Goal: Information Seeking & Learning: Find specific fact

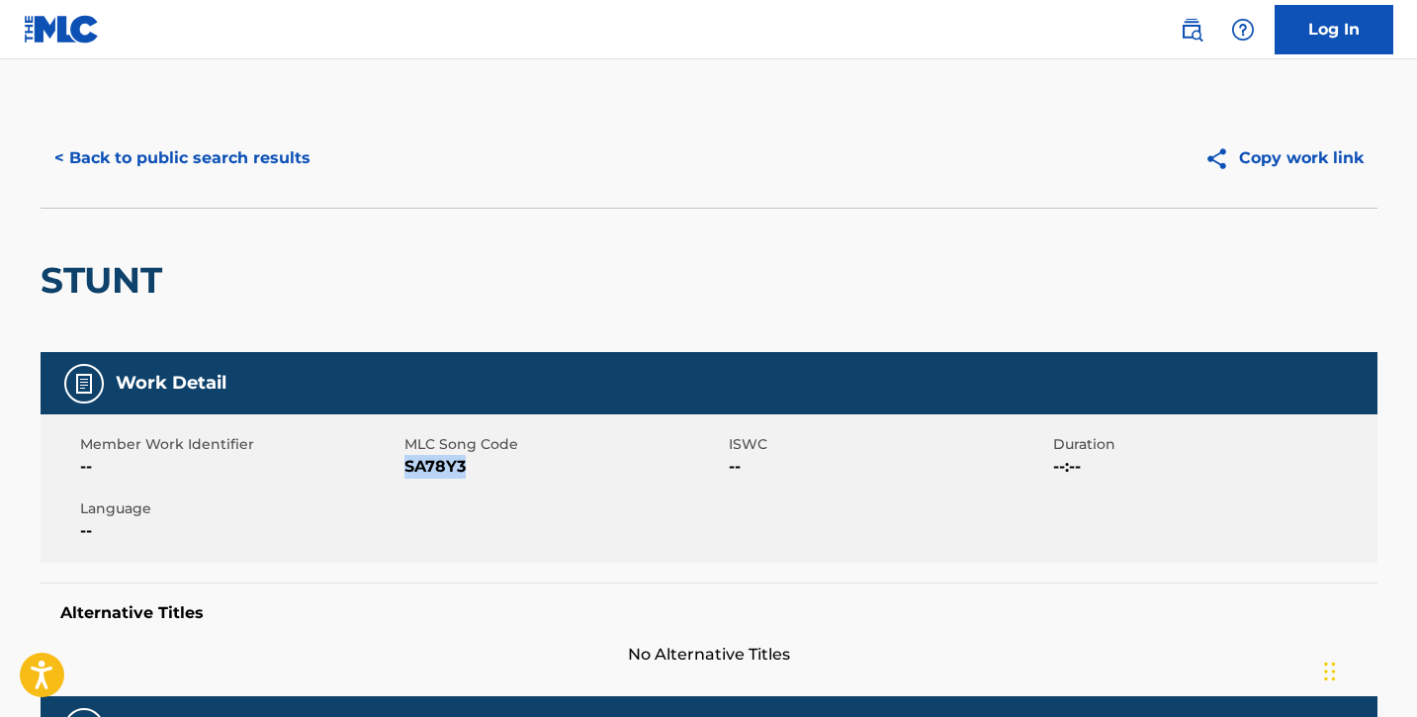
drag, startPoint x: 404, startPoint y: 462, endPoint x: 480, endPoint y: 462, distance: 75.2
click at [481, 462] on span "SA78Y3" at bounding box center [563, 467] width 319 height 24
copy span "SA78Y3"
click at [161, 157] on button "< Back to public search results" at bounding box center [183, 158] width 284 height 49
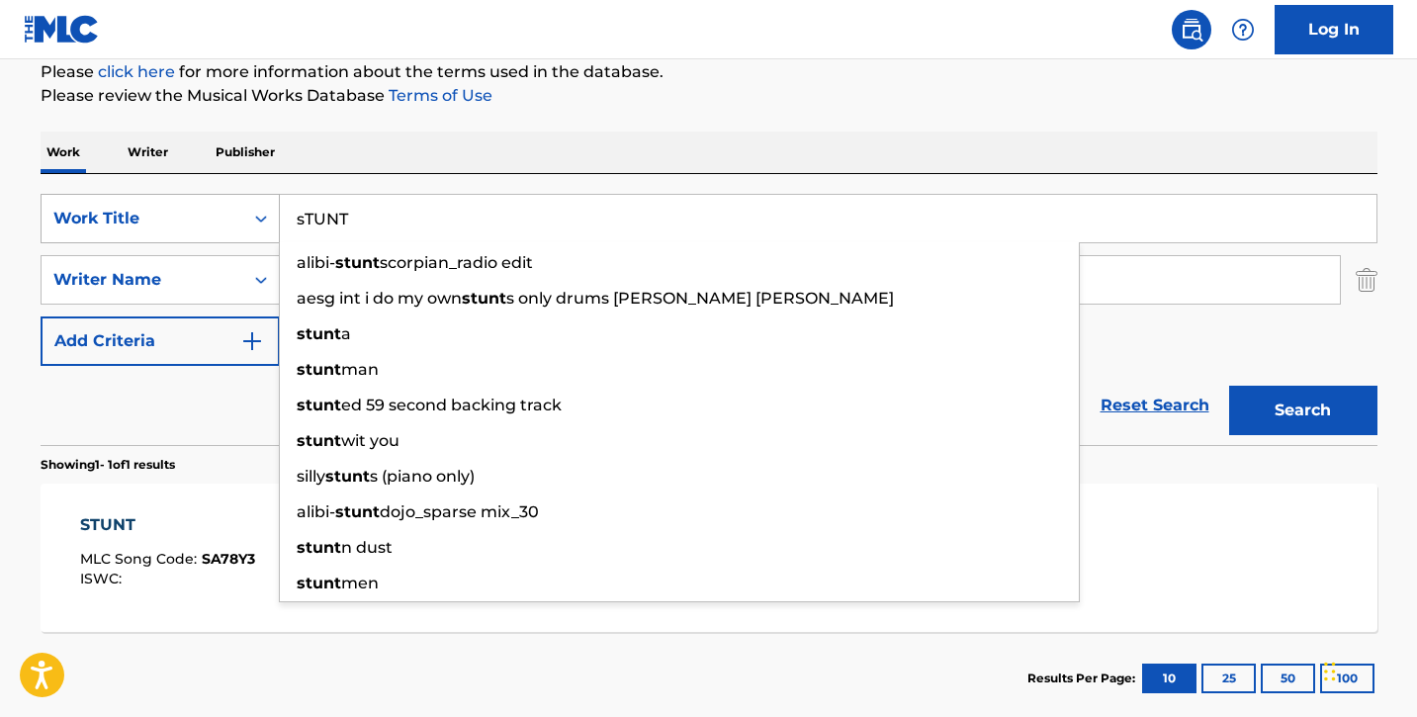
drag, startPoint x: 423, startPoint y: 218, endPoint x: 176, endPoint y: 209, distance: 247.4
click at [175, 209] on div "SearchWithCriteriaf502237e-941c-4f26-8f88-78276a4ea000 Work Title sTUNT alibi- …" at bounding box center [709, 218] width 1337 height 49
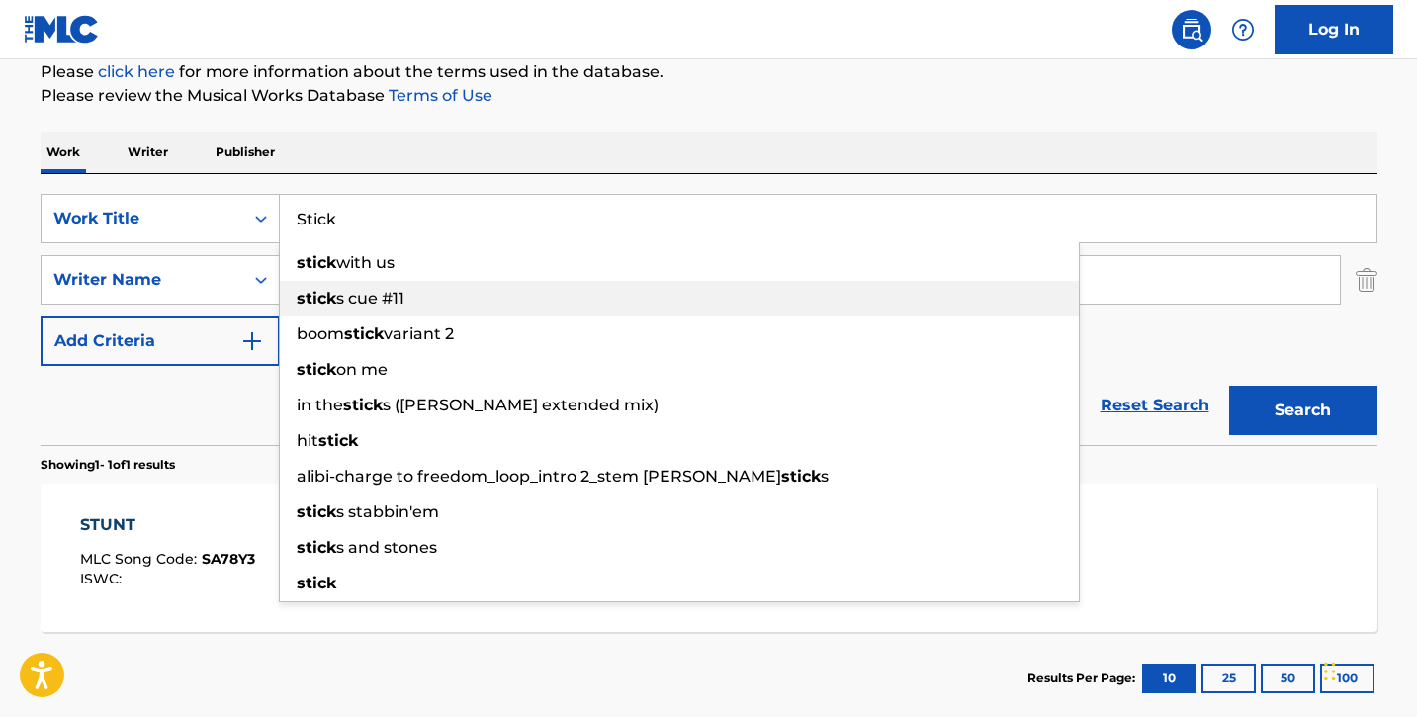
type input "Stick"
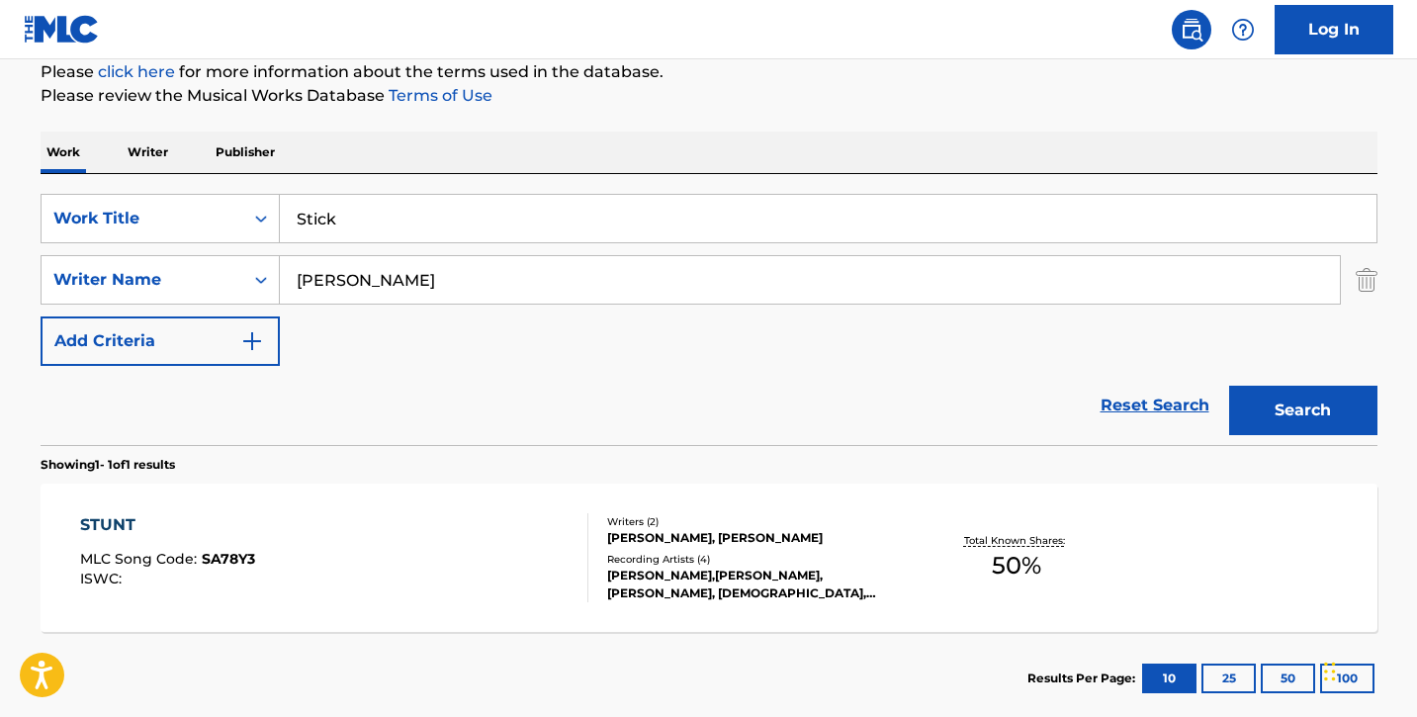
click at [1167, 336] on div "SearchWithCriteriaf502237e-941c-4f26-8f88-78276a4ea000 Work Title Stick SearchW…" at bounding box center [709, 280] width 1337 height 172
click at [1292, 393] on button "Search" at bounding box center [1303, 410] width 148 height 49
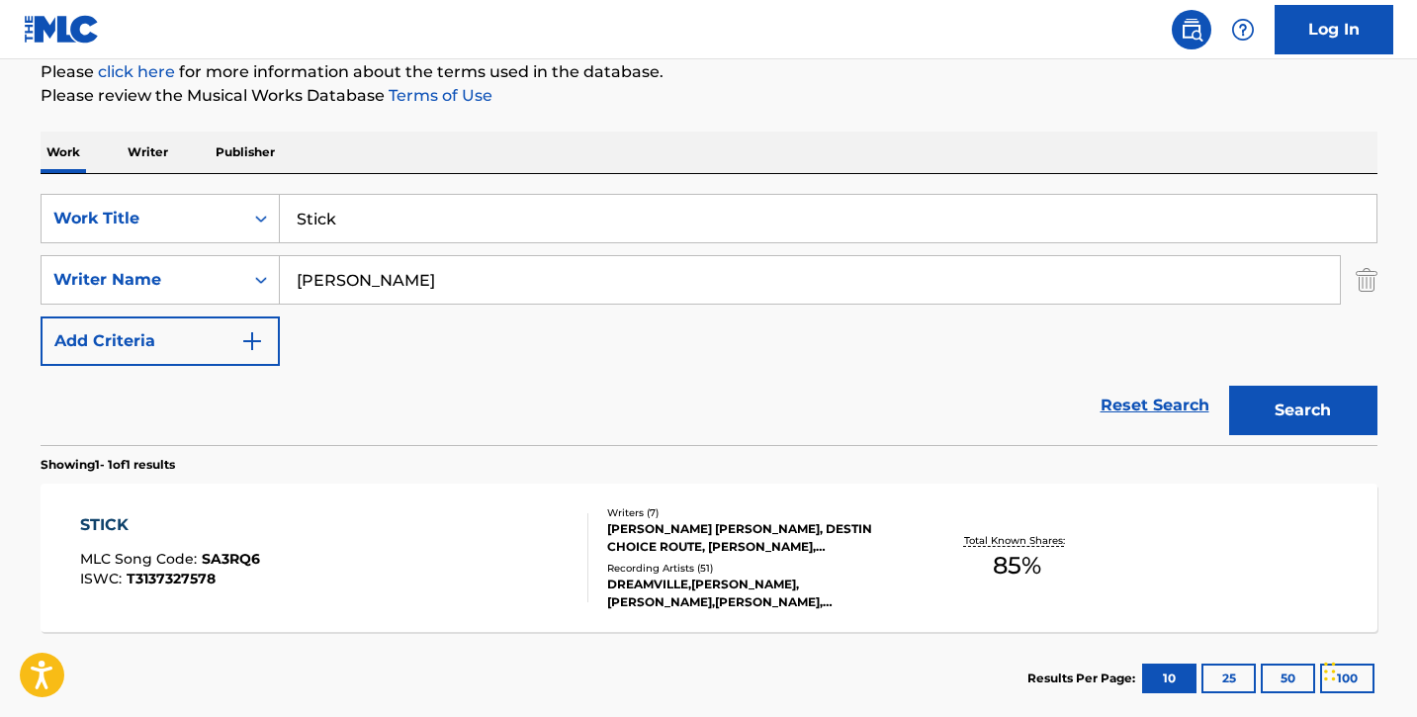
click at [122, 524] on div "STICK" at bounding box center [170, 525] width 180 height 24
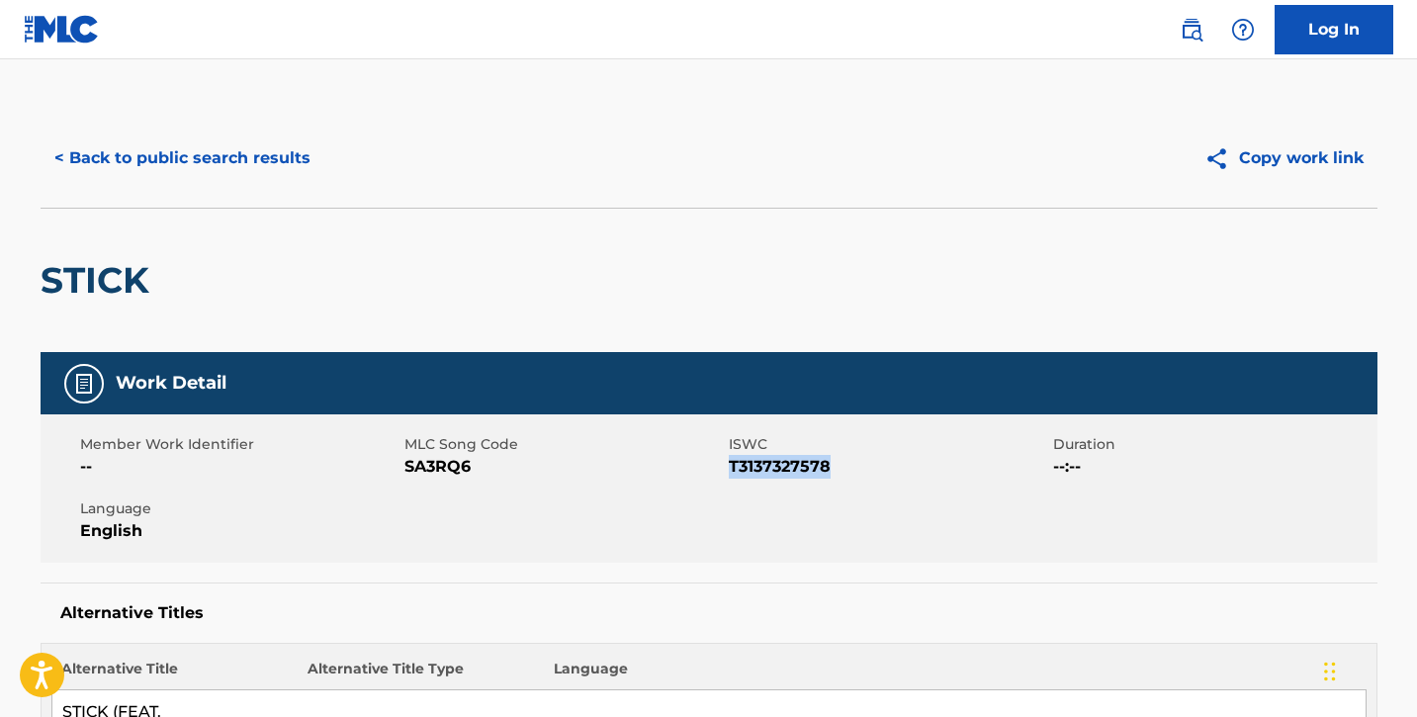
drag, startPoint x: 730, startPoint y: 469, endPoint x: 880, endPoint y: 474, distance: 150.4
click at [880, 474] on span "T3137327578" at bounding box center [888, 467] width 319 height 24
copy span "T3137327578"
drag, startPoint x: 403, startPoint y: 467, endPoint x: 465, endPoint y: 466, distance: 61.3
click at [465, 466] on span "SA3RQ6" at bounding box center [563, 467] width 319 height 24
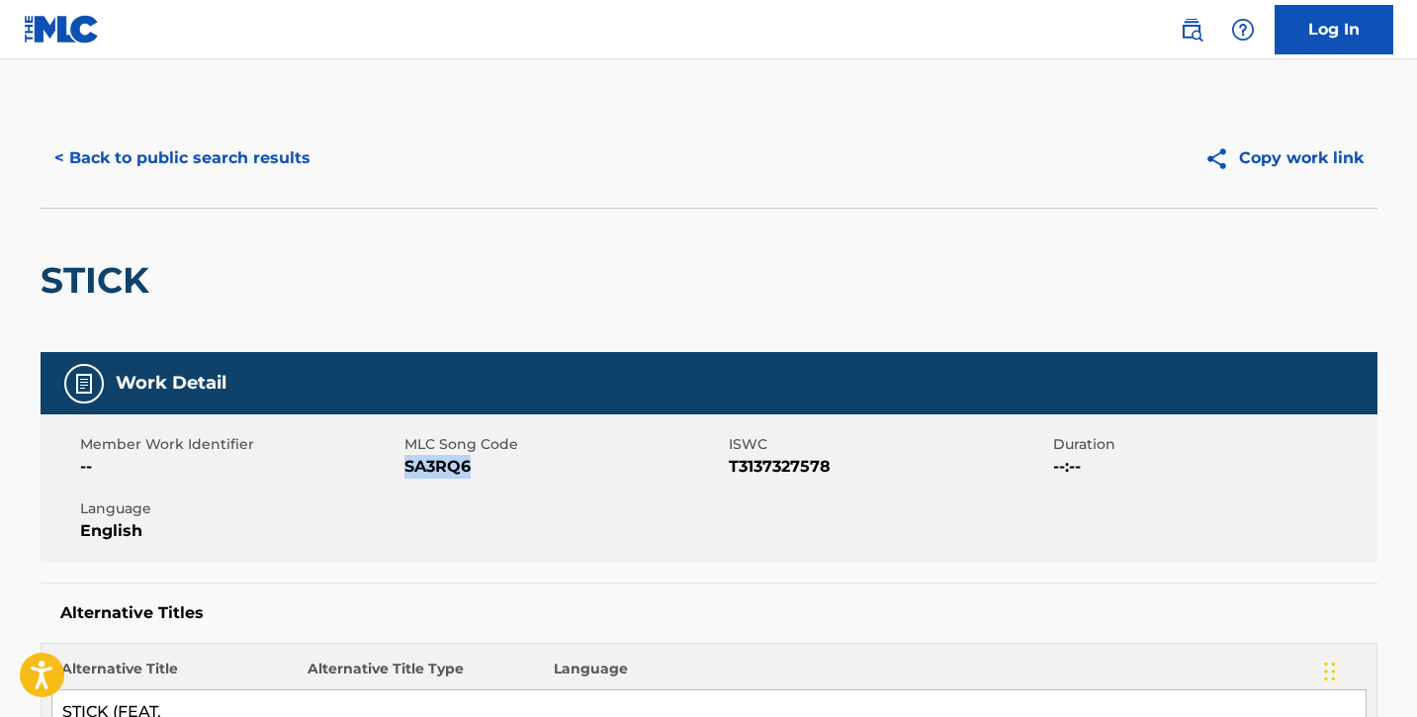
drag, startPoint x: 474, startPoint y: 463, endPoint x: 404, endPoint y: 470, distance: 69.6
click at [404, 470] on span "SA3RQ6" at bounding box center [563, 467] width 319 height 24
copy span "SA3RQ6"
click at [268, 509] on span "Language" at bounding box center [239, 508] width 319 height 21
click at [116, 161] on button "< Back to public search results" at bounding box center [183, 158] width 284 height 49
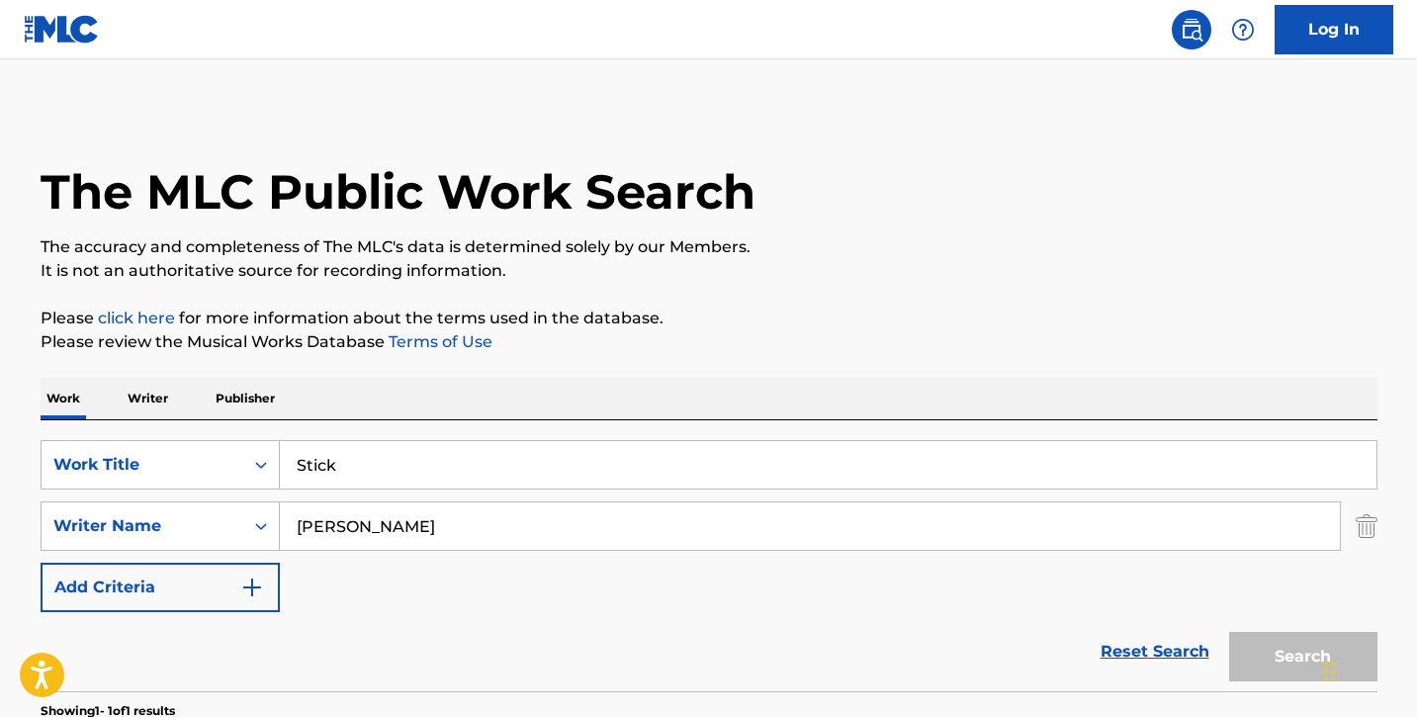
scroll to position [246, 0]
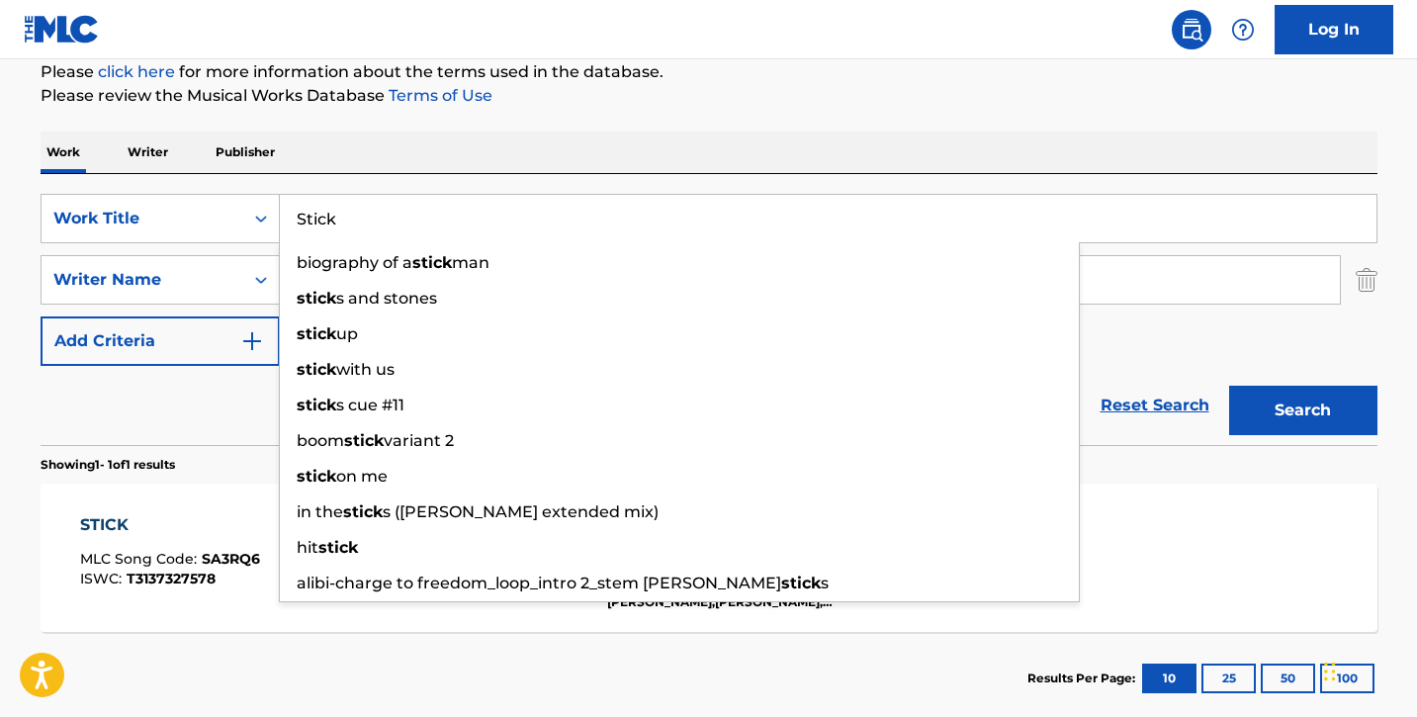
drag, startPoint x: 355, startPoint y: 218, endPoint x: 311, endPoint y: 220, distance: 44.5
click at [311, 220] on input "Stick" at bounding box center [828, 218] width 1097 height 47
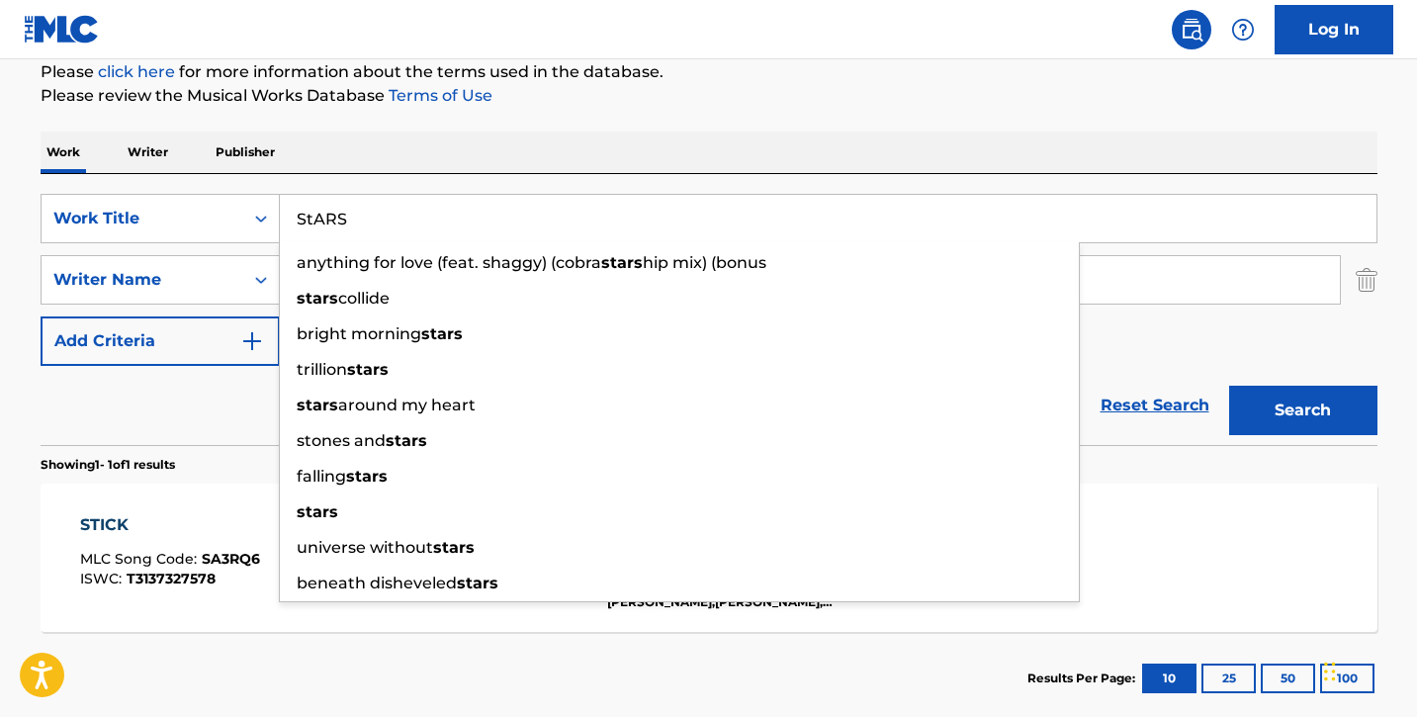
type input "StARS"
click at [1229, 386] on button "Search" at bounding box center [1303, 410] width 148 height 49
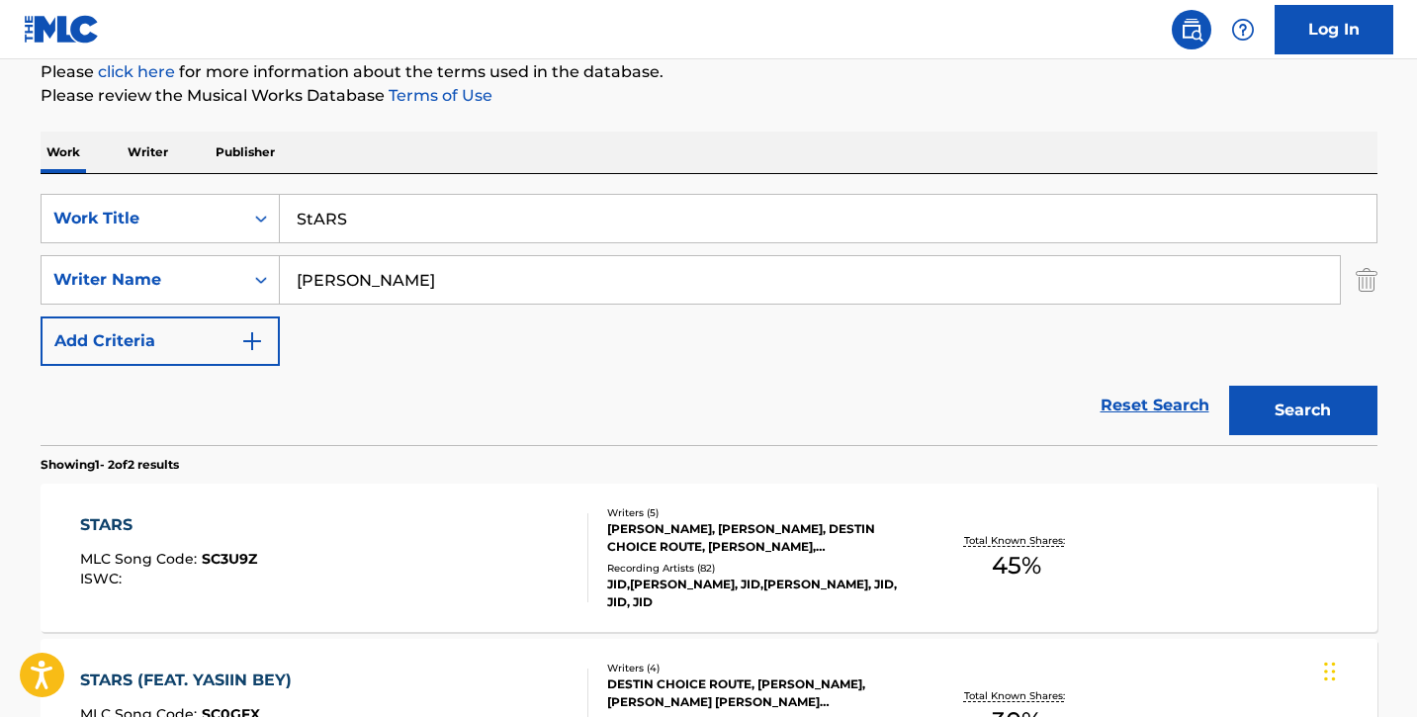
click at [379, 564] on div "STARS MLC Song Code : SC3U9Z ISWC :" at bounding box center [334, 557] width 508 height 89
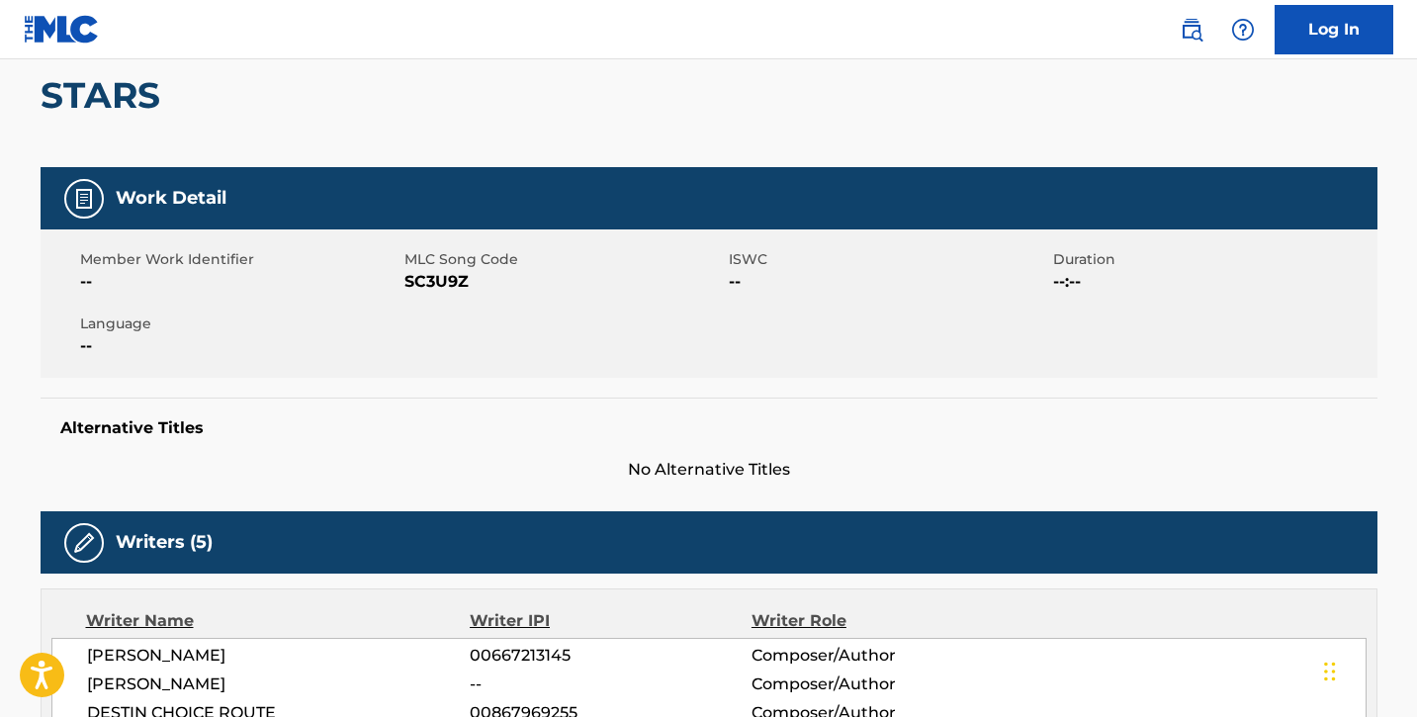
scroll to position [110, 0]
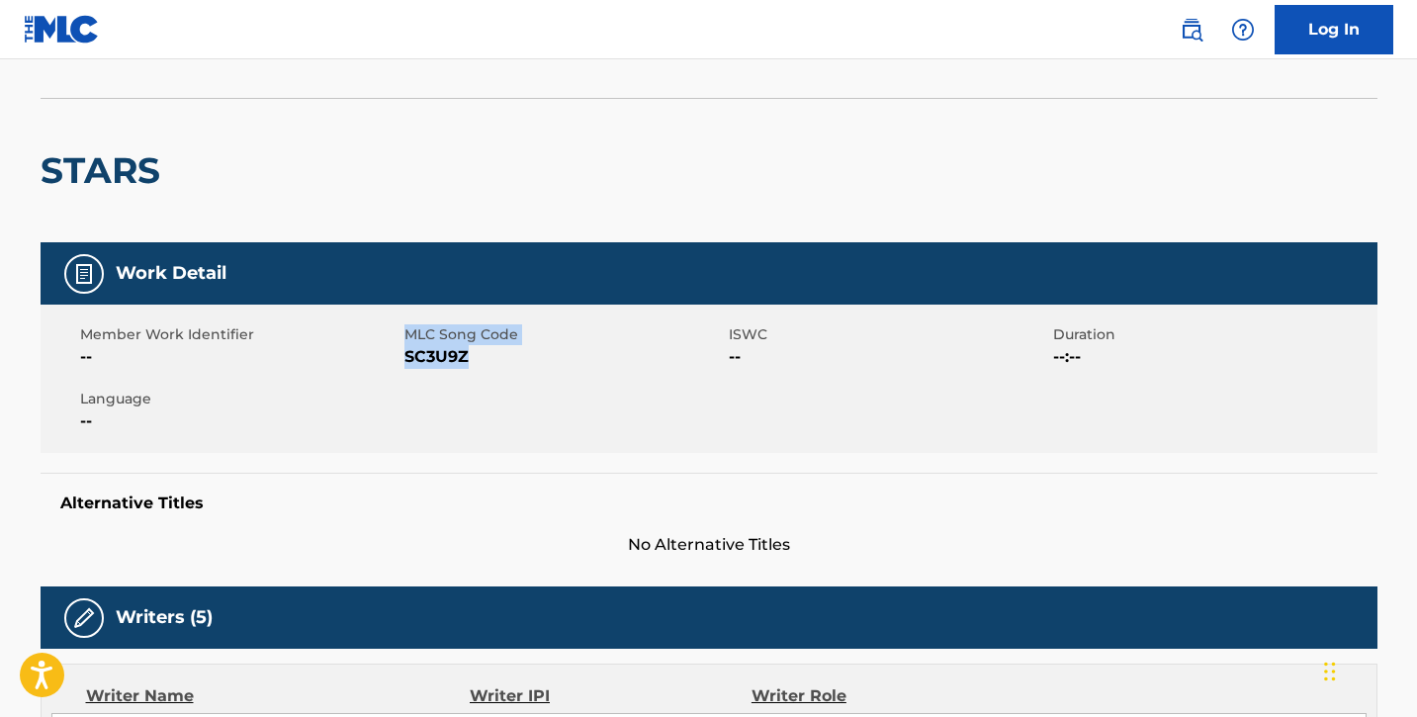
drag, startPoint x: 402, startPoint y: 354, endPoint x: 468, endPoint y: 355, distance: 65.3
click at [468, 354] on div "Member Work Identifier -- MLC Song Code SC3U9Z ISWC -- Duration --:-- Language …" at bounding box center [709, 379] width 1337 height 148
click at [468, 355] on span "SC3U9Z" at bounding box center [563, 357] width 319 height 24
drag, startPoint x: 404, startPoint y: 358, endPoint x: 505, endPoint y: 360, distance: 100.9
click at [505, 360] on span "SC3U9Z" at bounding box center [563, 357] width 319 height 24
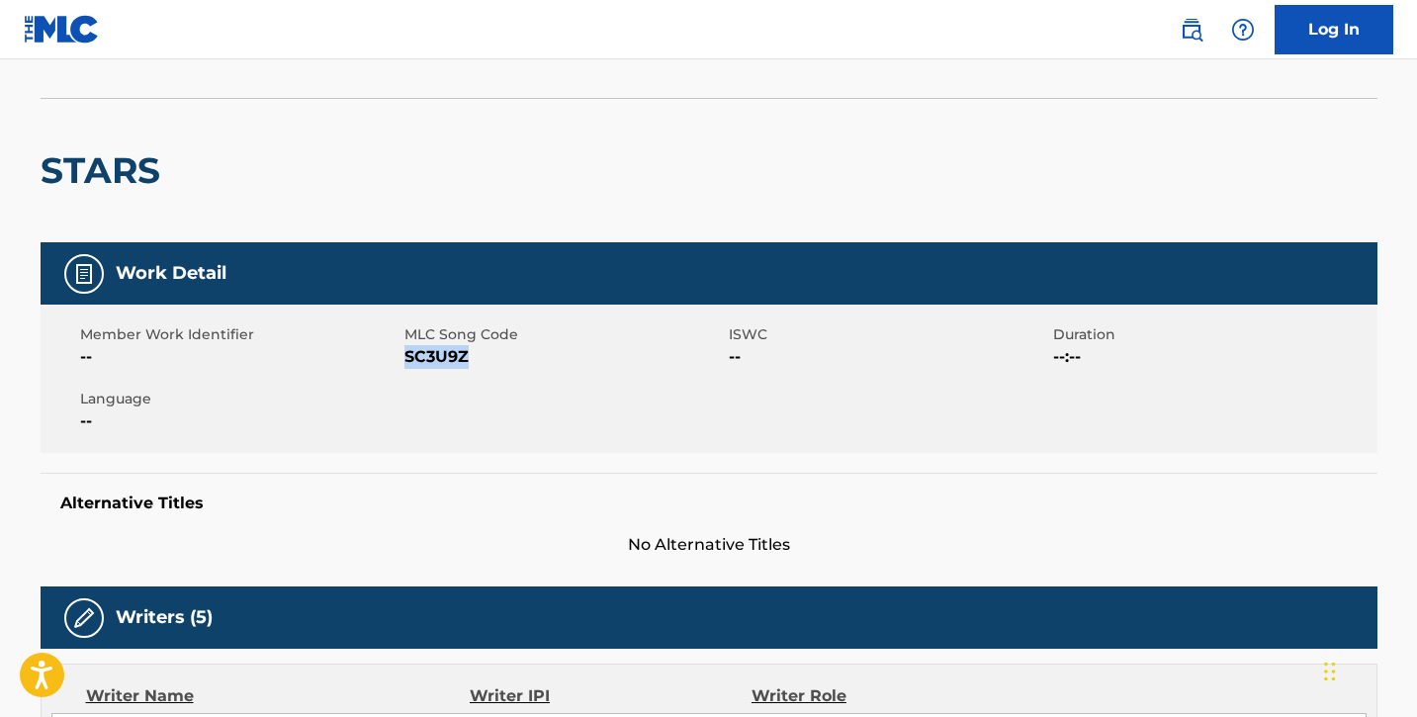
copy span "SC3U9Z"
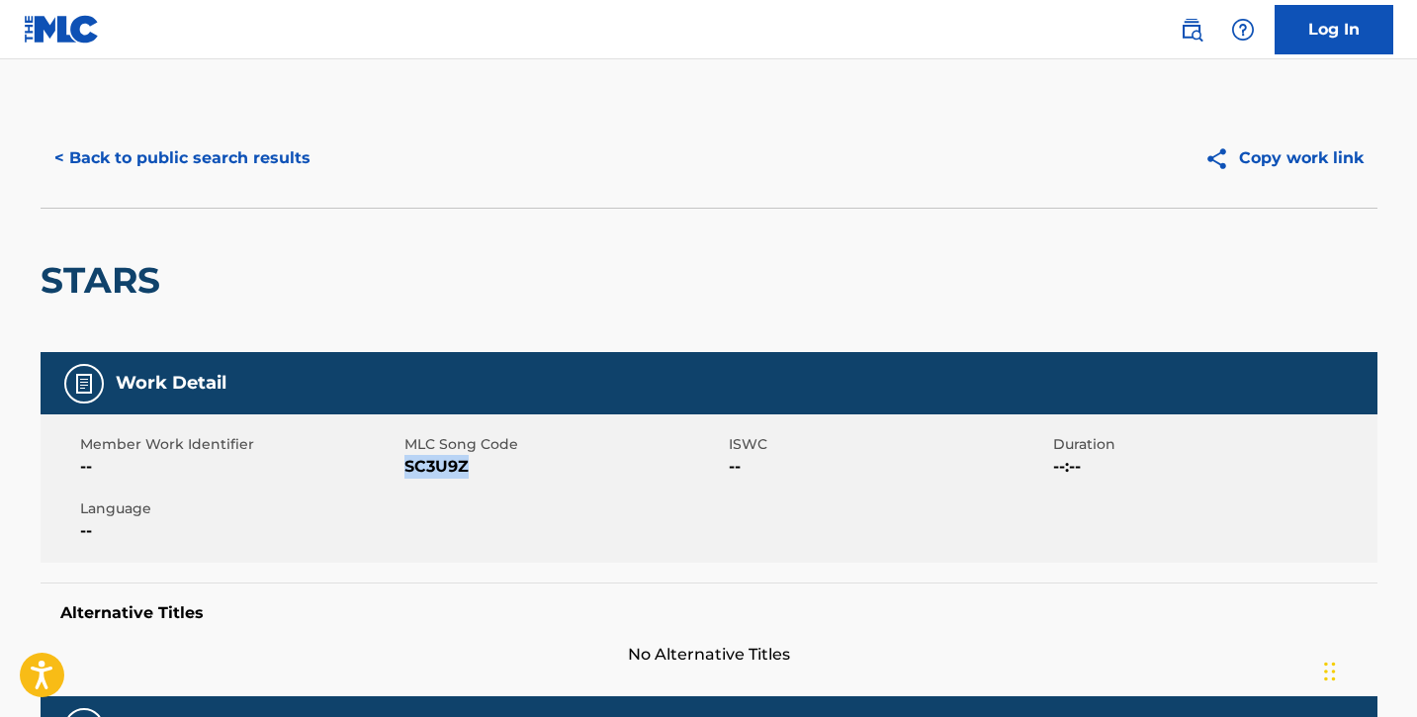
click at [123, 156] on button "< Back to public search results" at bounding box center [183, 158] width 284 height 49
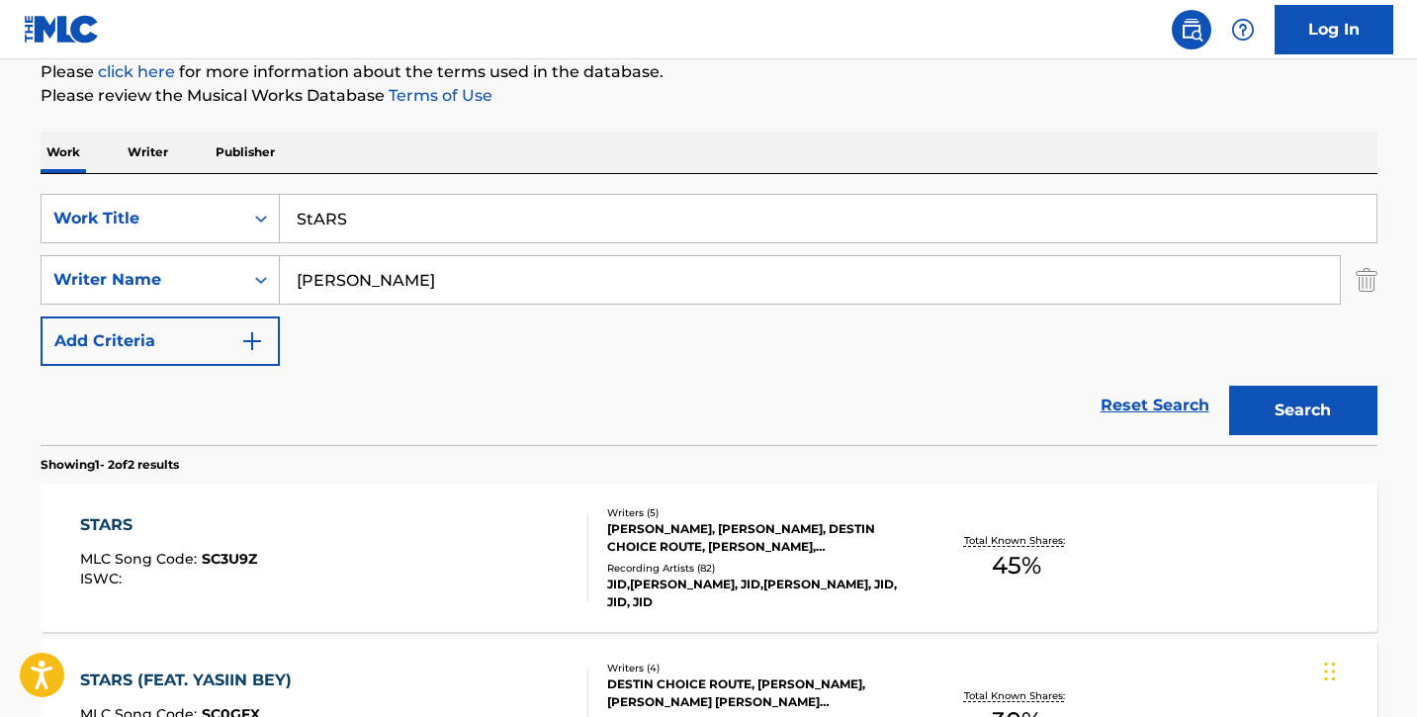
drag, startPoint x: 366, startPoint y: 206, endPoint x: 346, endPoint y: 210, distance: 20.2
click at [346, 210] on input "StARS" at bounding box center [828, 218] width 1097 height 47
type input "SOMTHIN AIN'T RIGHT"
click at [1229, 386] on button "Search" at bounding box center [1303, 410] width 148 height 49
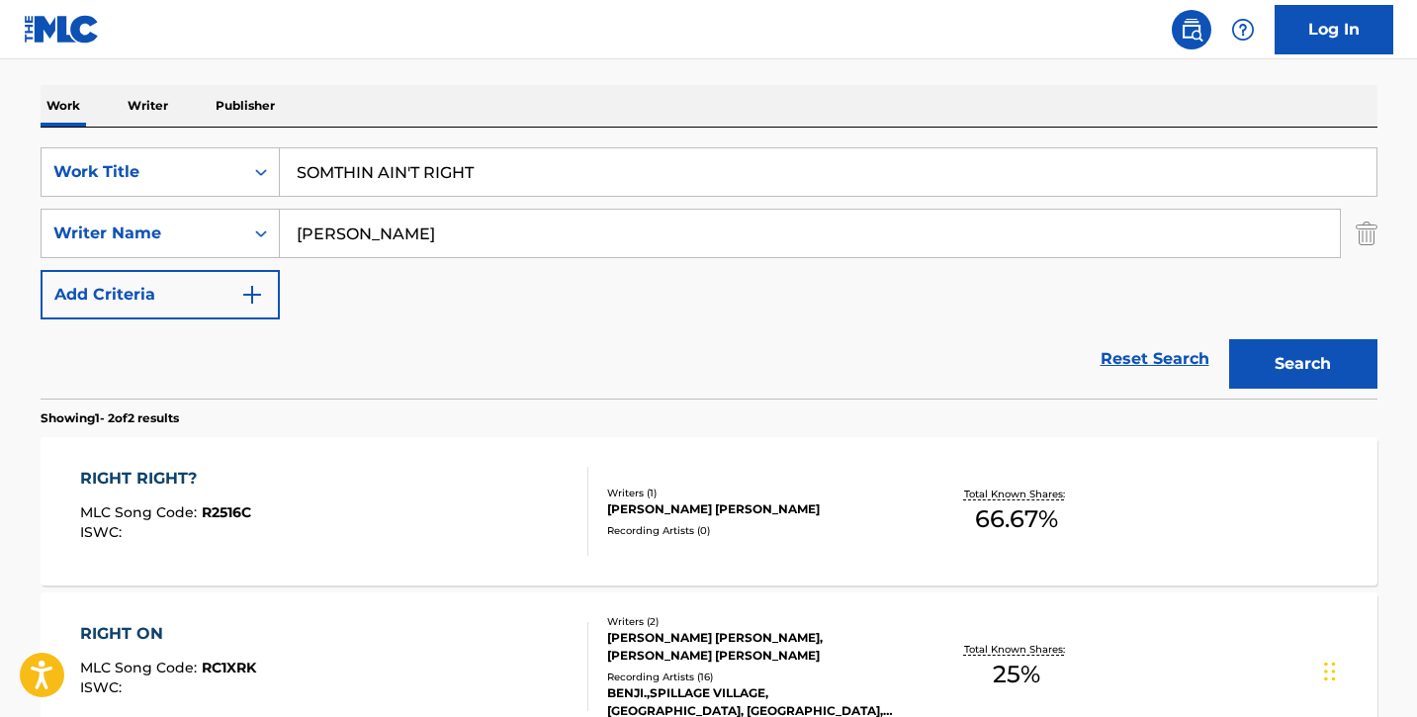
scroll to position [210, 0]
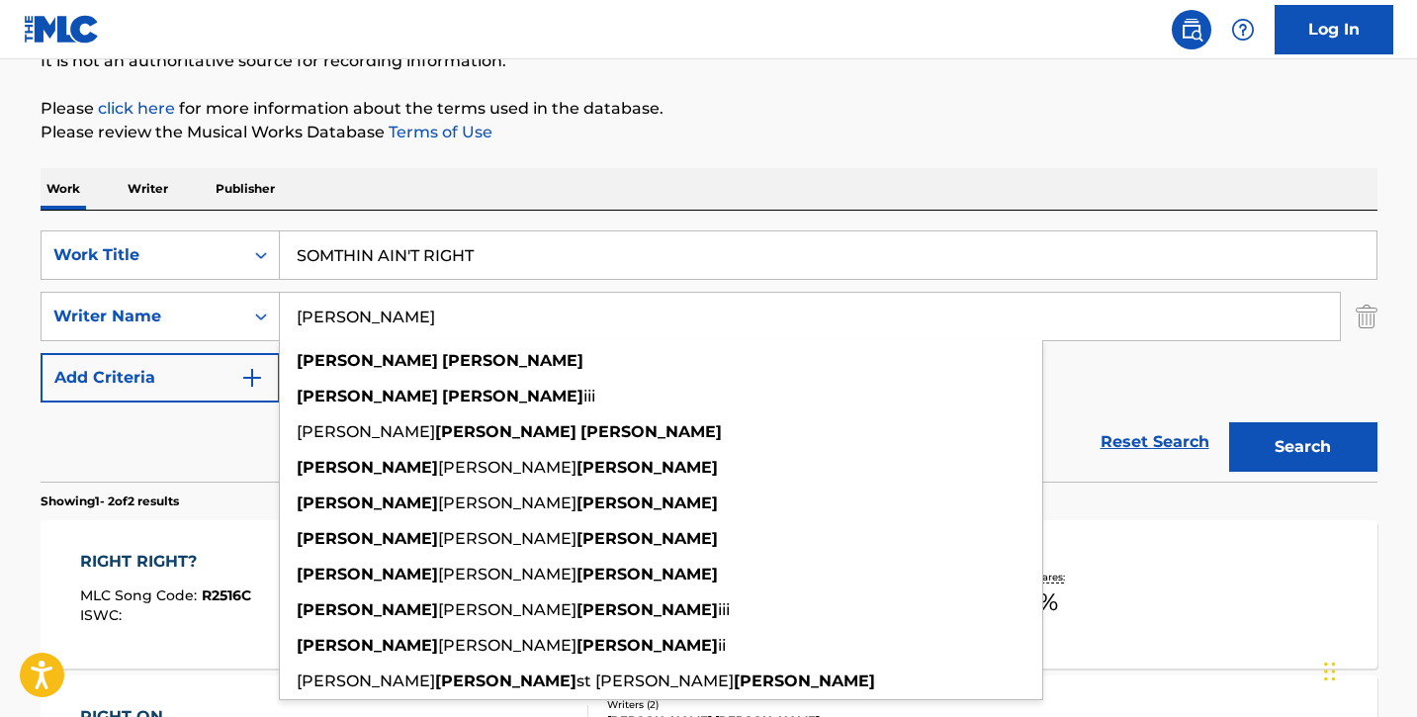
drag, startPoint x: 399, startPoint y: 318, endPoint x: 281, endPoint y: 297, distance: 119.7
click at [281, 297] on input "[PERSON_NAME]" at bounding box center [810, 316] width 1060 height 47
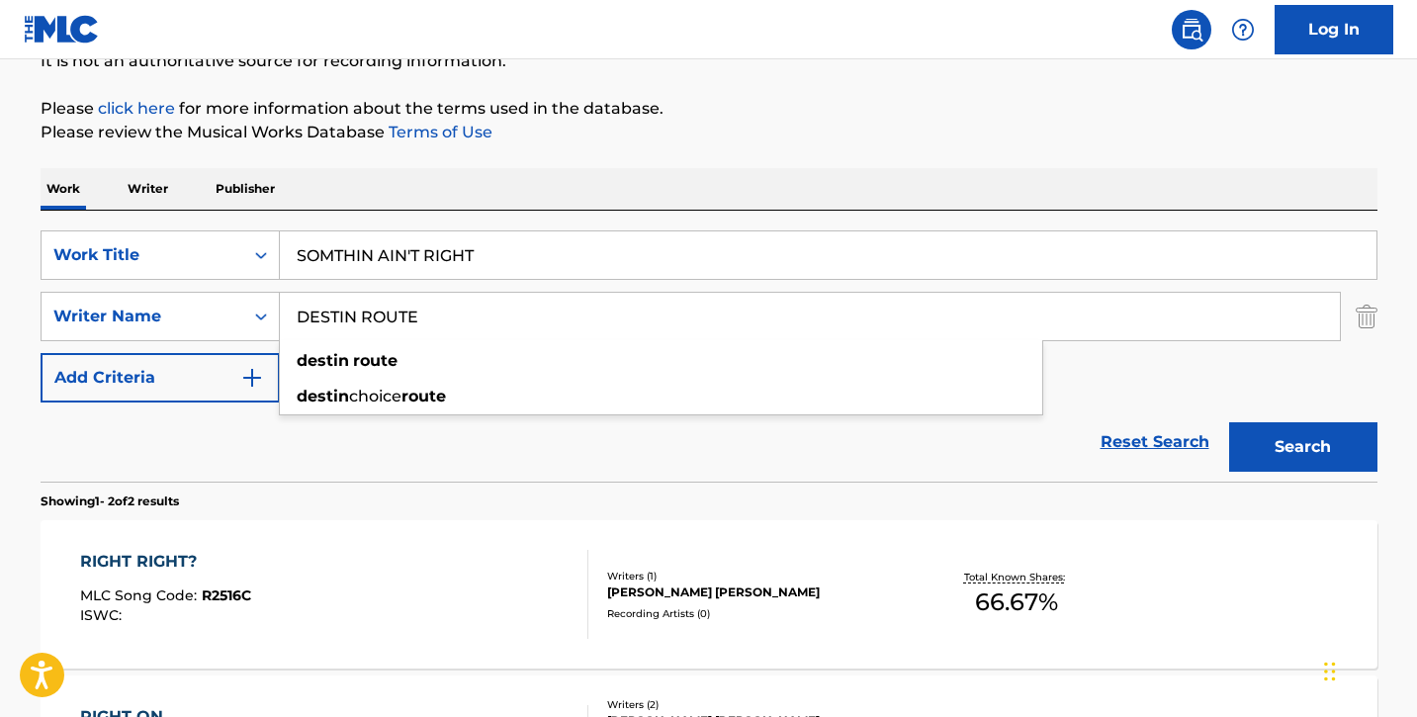
type input "DESTIN ROUTE"
click at [1229, 422] on button "Search" at bounding box center [1303, 446] width 148 height 49
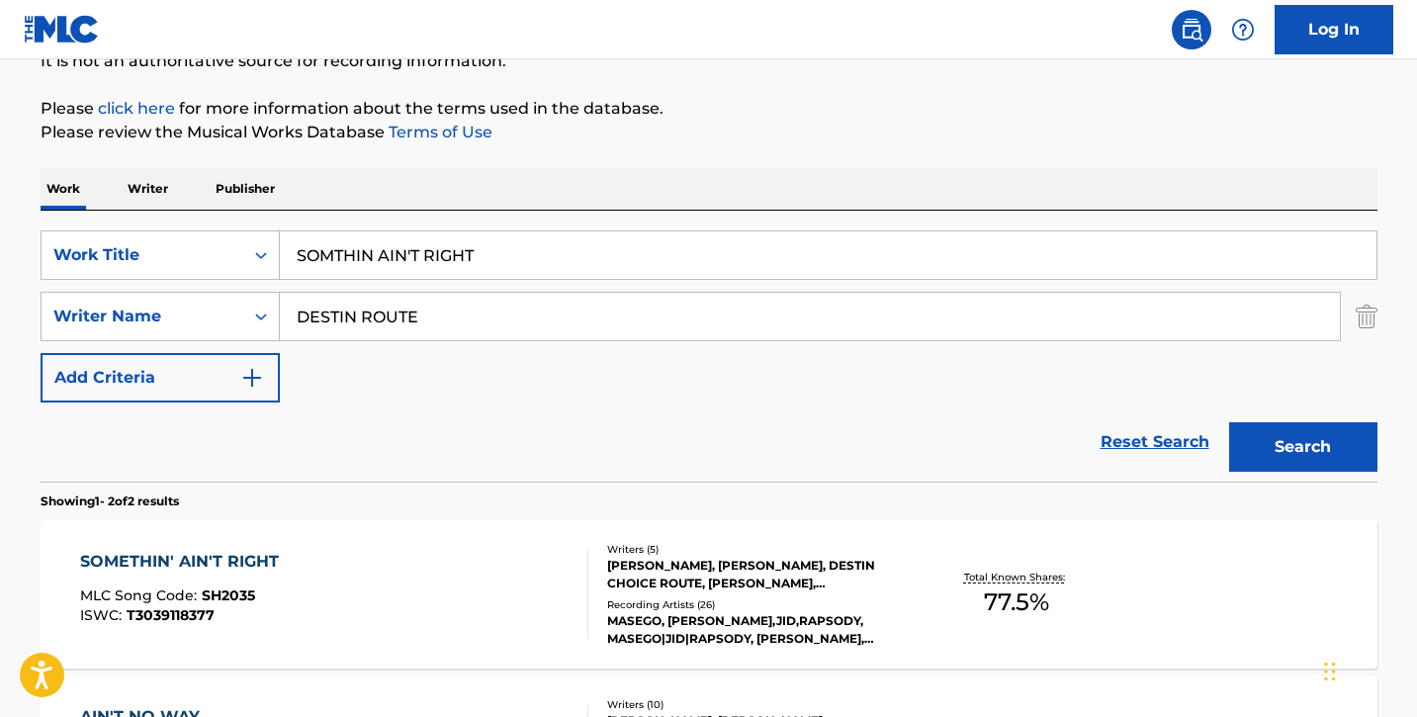
click at [227, 566] on div "SOMETHIN' AIN'T RIGHT" at bounding box center [184, 562] width 209 height 24
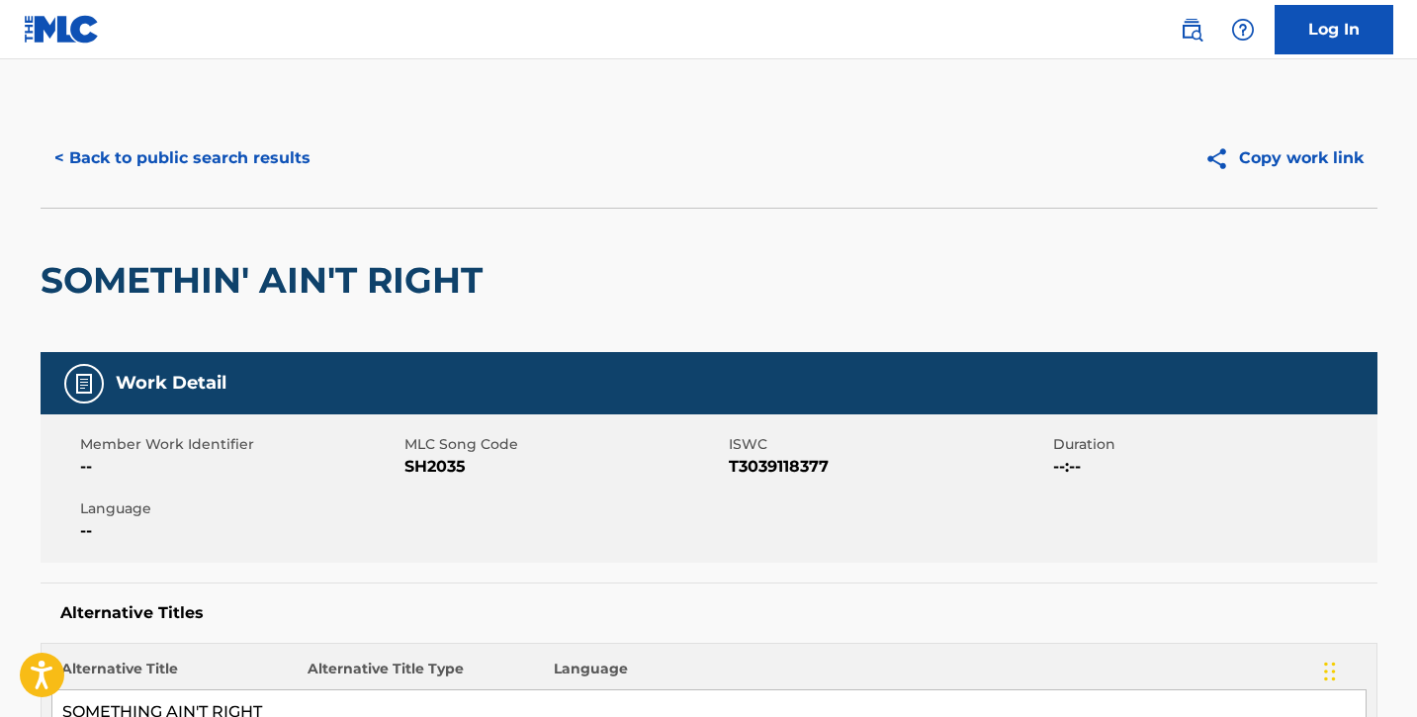
click at [186, 161] on button "< Back to public search results" at bounding box center [183, 158] width 284 height 49
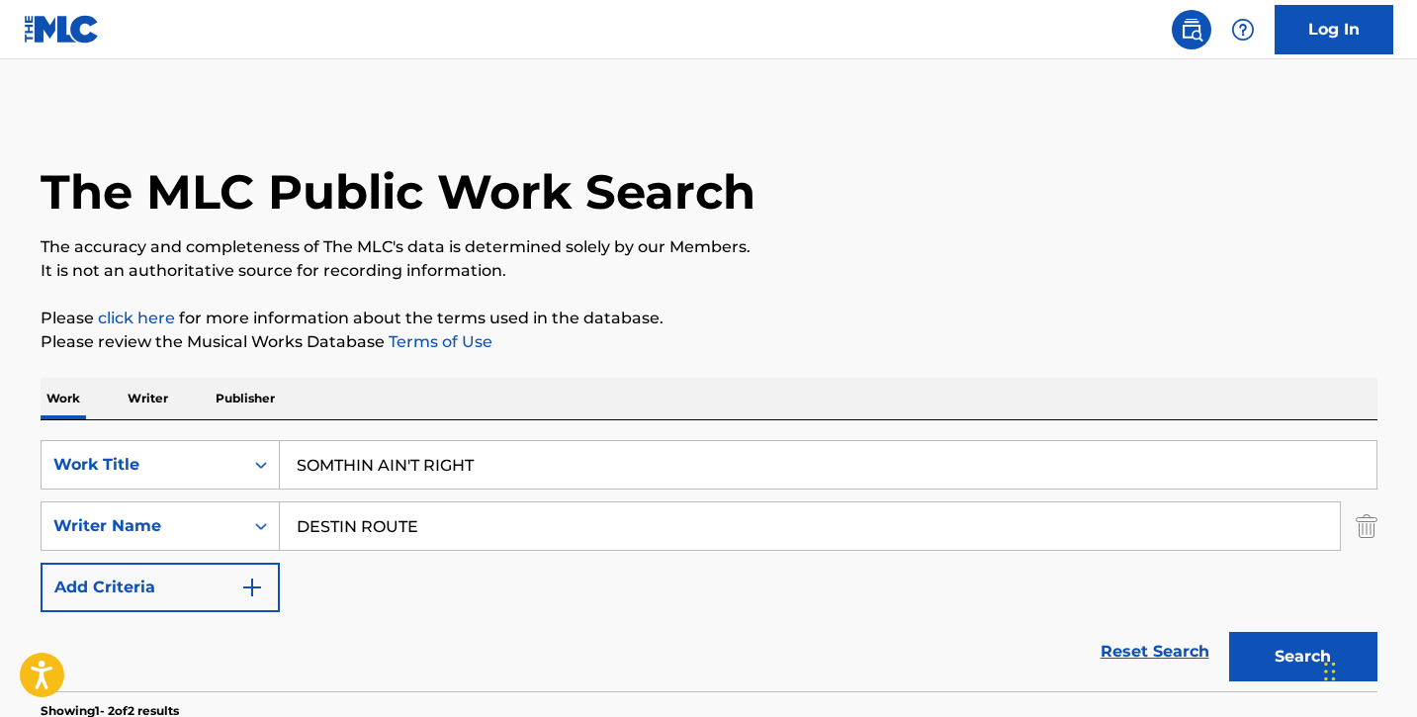
scroll to position [210, 0]
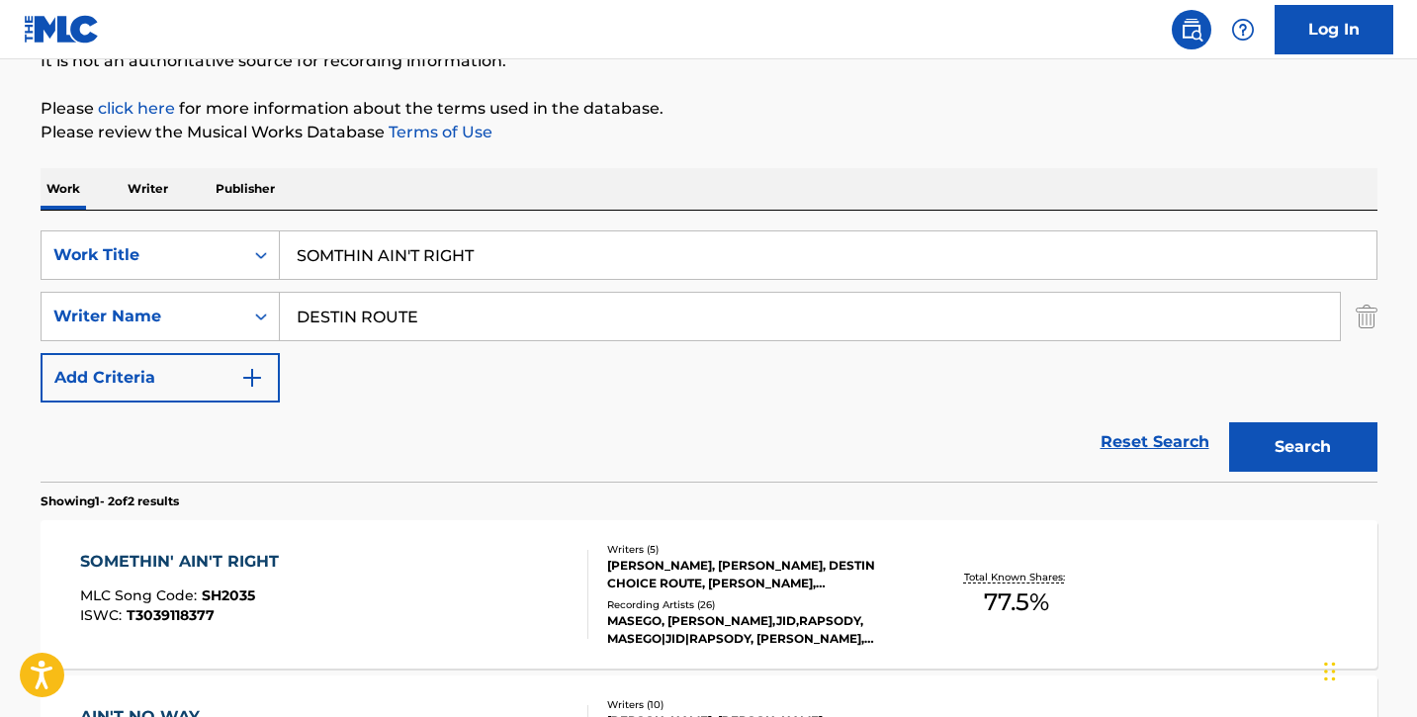
drag, startPoint x: 484, startPoint y: 253, endPoint x: 335, endPoint y: 259, distance: 148.5
click at [335, 259] on input "SOMTHIN AIN'T RIGHT" at bounding box center [828, 254] width 1097 height 47
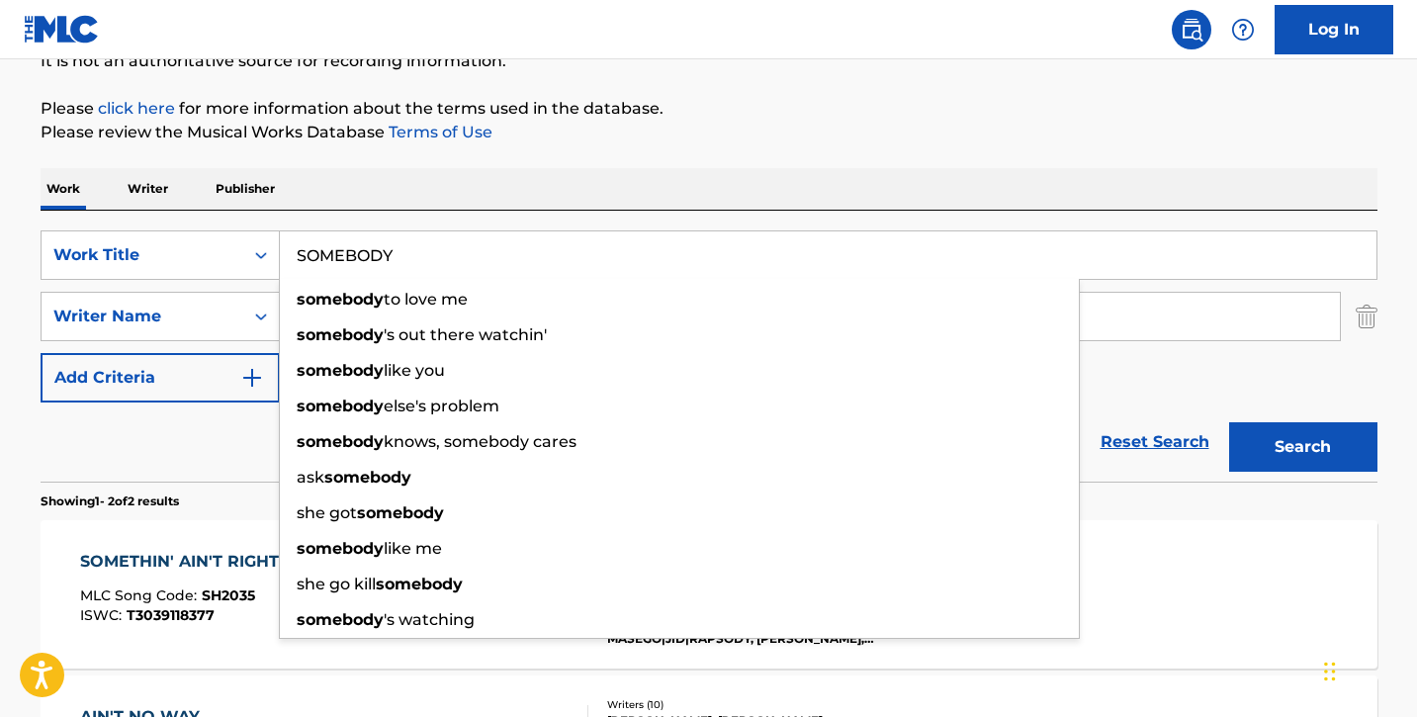
type input "SOMEBODY"
click at [1190, 394] on div "SearchWithCriteriaf502237e-941c-4f26-8f88-78276a4ea000 Work Title SOMEBODY some…" at bounding box center [709, 316] width 1337 height 172
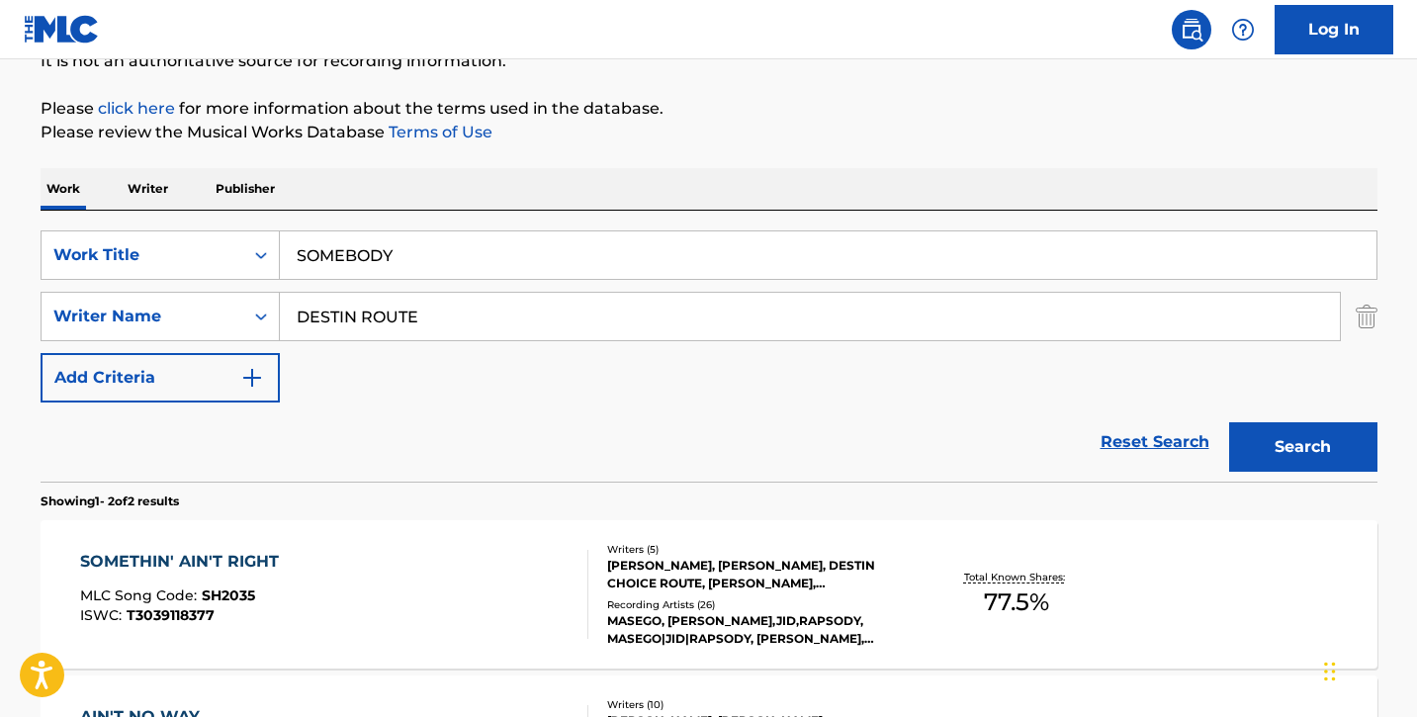
click at [1304, 456] on button "Search" at bounding box center [1303, 446] width 148 height 49
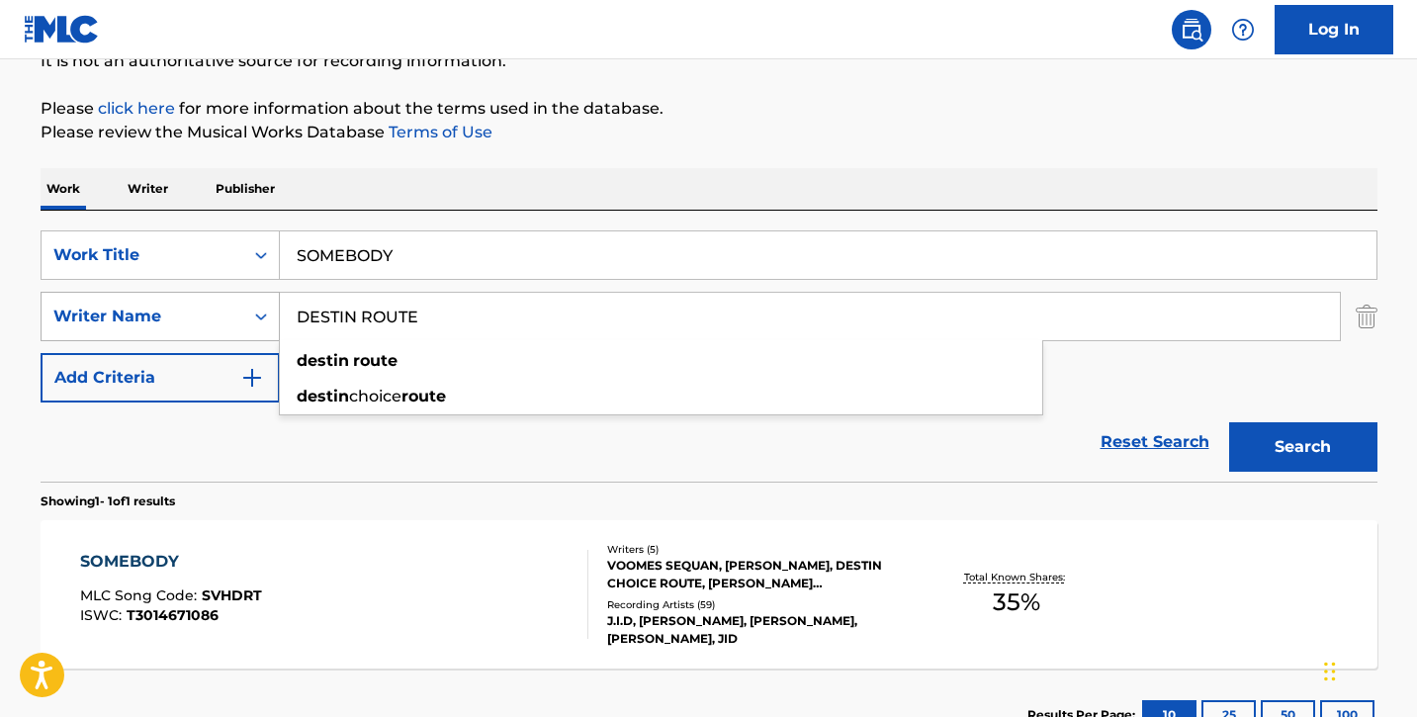
drag, startPoint x: 463, startPoint y: 306, endPoint x: 278, endPoint y: 294, distance: 185.3
click at [278, 294] on div "SearchWithCriteria81be88af-6a2b-4028-bbc1-1840c8d0abce Writer Name DESTIN ROUTE…" at bounding box center [709, 316] width 1337 height 49
drag, startPoint x: 482, startPoint y: 321, endPoint x: 220, endPoint y: 325, distance: 262.1
click at [220, 325] on div "SearchWithCriteria81be88af-6a2b-4028-bbc1-1840c8d0abce Writer Name DESTIN ROUTE…" at bounding box center [709, 316] width 1337 height 49
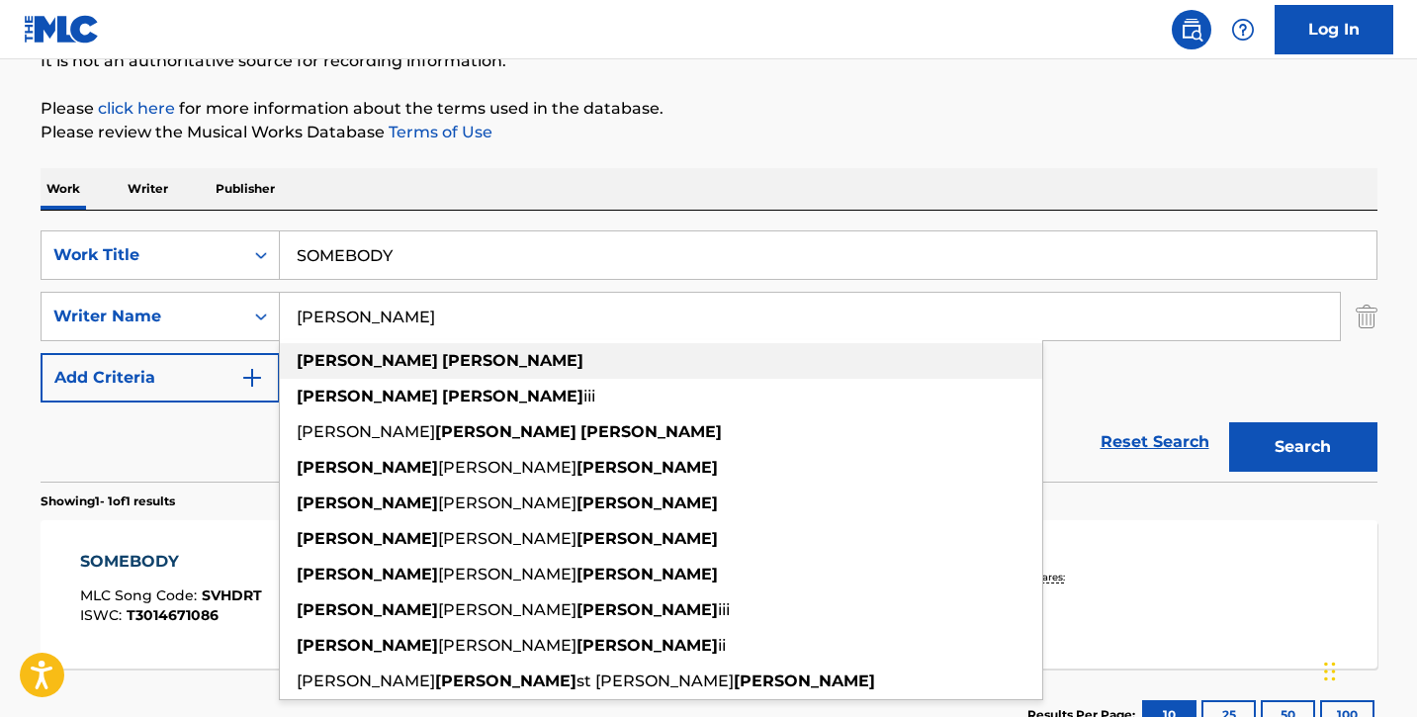
click at [317, 369] on strong "[PERSON_NAME]" at bounding box center [367, 360] width 141 height 19
type input "[PERSON_NAME]"
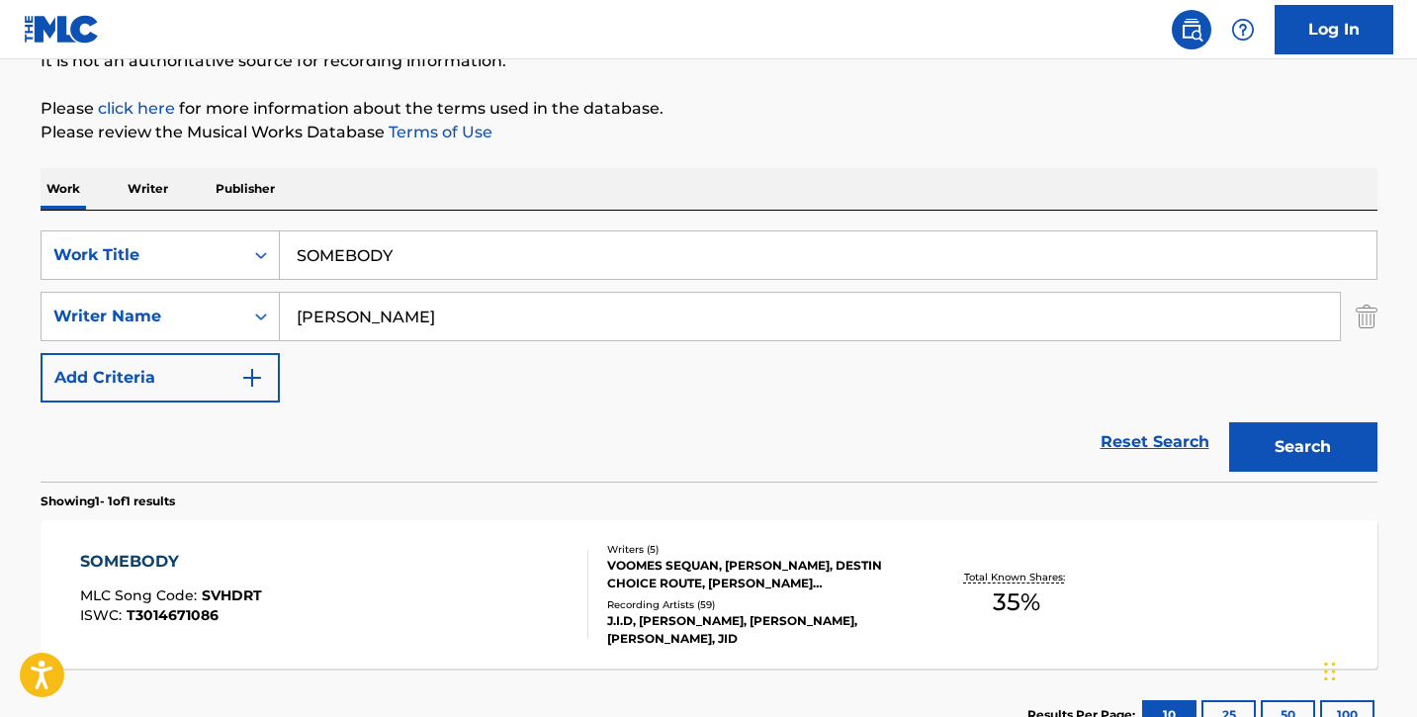
click at [1289, 435] on button "Search" at bounding box center [1303, 446] width 148 height 49
click at [163, 580] on div "SOMEBODY MLC Song Code : SVHDRT ISWC : T3014671086" at bounding box center [171, 594] width 182 height 89
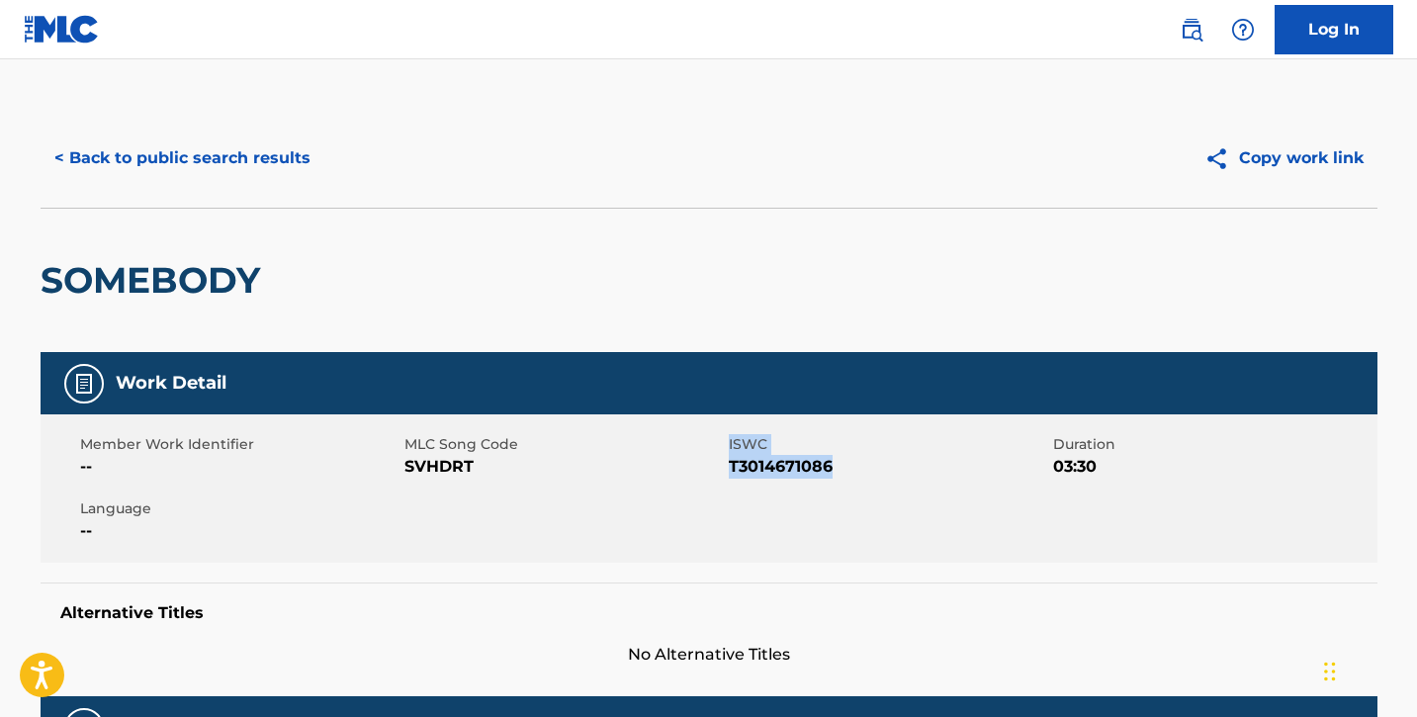
drag, startPoint x: 727, startPoint y: 468, endPoint x: 845, endPoint y: 470, distance: 117.7
click at [845, 470] on div "Member Work Identifier -- MLC Song Code SVHDRT ISWC T3014671086 Duration 03:30 …" at bounding box center [709, 488] width 1337 height 148
click at [845, 470] on span "T3014671086" at bounding box center [888, 467] width 319 height 24
drag, startPoint x: 728, startPoint y: 467, endPoint x: 845, endPoint y: 467, distance: 116.7
click at [845, 467] on span "T3014671086" at bounding box center [888, 467] width 319 height 24
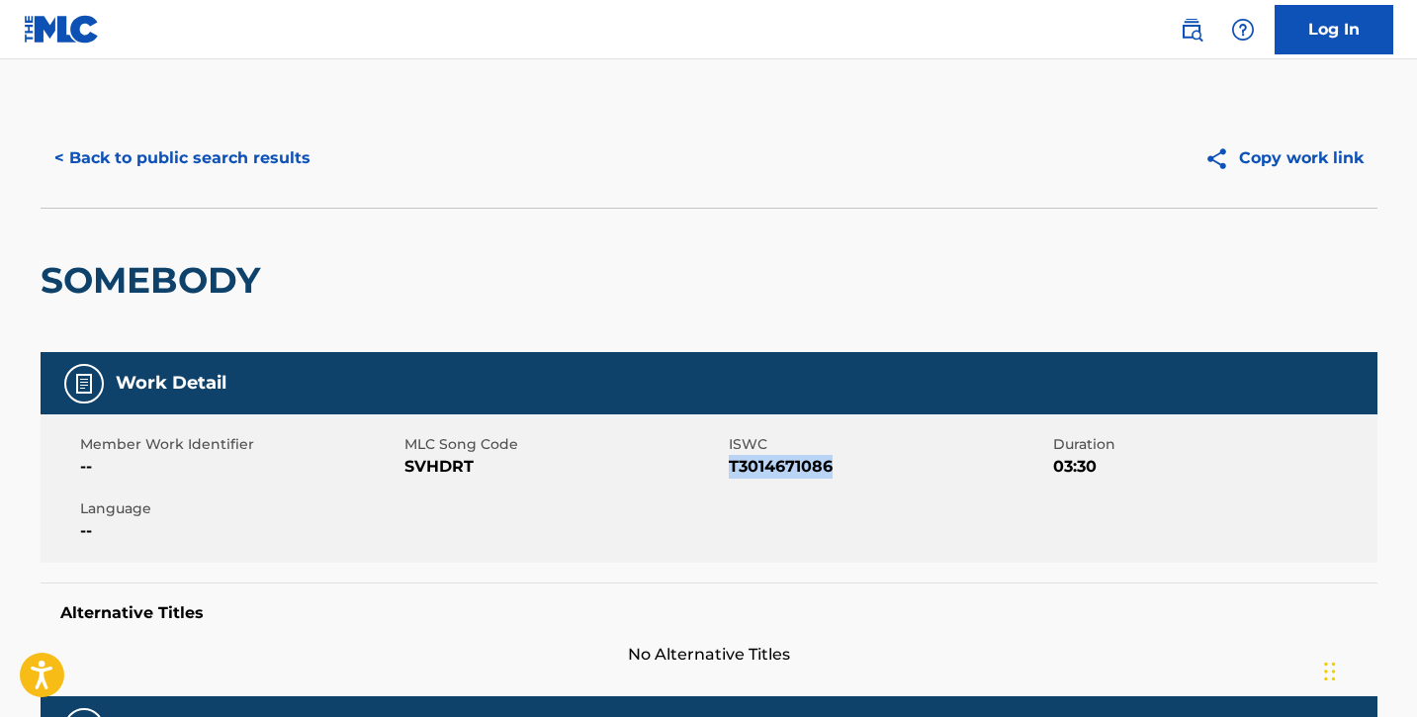
copy span "T3014671086"
drag, startPoint x: 404, startPoint y: 470, endPoint x: 486, endPoint y: 469, distance: 81.1
click at [486, 469] on span "SVHDRT" at bounding box center [563, 467] width 319 height 24
copy span "SVHDRT"
click at [191, 157] on button "< Back to public search results" at bounding box center [183, 158] width 284 height 49
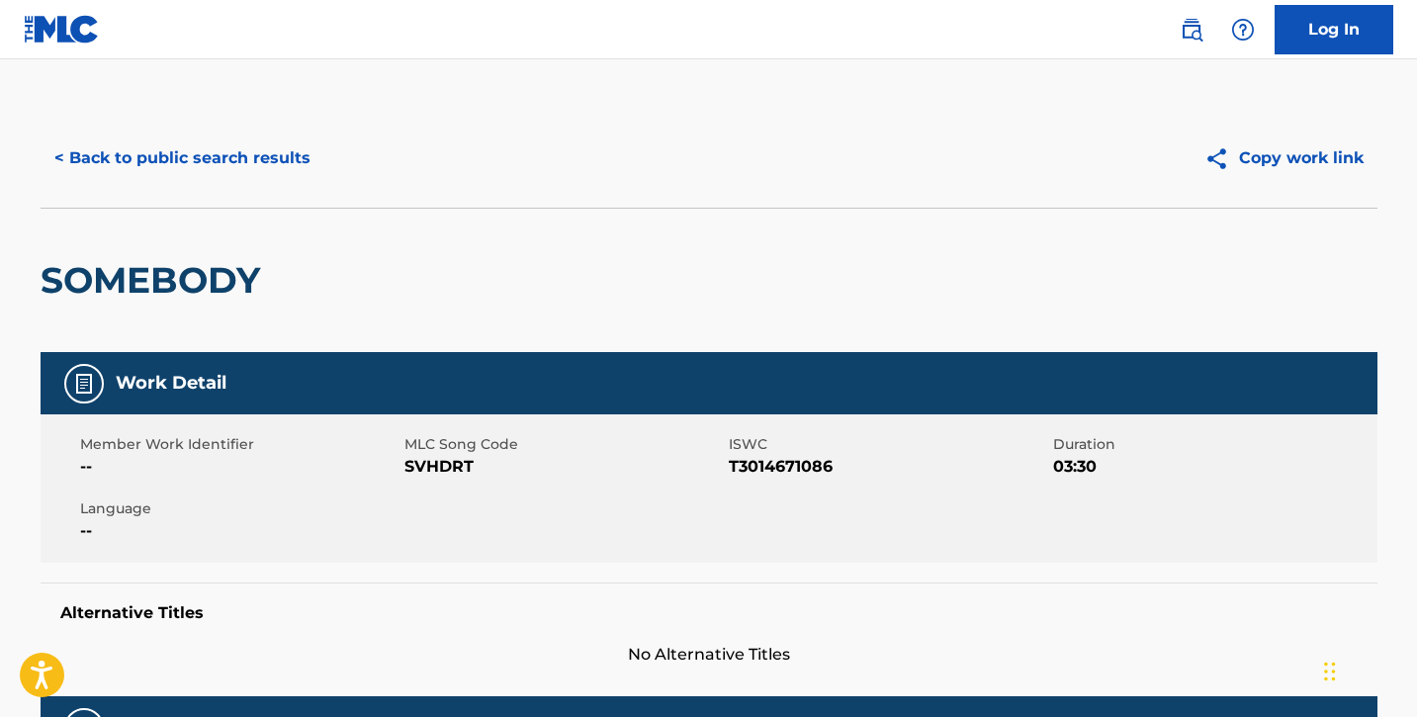
scroll to position [210, 0]
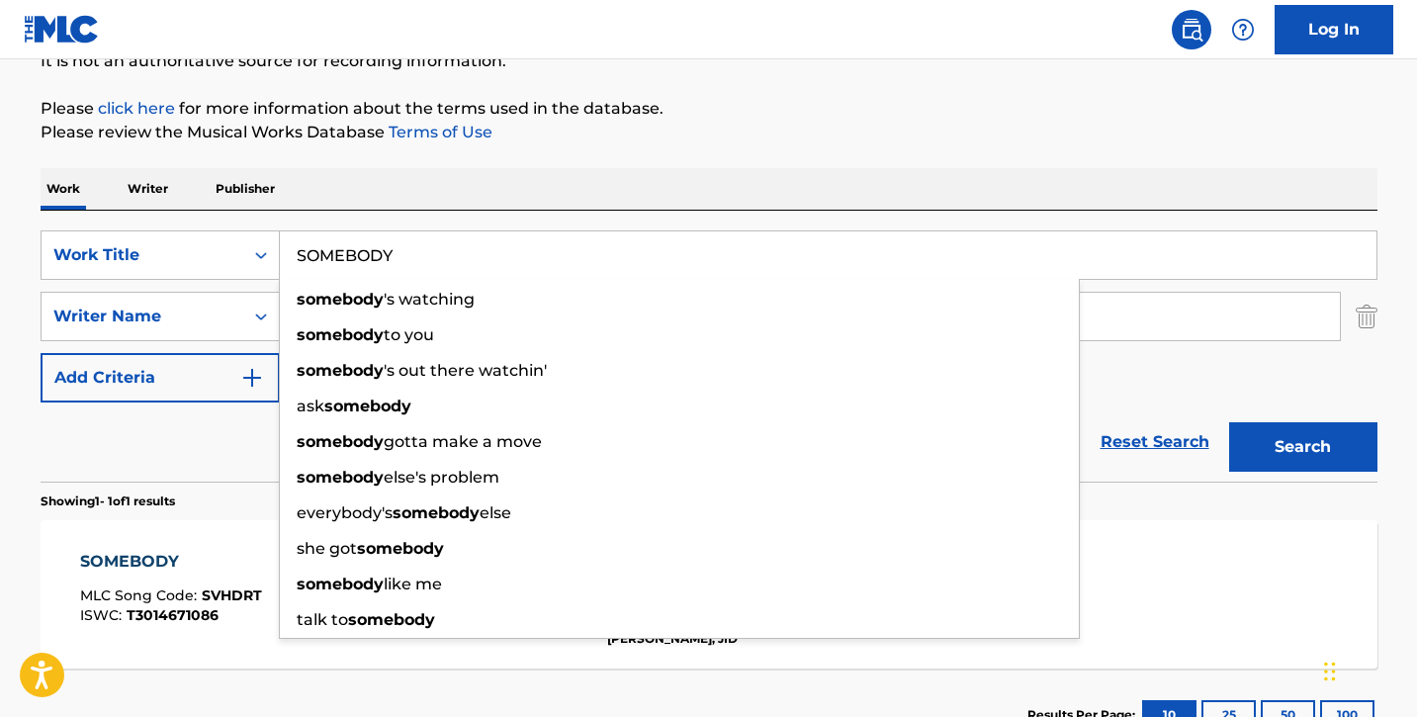
drag, startPoint x: 453, startPoint y: 258, endPoint x: 310, endPoint y: 258, distance: 143.4
click at [310, 258] on input "SOMEBODY" at bounding box center [828, 254] width 1097 height 47
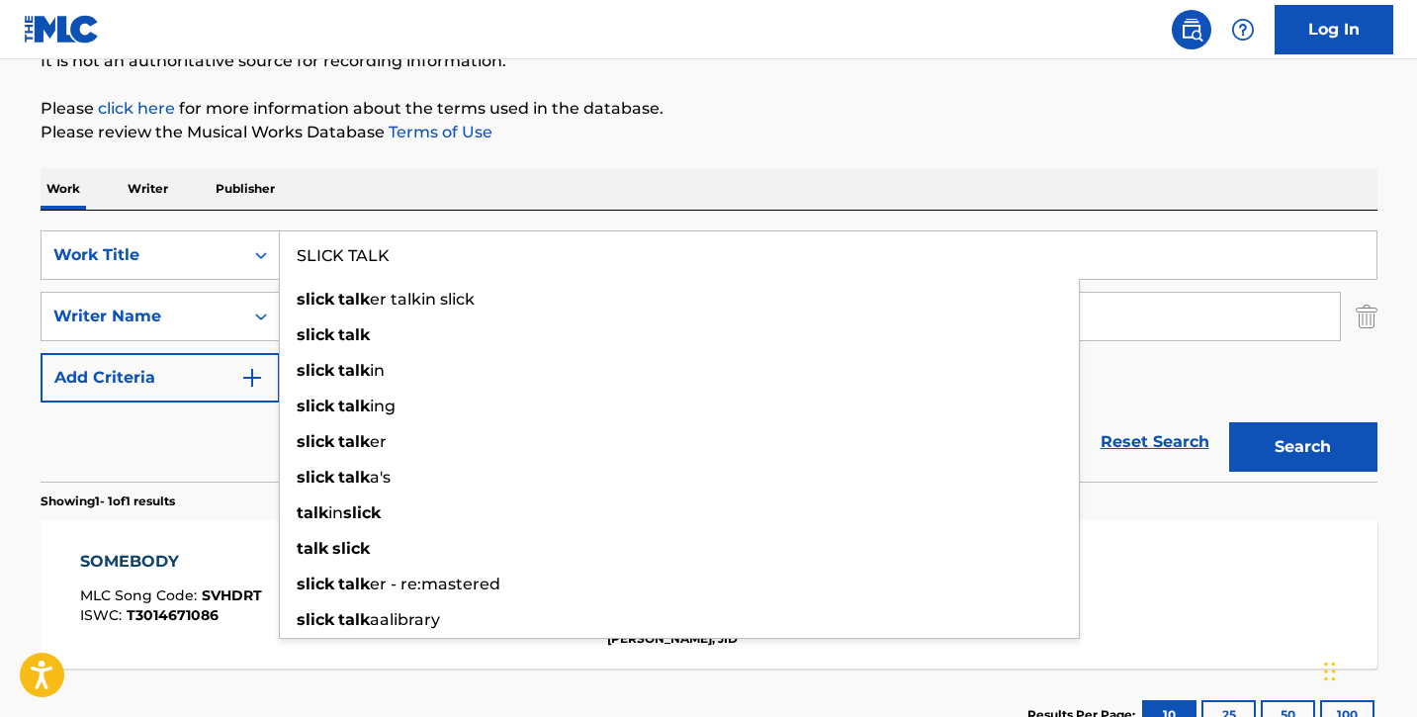
type input "SLICK TALK"
click at [1229, 422] on button "Search" at bounding box center [1303, 446] width 148 height 49
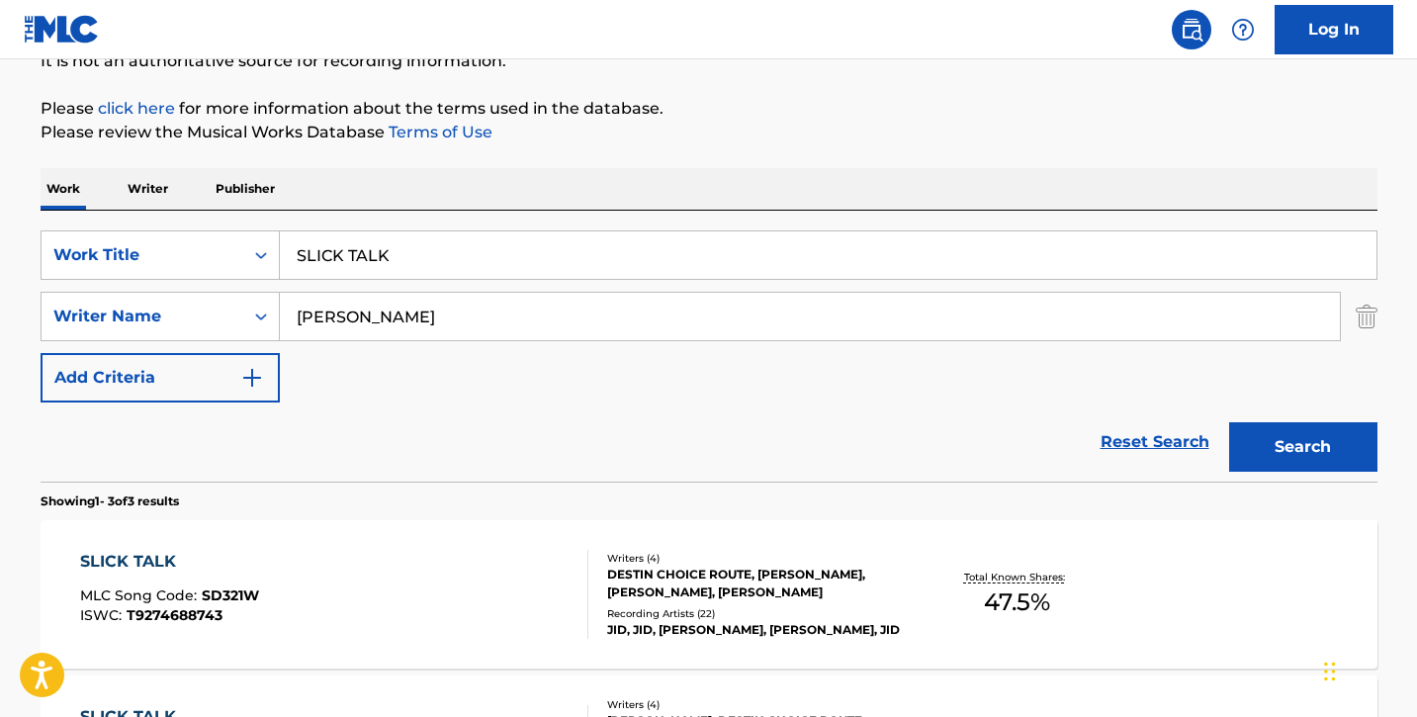
click at [216, 551] on div "SLICK TALK" at bounding box center [169, 562] width 179 height 24
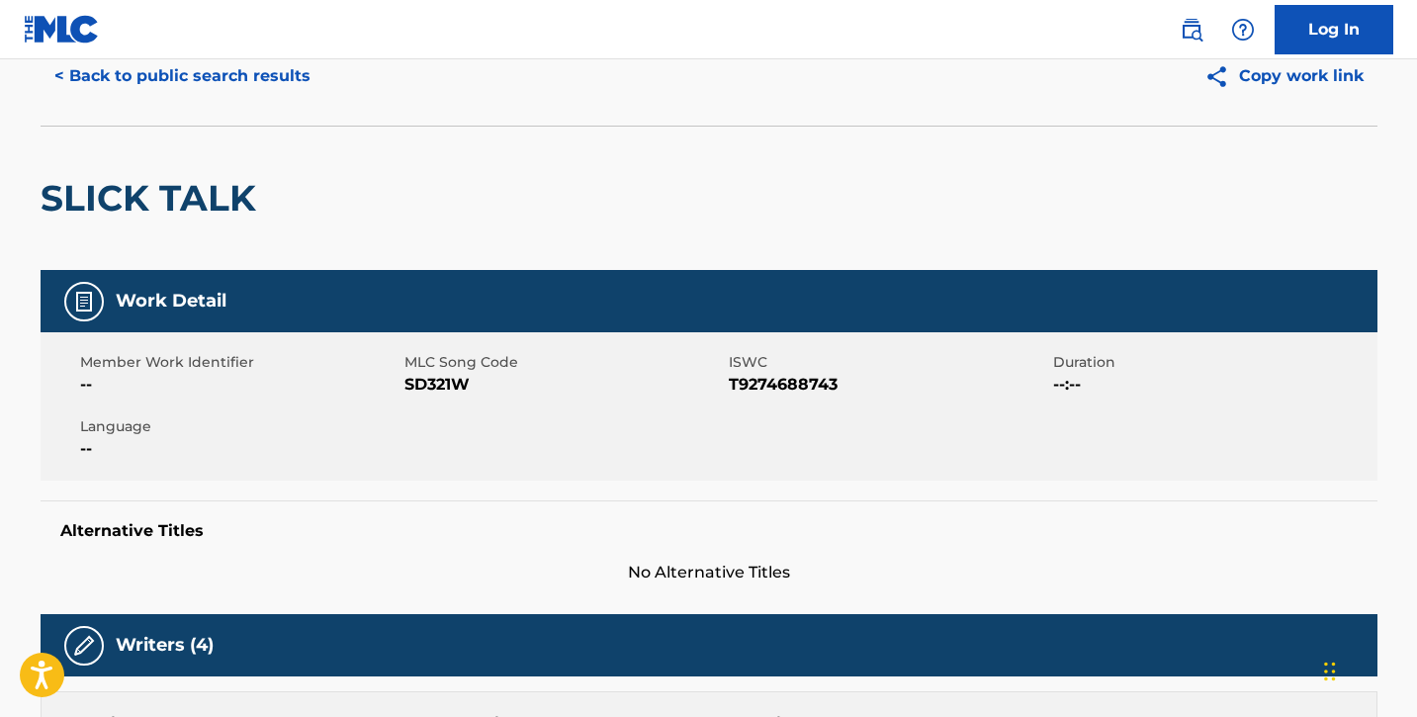
scroll to position [69, 0]
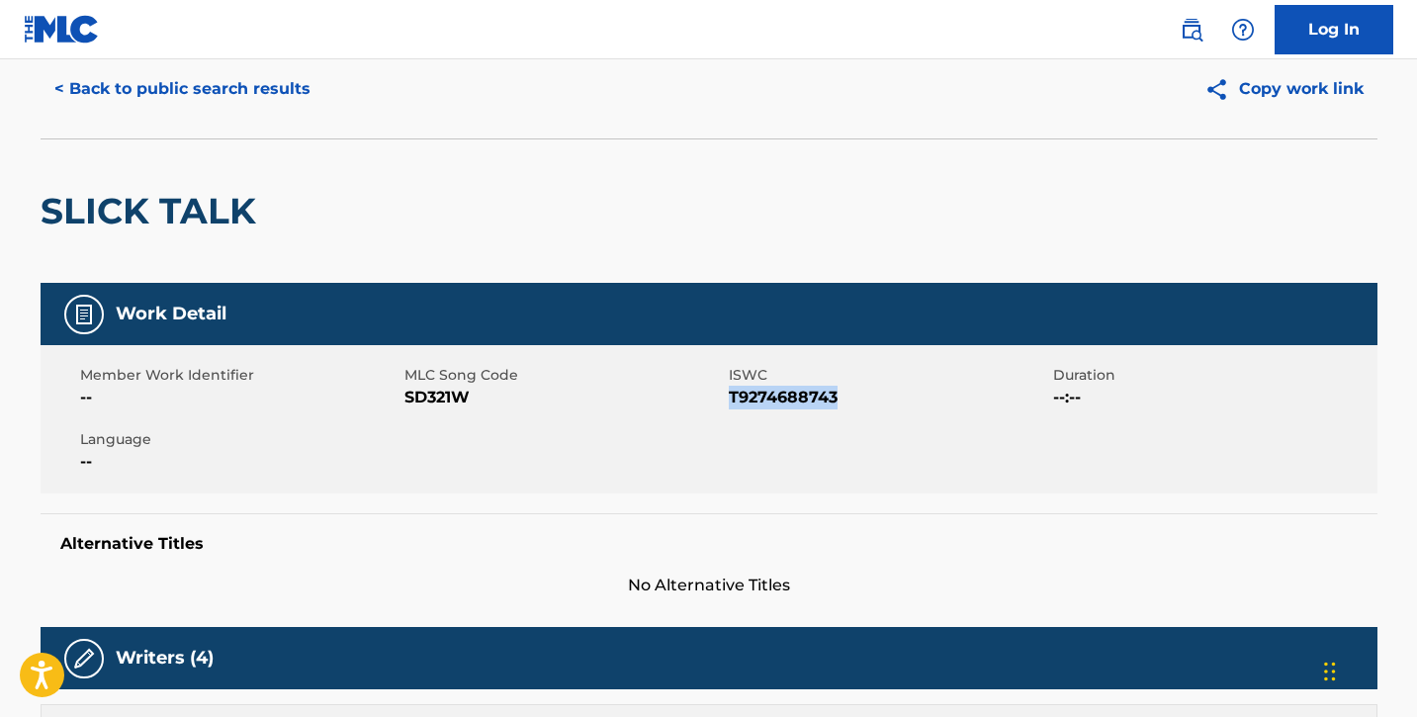
drag, startPoint x: 729, startPoint y: 395, endPoint x: 889, endPoint y: 396, distance: 160.2
click at [889, 396] on span "T9274688743" at bounding box center [888, 398] width 319 height 24
copy span "T9274688743"
click at [402, 396] on div "Member Work Identifier --" at bounding box center [242, 387] width 324 height 45
drag, startPoint x: 406, startPoint y: 397, endPoint x: 474, endPoint y: 397, distance: 67.2
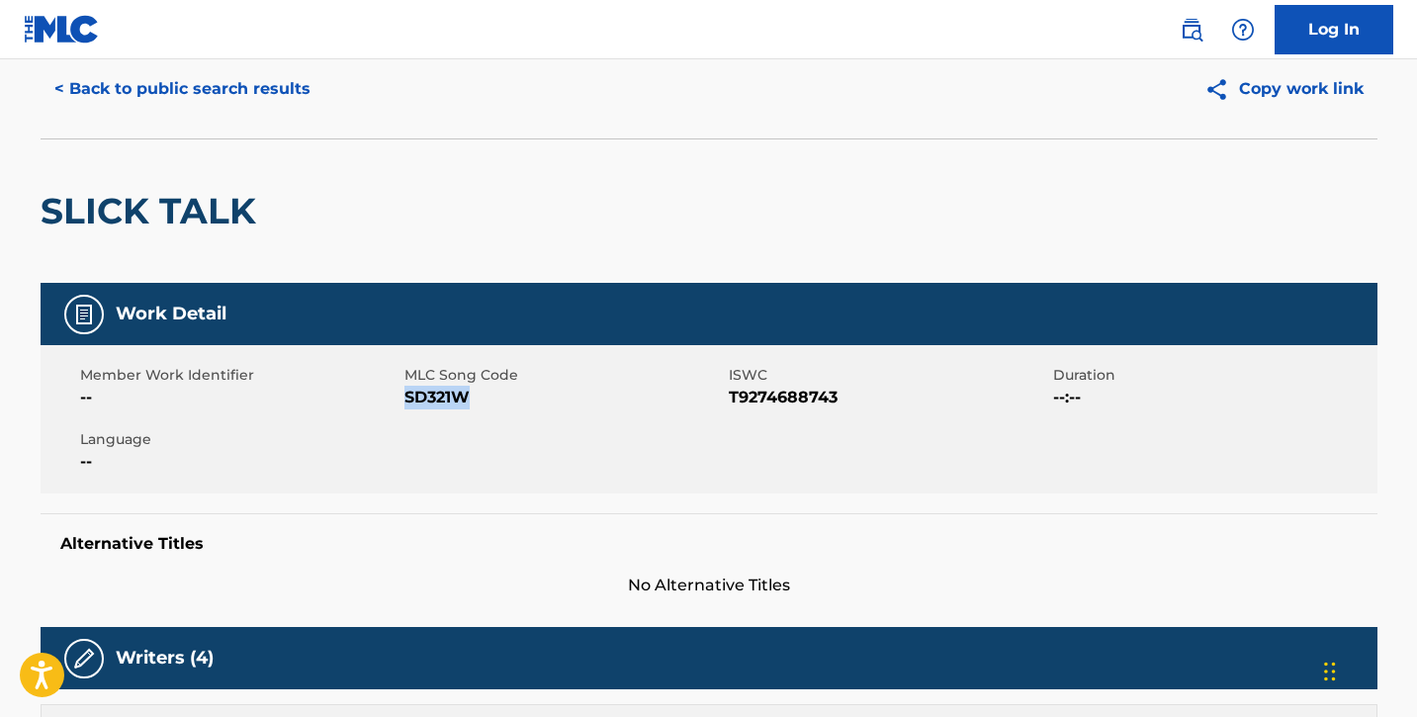
click at [475, 397] on span "SD321W" at bounding box center [563, 398] width 319 height 24
copy span "SD321W"
click at [126, 87] on button "< Back to public search results" at bounding box center [183, 88] width 284 height 49
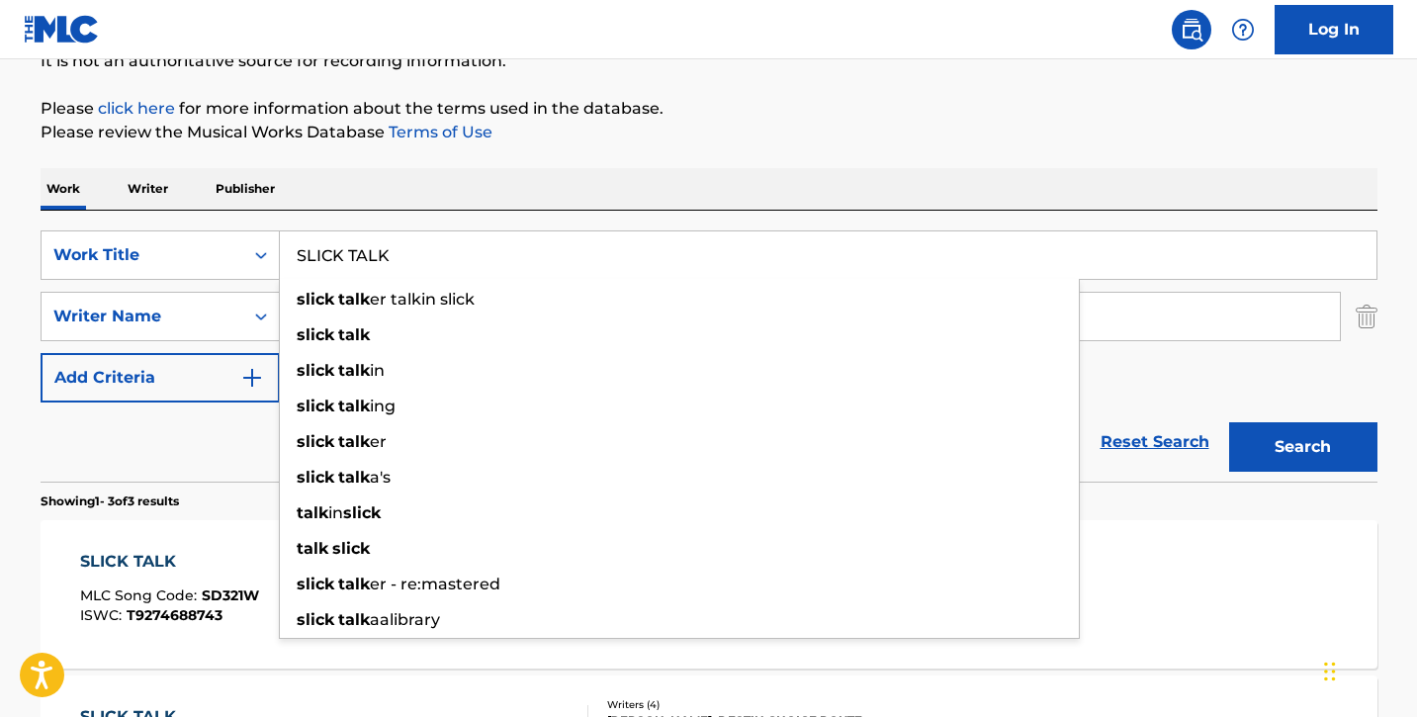
drag, startPoint x: 434, startPoint y: 260, endPoint x: 307, endPoint y: 255, distance: 127.7
click at [307, 255] on input "SLICK TALK" at bounding box center [828, 254] width 1097 height 47
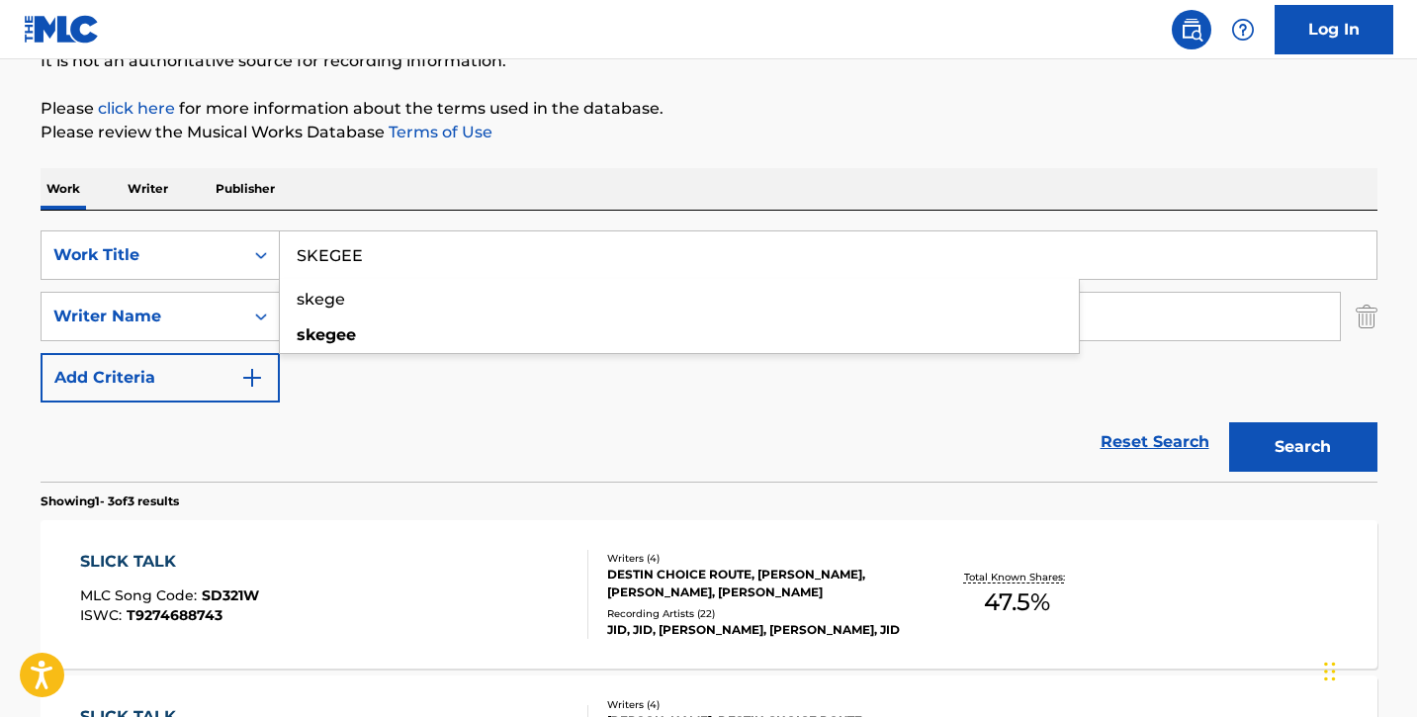
type input "SKEGEE"
click at [1229, 422] on button "Search" at bounding box center [1303, 446] width 148 height 49
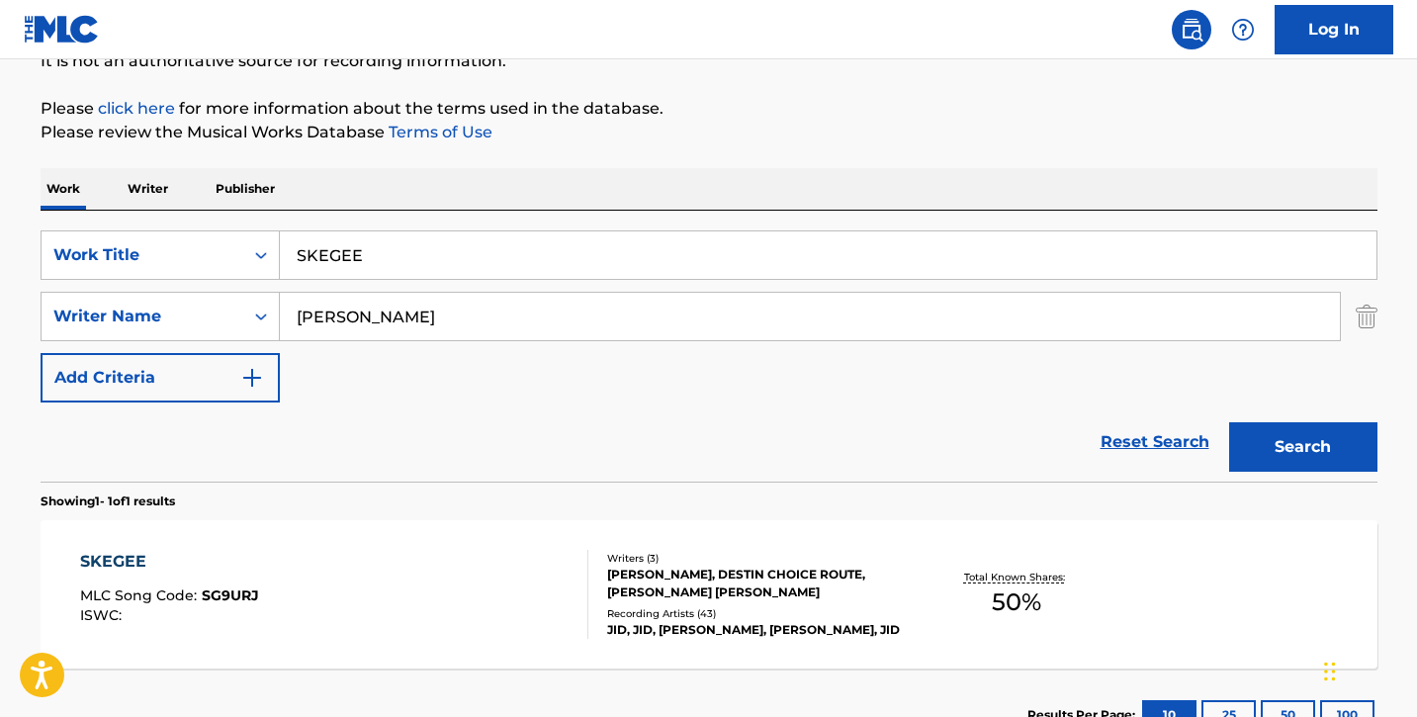
click at [328, 567] on div "SKEGEE MLC Song Code : SG9URJ ISWC :" at bounding box center [334, 594] width 508 height 89
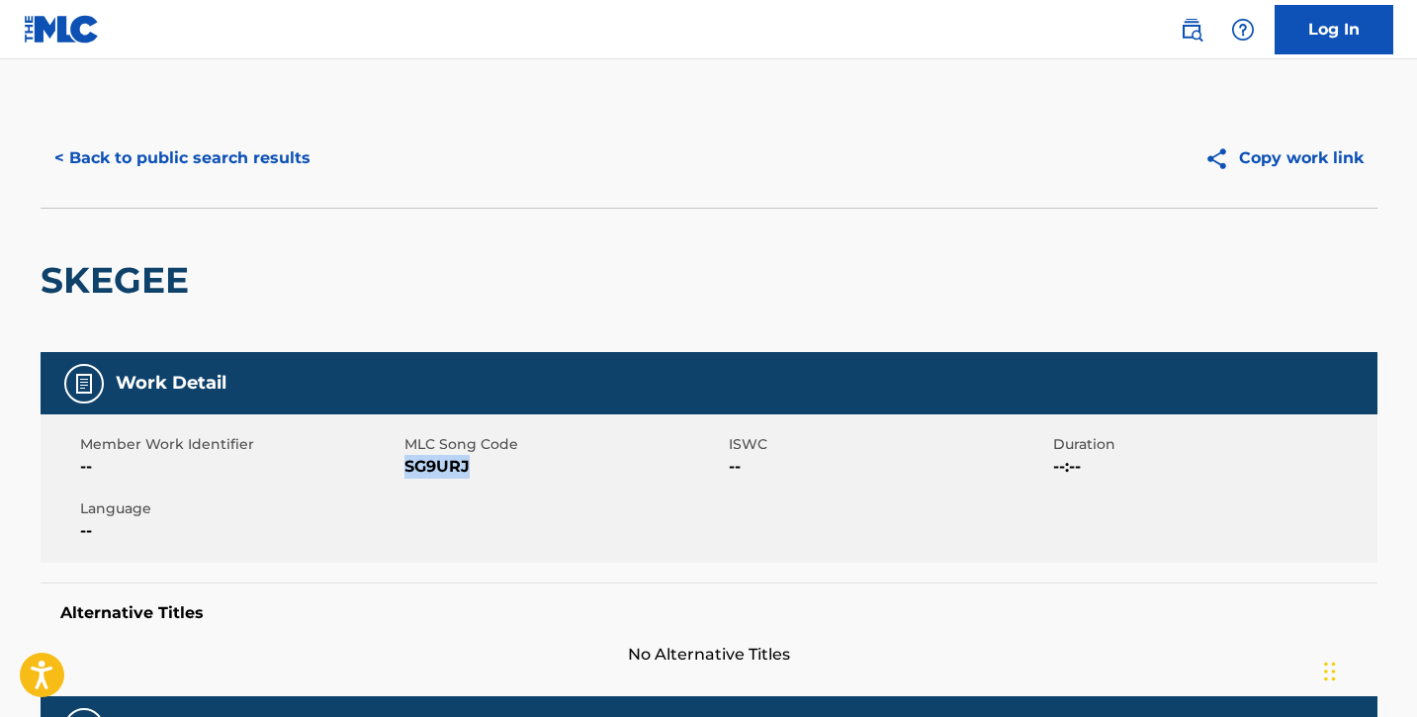
drag, startPoint x: 404, startPoint y: 465, endPoint x: 481, endPoint y: 465, distance: 76.1
click at [481, 465] on span "SG9URJ" at bounding box center [563, 467] width 319 height 24
copy span "SG9URJ"
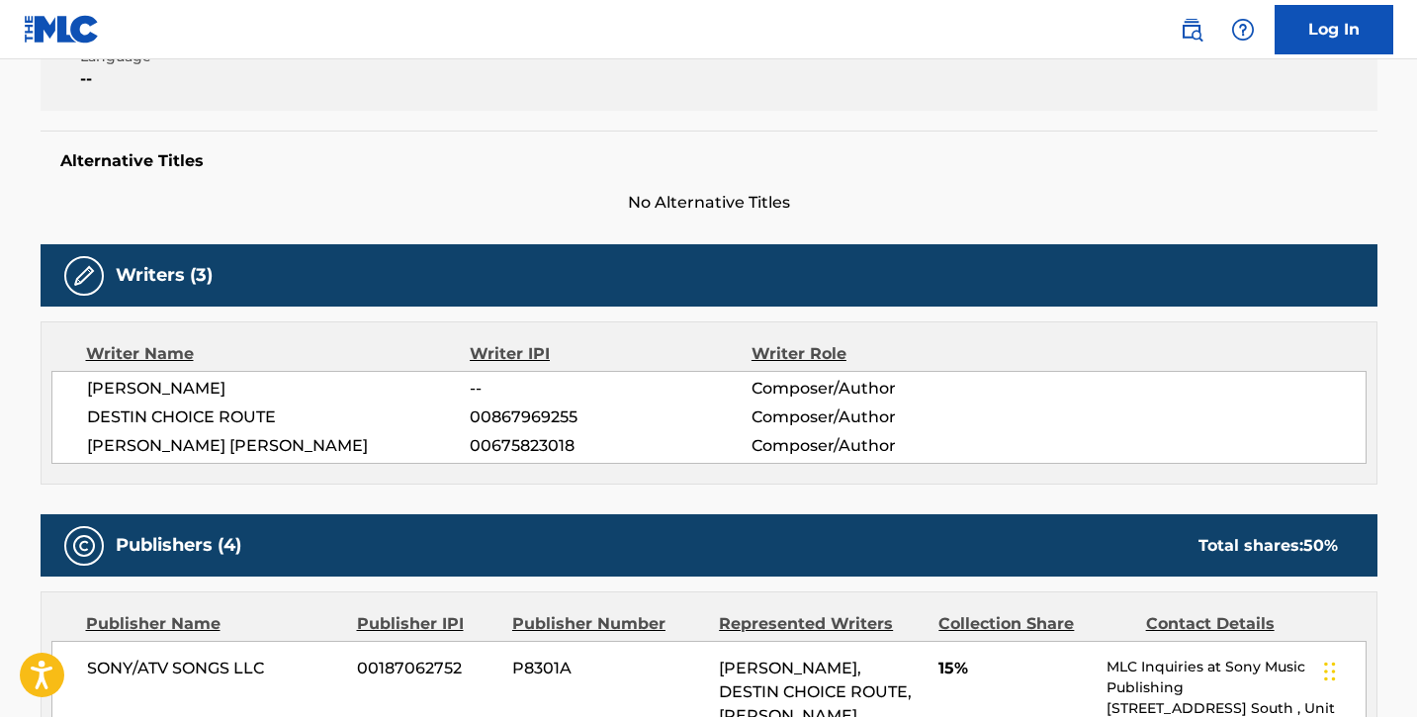
scroll to position [30, 0]
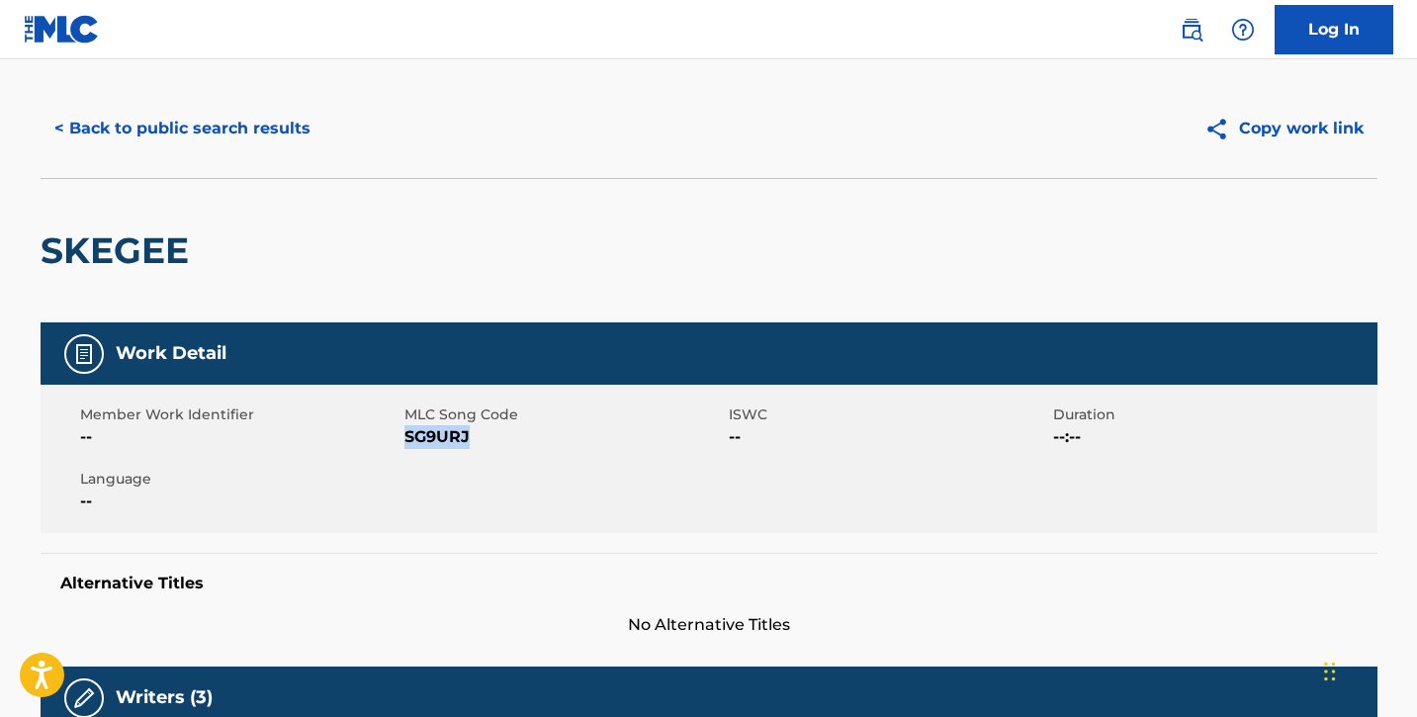
click at [185, 125] on button "< Back to public search results" at bounding box center [183, 128] width 284 height 49
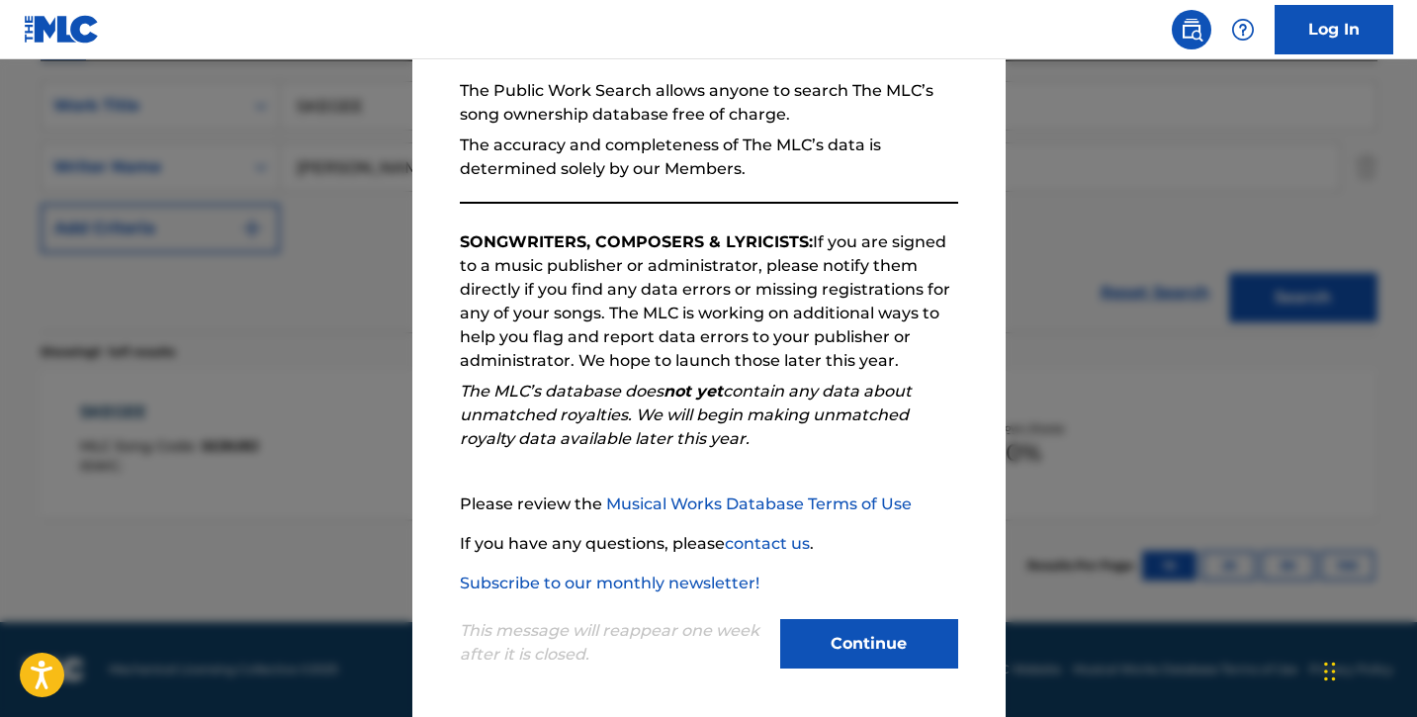
scroll to position [180, 0]
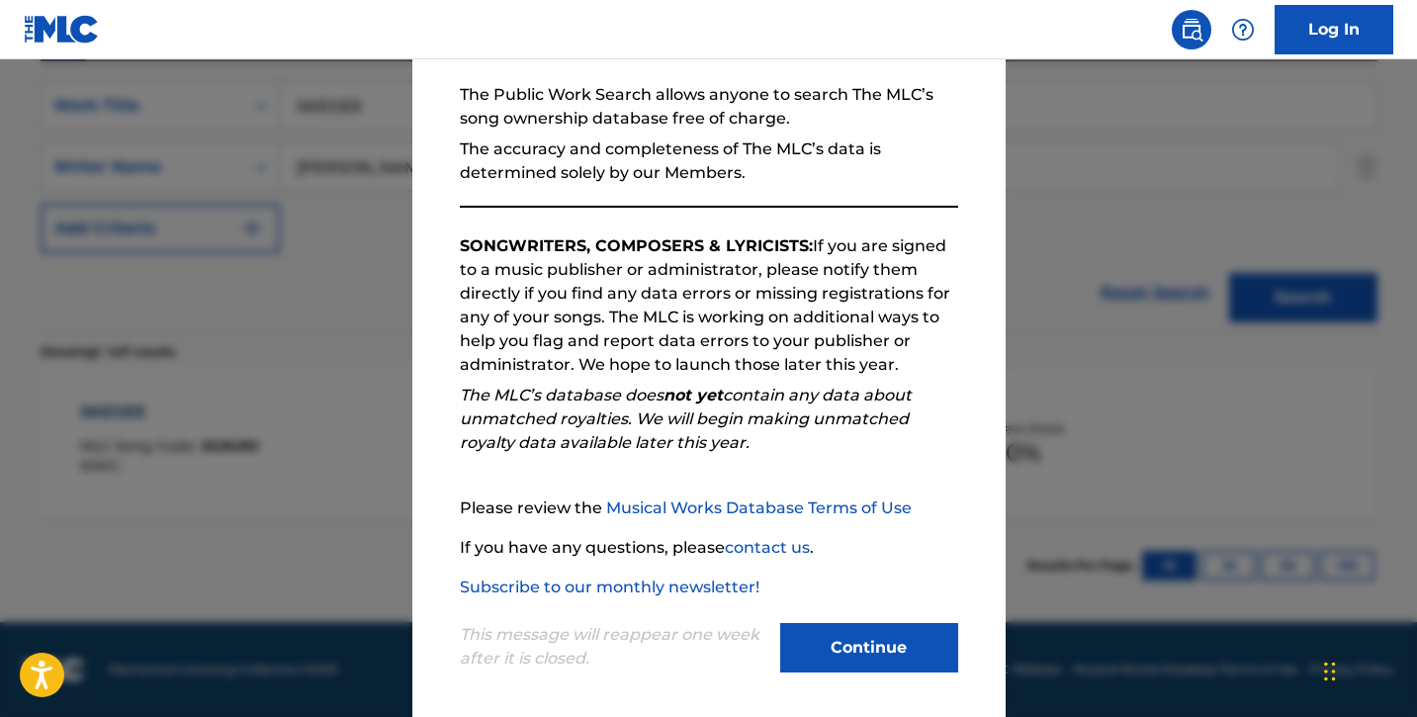
click at [865, 657] on button "Continue" at bounding box center [869, 647] width 178 height 49
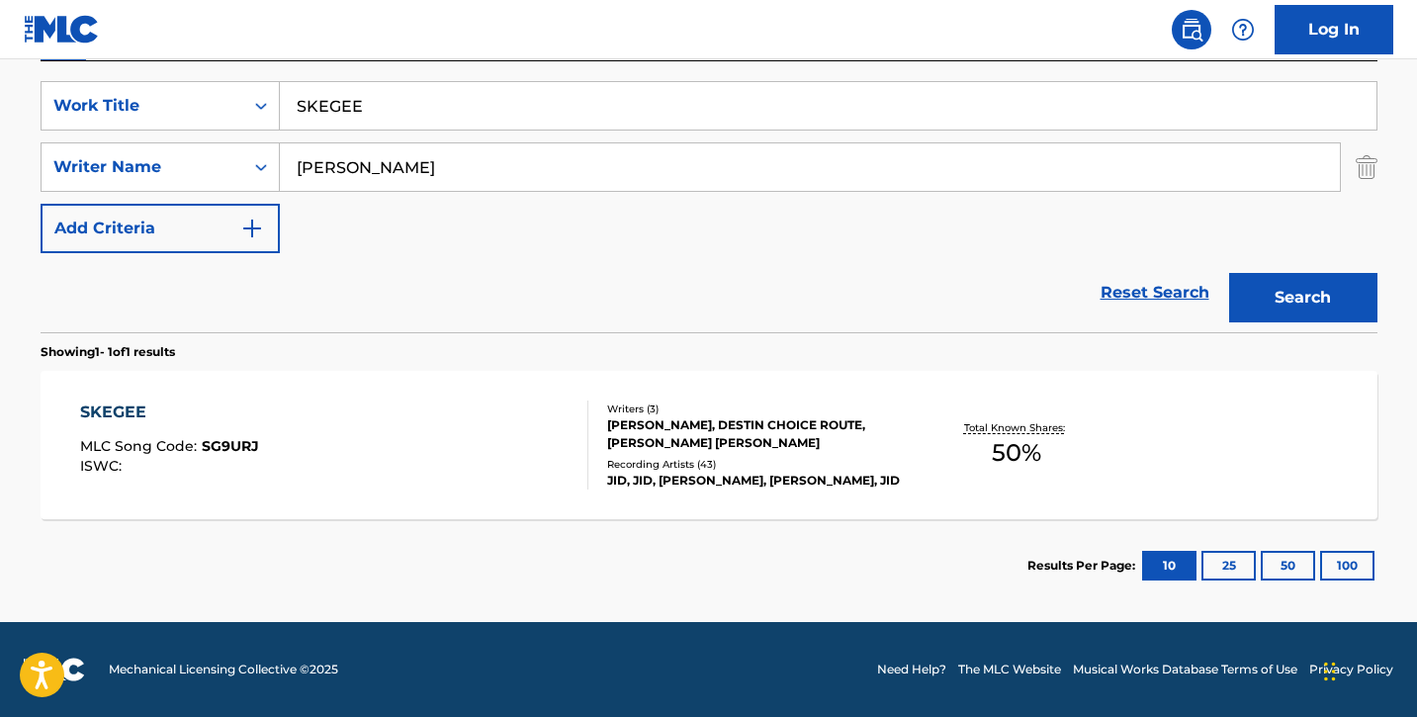
scroll to position [0, 0]
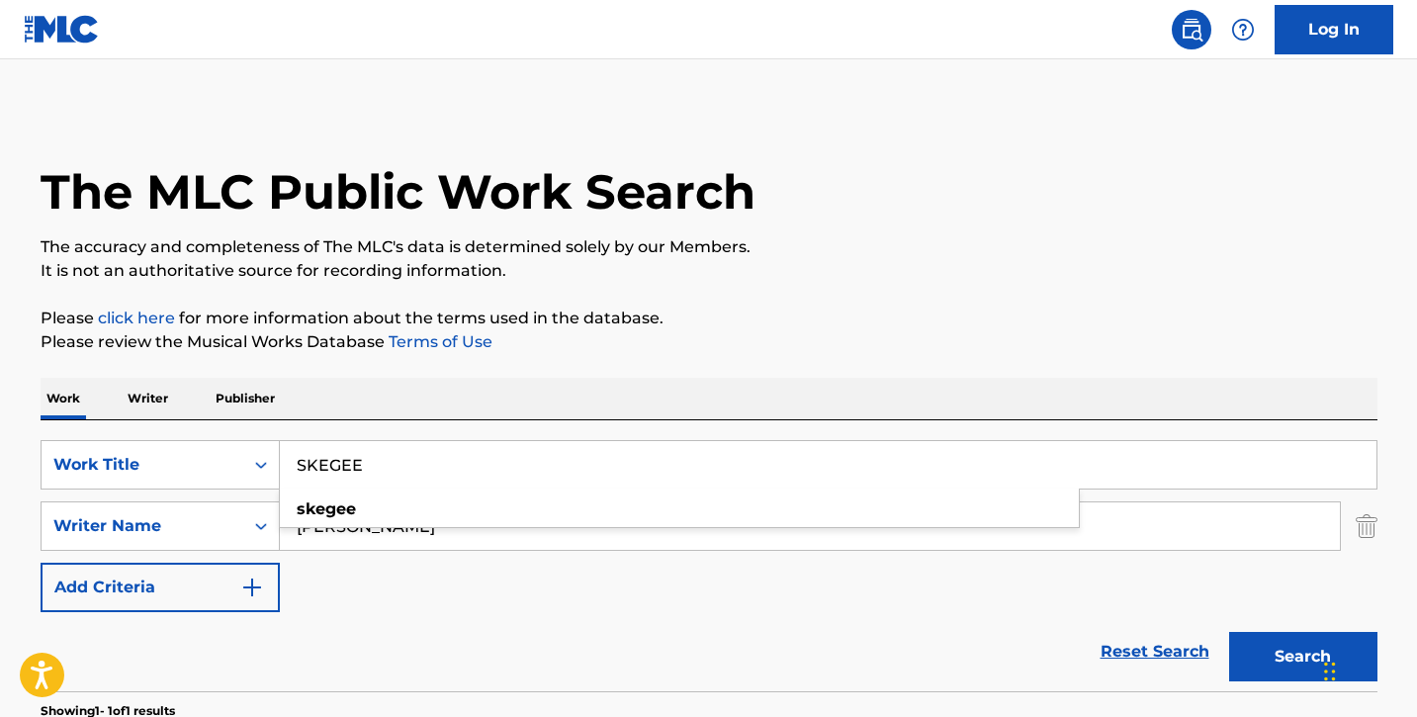
drag, startPoint x: 398, startPoint y: 466, endPoint x: 306, endPoint y: 464, distance: 92.0
click at [306, 464] on input "SKEGEE" at bounding box center [828, 464] width 1097 height 47
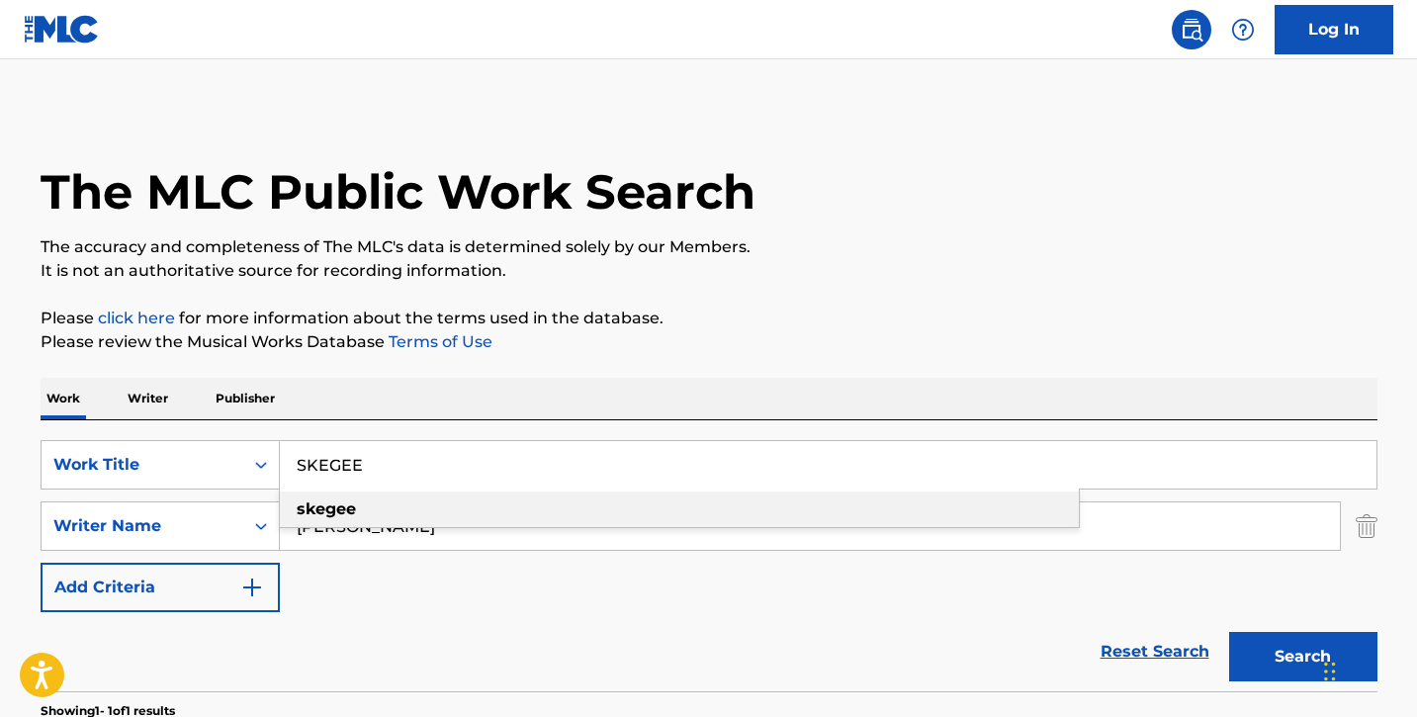
click at [445, 511] on div "skegee" at bounding box center [679, 509] width 799 height 36
type input "skegee"
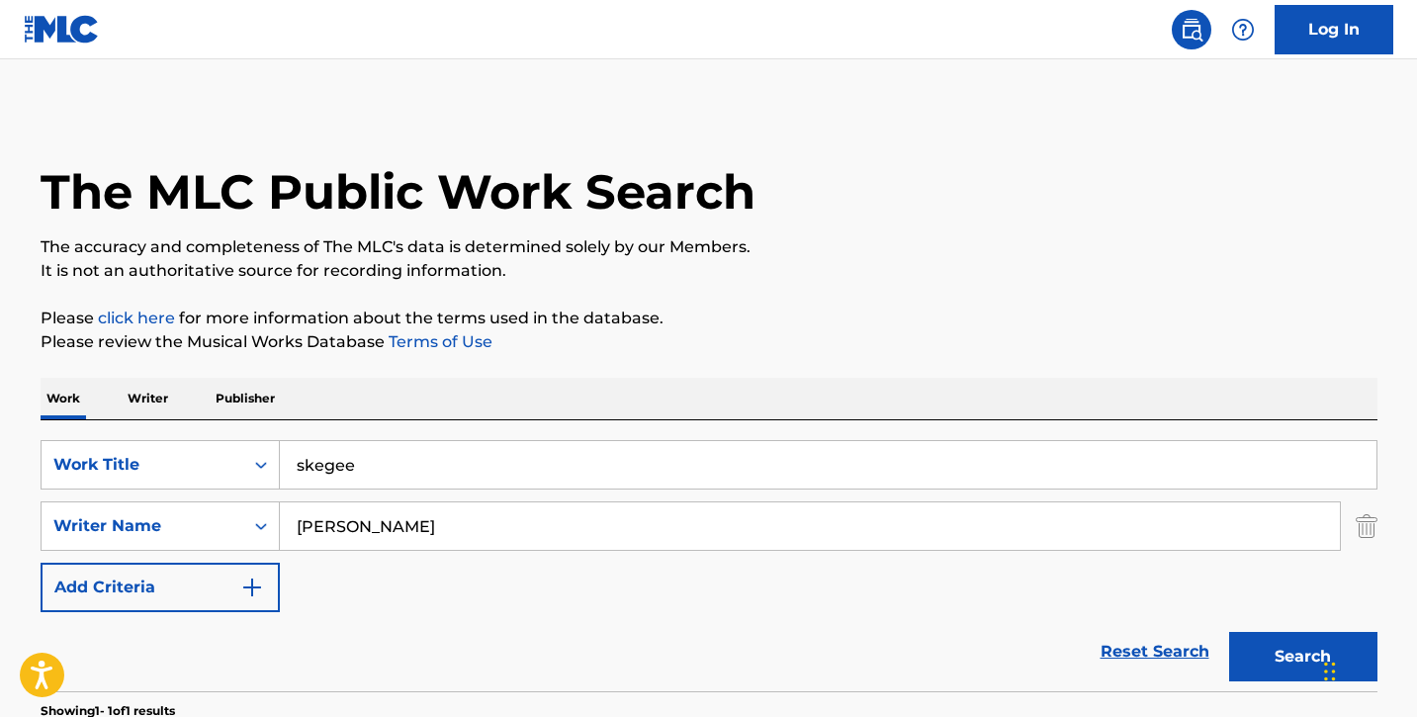
click at [1272, 656] on button "Search" at bounding box center [1303, 656] width 148 height 49
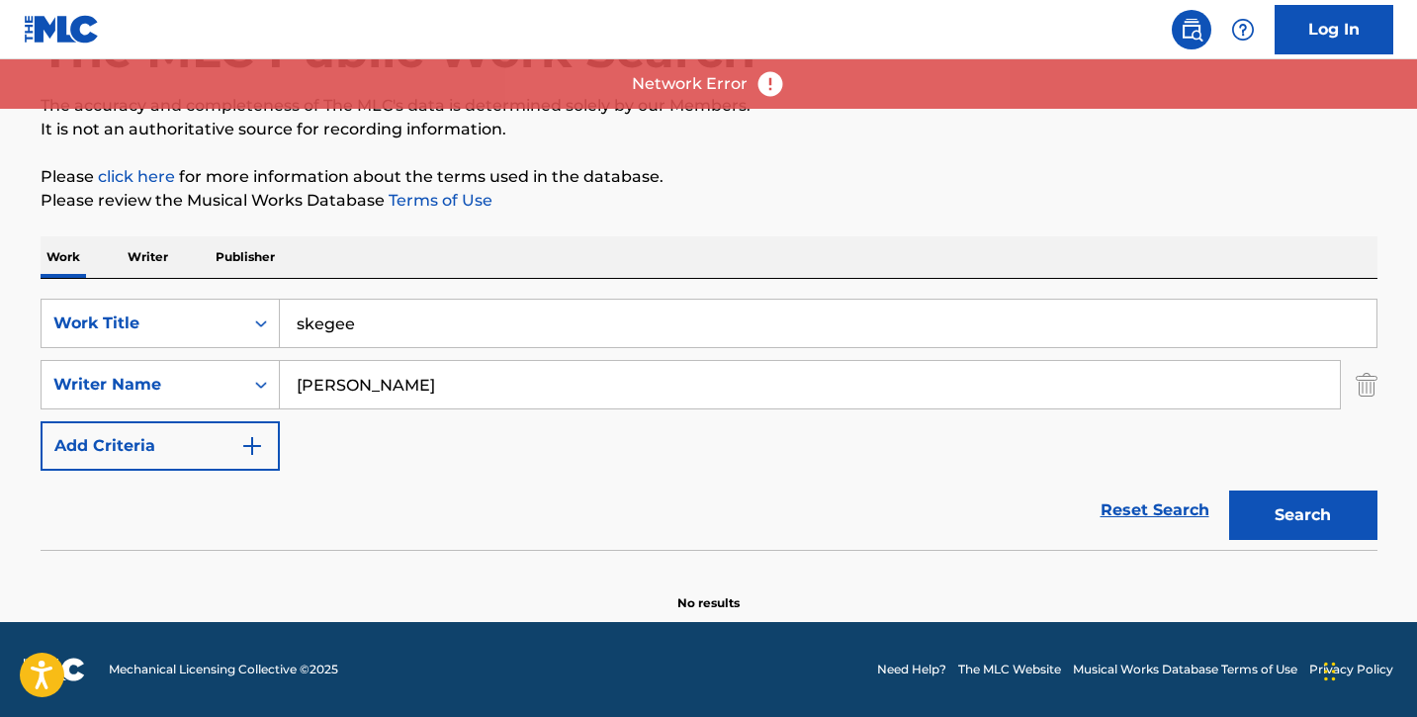
scroll to position [141, 0]
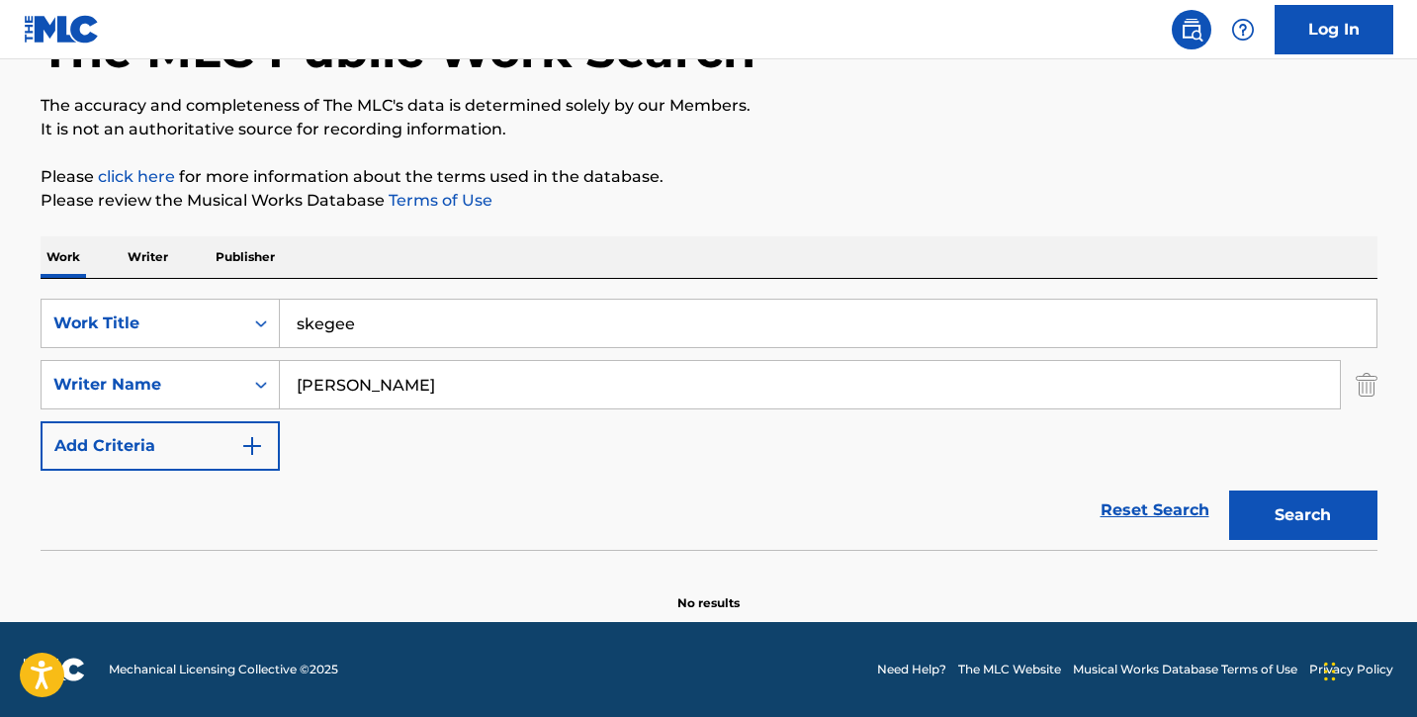
click at [491, 392] on input "[PERSON_NAME]" at bounding box center [810, 384] width 1060 height 47
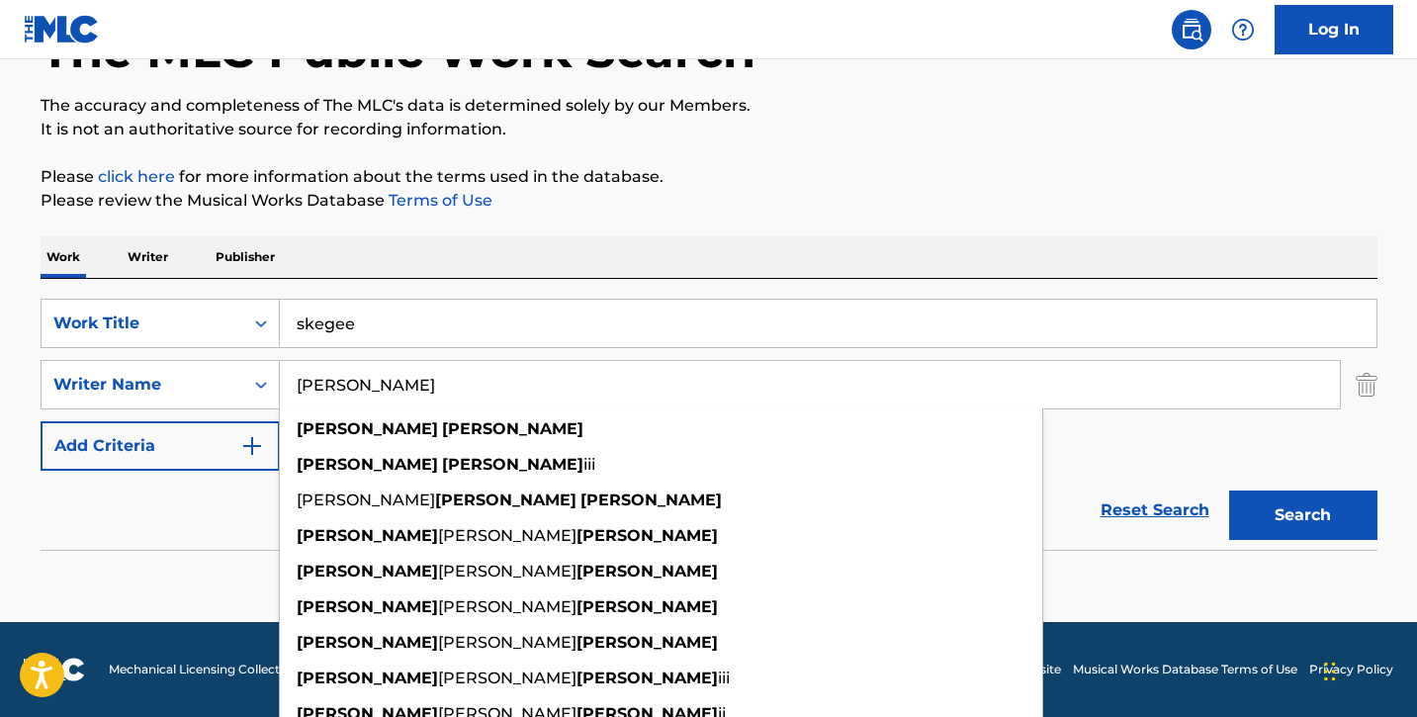
click at [424, 321] on input "skegee" at bounding box center [828, 323] width 1097 height 47
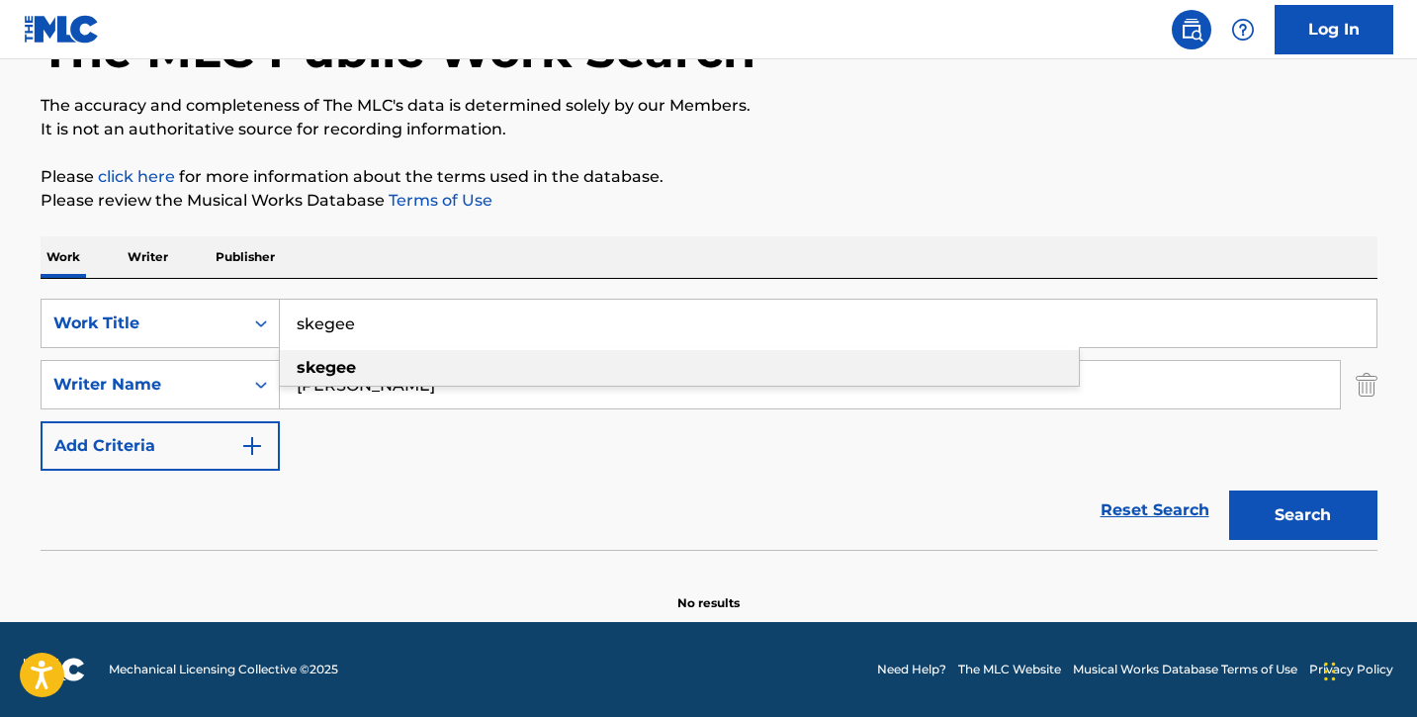
click at [400, 370] on div "skegee" at bounding box center [679, 368] width 799 height 36
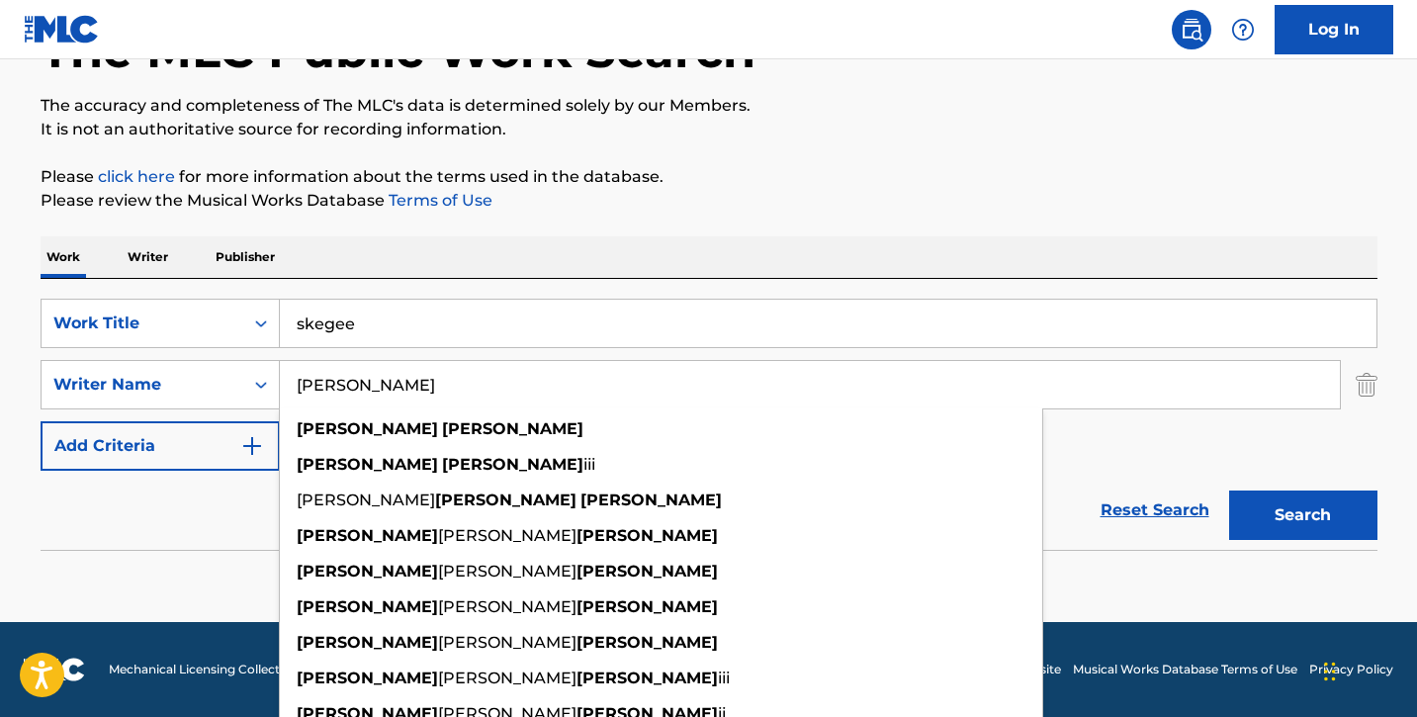
click at [448, 390] on input "[PERSON_NAME]" at bounding box center [810, 384] width 1060 height 47
drag, startPoint x: 448, startPoint y: 390, endPoint x: 281, endPoint y: 377, distance: 167.6
click at [281, 377] on input "[PERSON_NAME]" at bounding box center [810, 384] width 1060 height 47
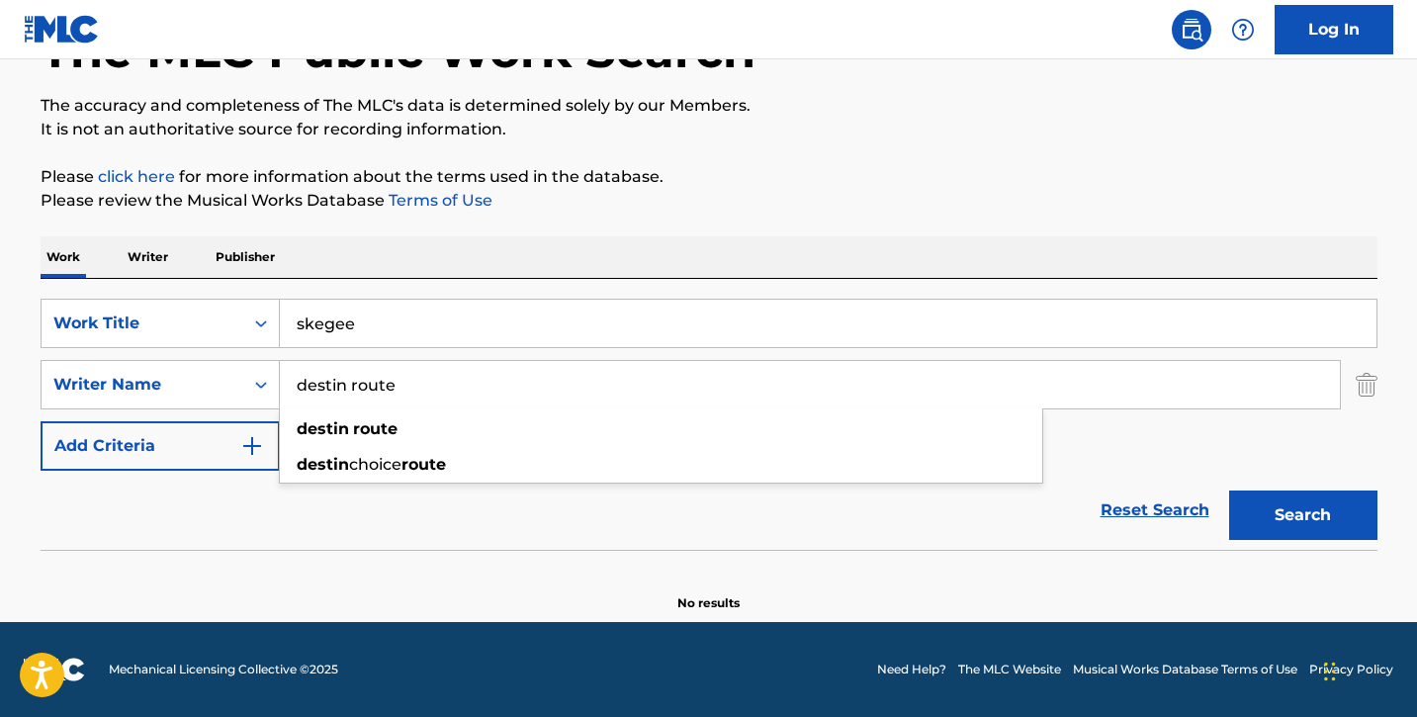
type input "destin route"
click at [1229, 491] on button "Search" at bounding box center [1303, 515] width 148 height 49
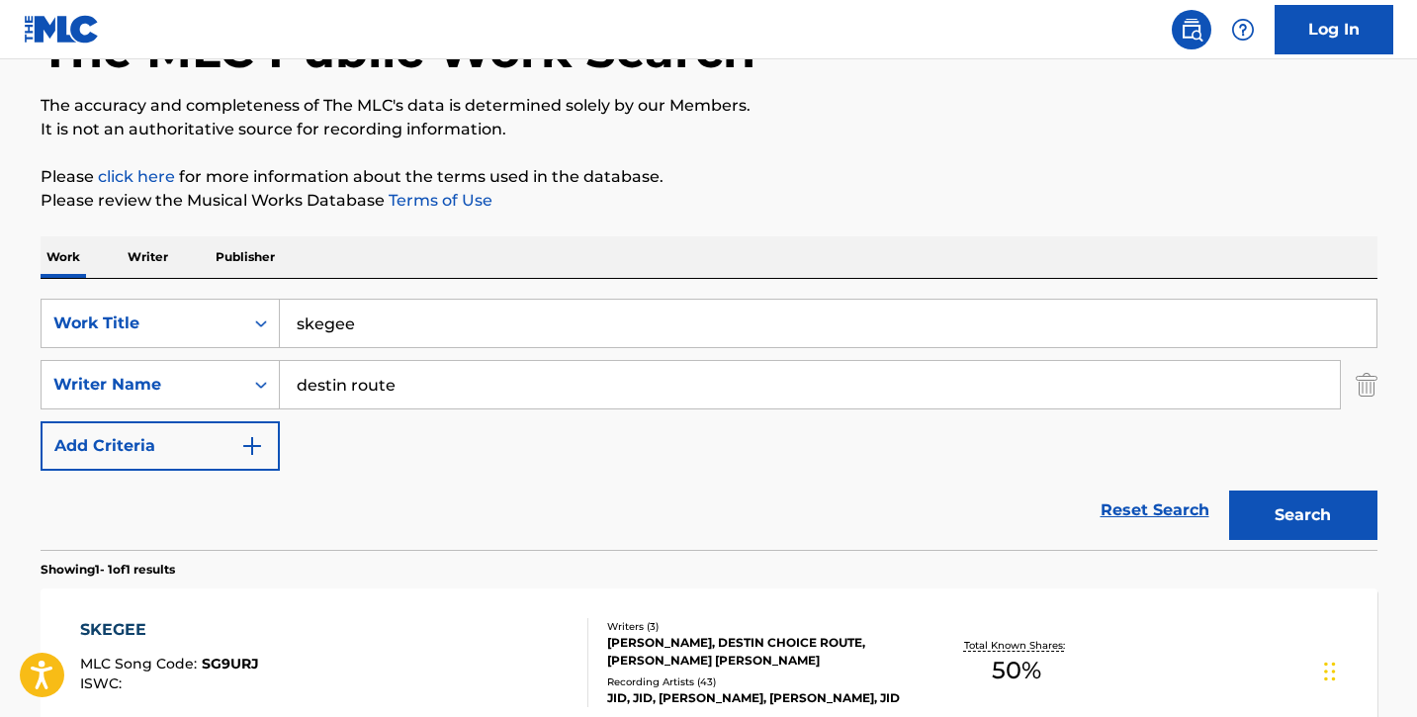
click at [187, 628] on div "SKEGEE" at bounding box center [169, 630] width 179 height 24
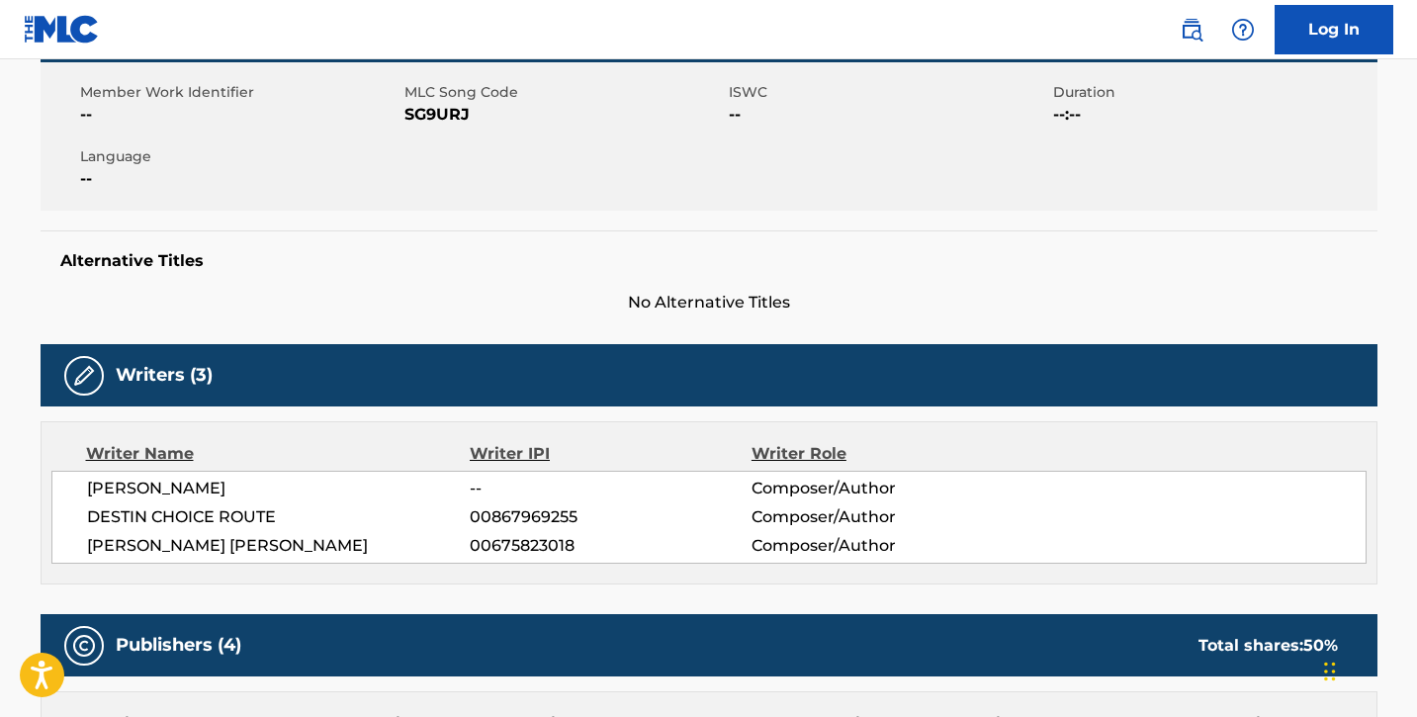
scroll to position [347, 0]
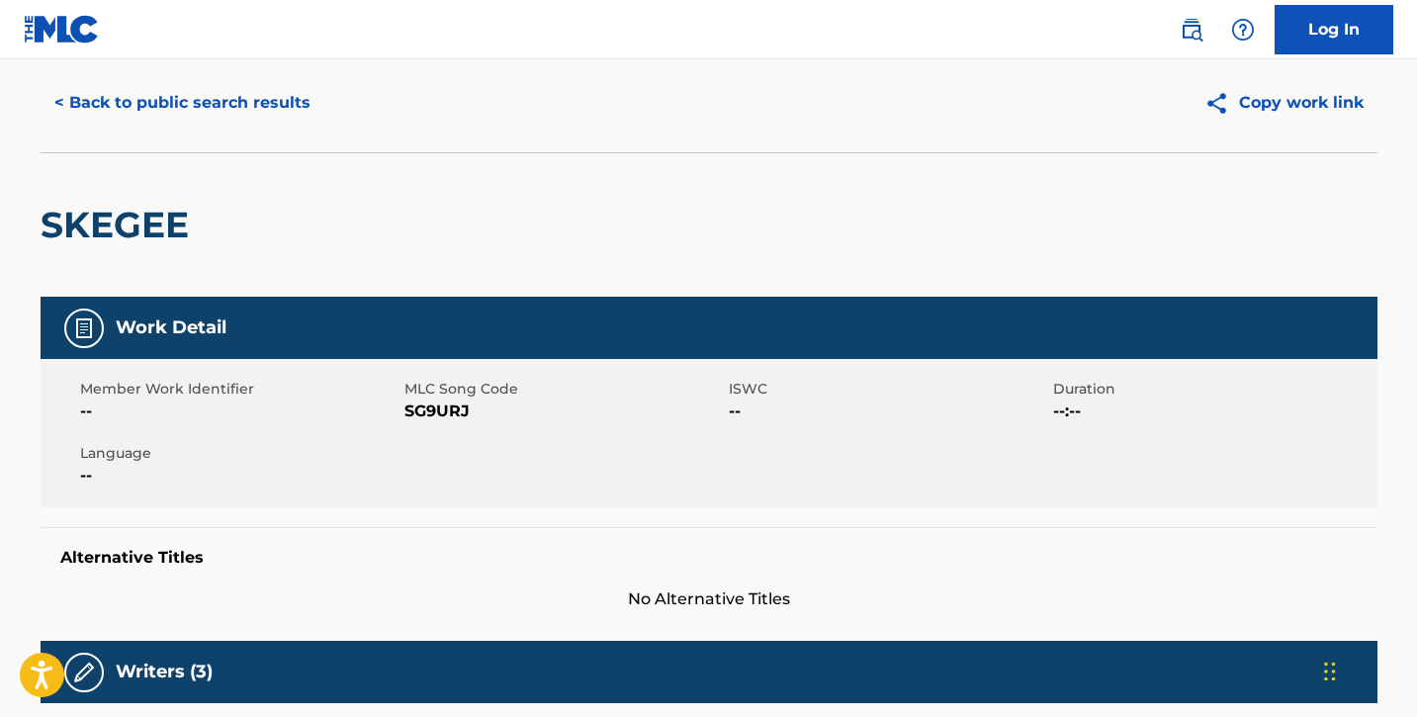
scroll to position [57, 0]
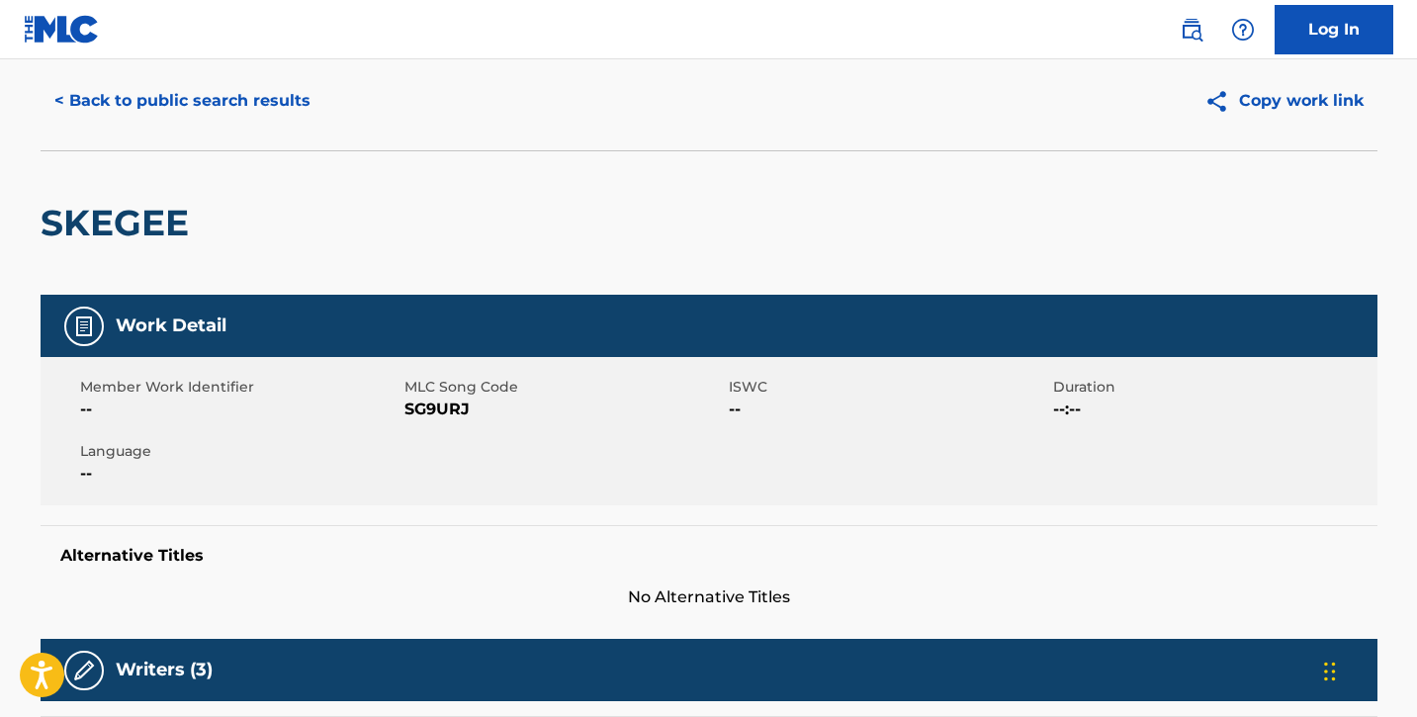
click at [207, 87] on button "< Back to public search results" at bounding box center [183, 100] width 284 height 49
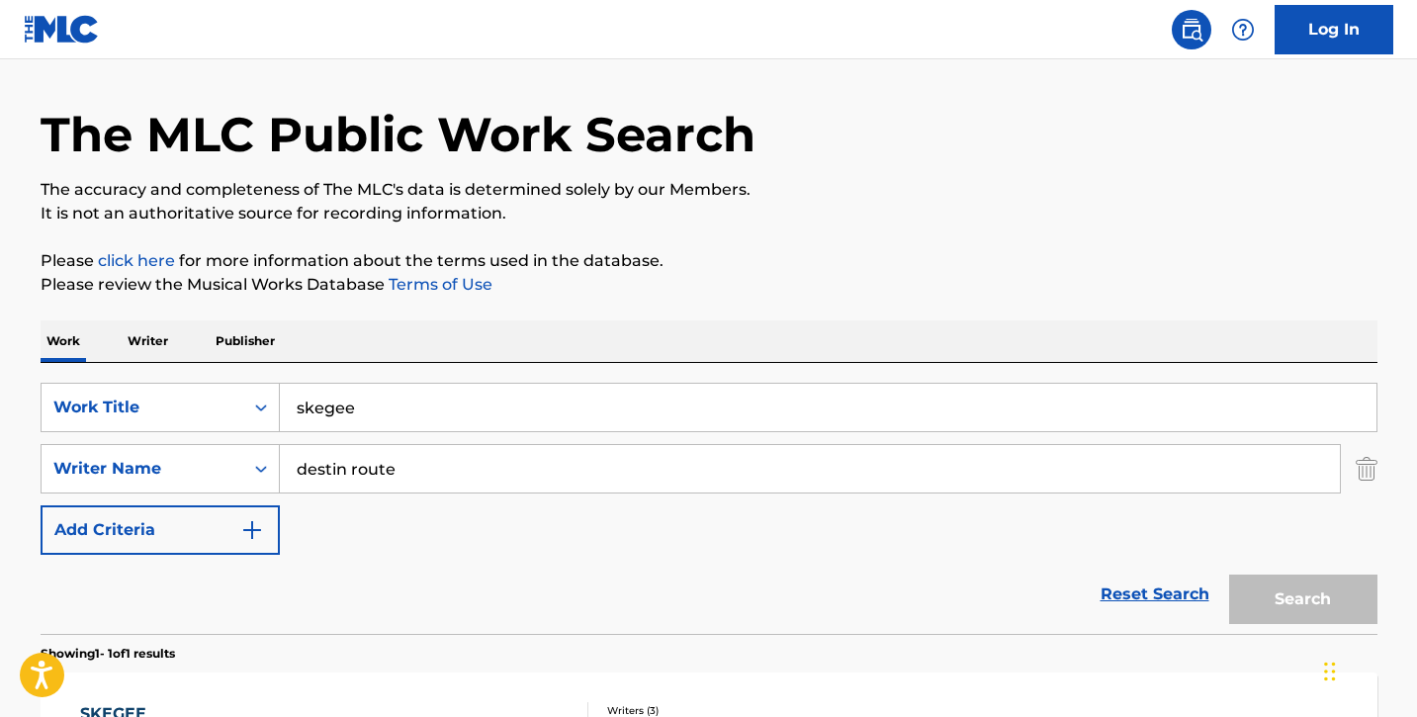
scroll to position [141, 0]
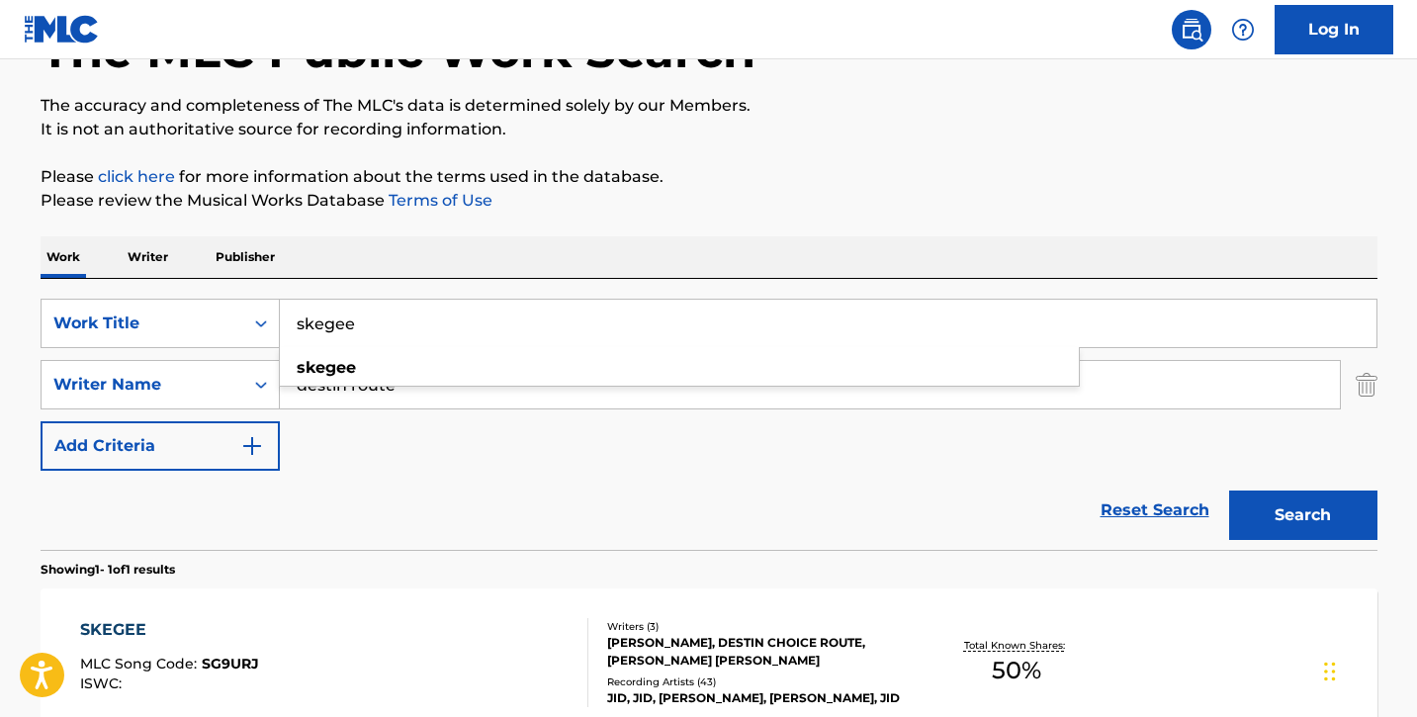
drag, startPoint x: 358, startPoint y: 330, endPoint x: 302, endPoint y: 327, distance: 56.4
click at [302, 327] on input "skegee" at bounding box center [828, 323] width 1097 height 47
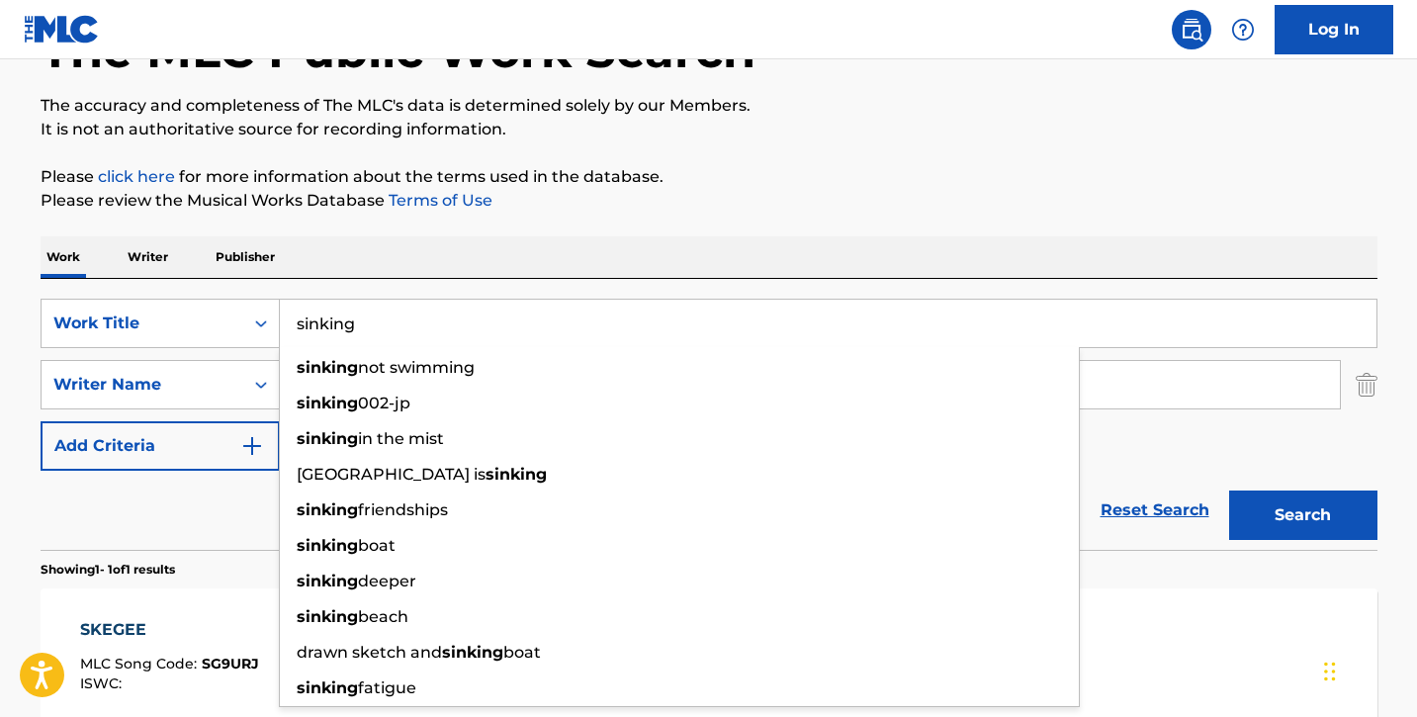
type input "sinking"
click at [1229, 491] on button "Search" at bounding box center [1303, 515] width 148 height 49
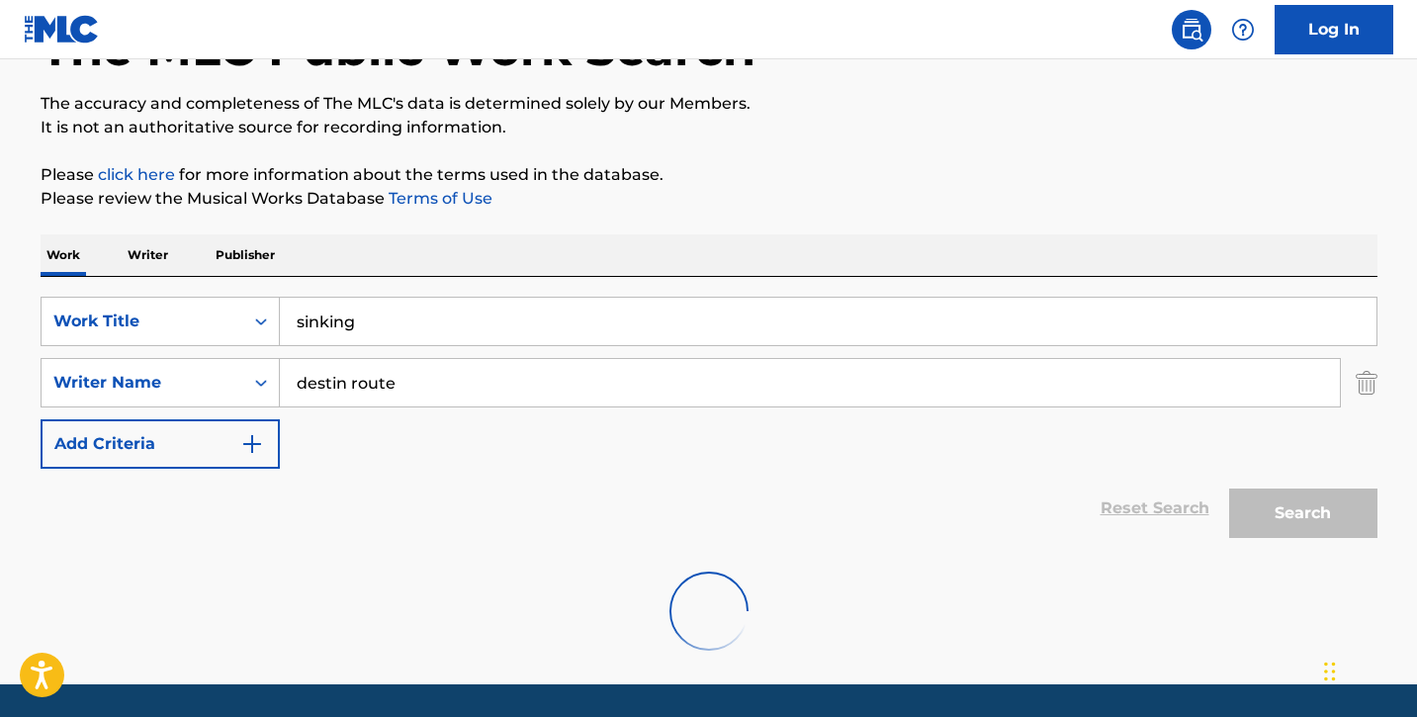
scroll to position [146, 0]
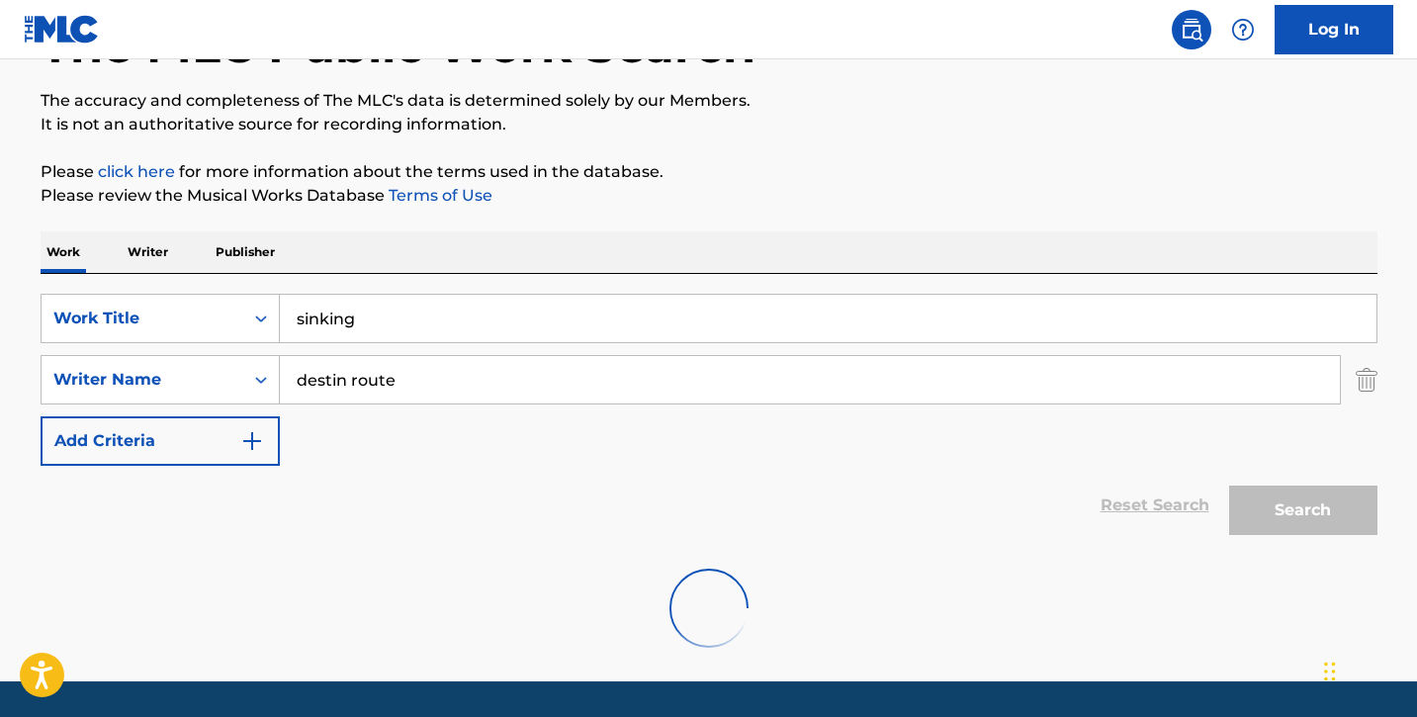
click at [402, 382] on input "destin route" at bounding box center [810, 379] width 1060 height 47
drag, startPoint x: 402, startPoint y: 382, endPoint x: 230, endPoint y: 381, distance: 172.1
click at [230, 381] on div "SearchWithCriteria81be88af-6a2b-4028-bbc1-1840c8d0abce Writer Name destin route…" at bounding box center [709, 379] width 1337 height 49
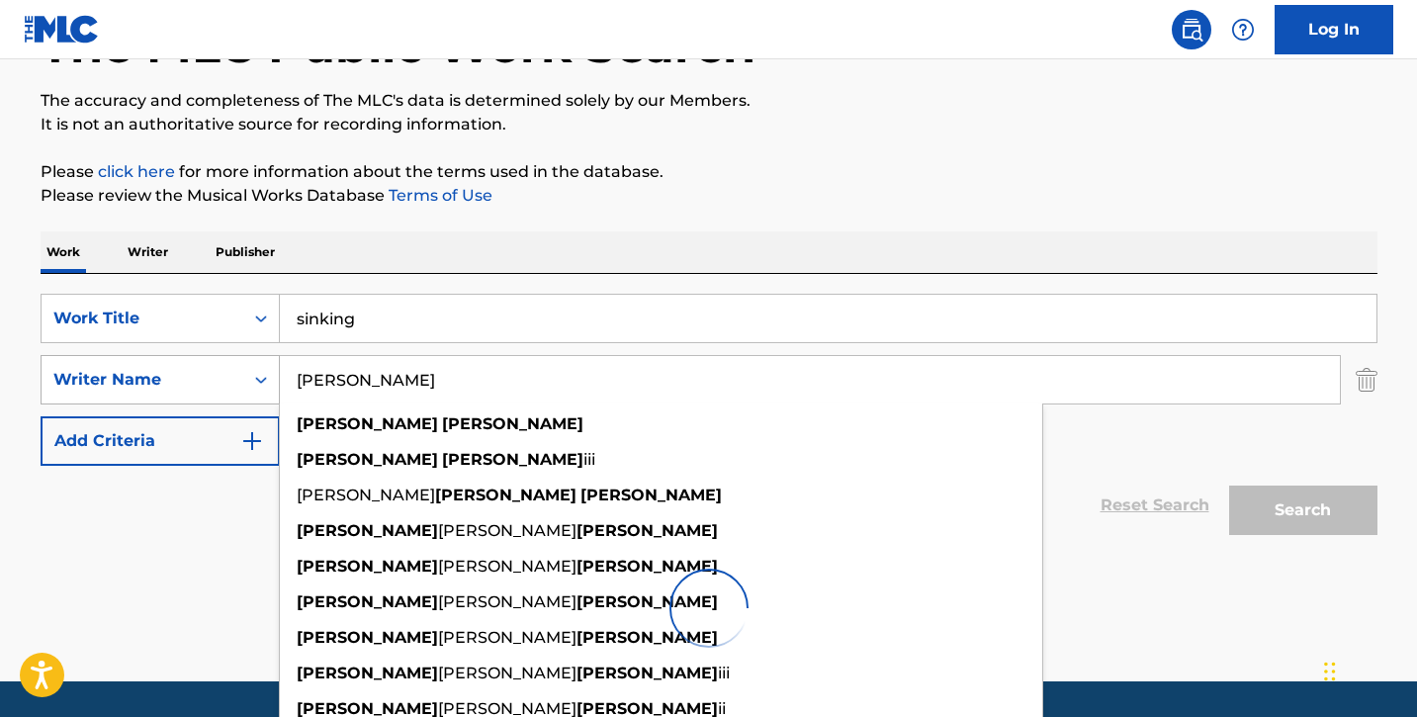
type input "[PERSON_NAME]"
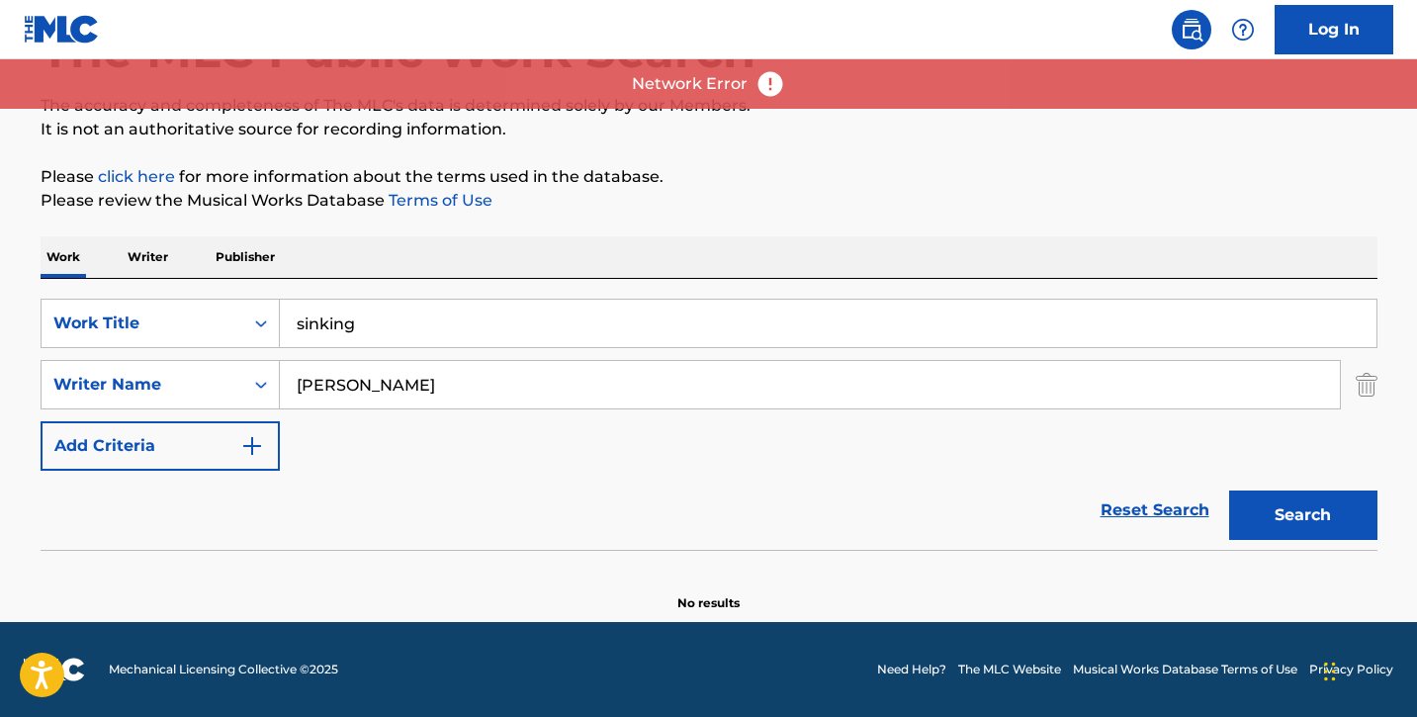
scroll to position [141, 0]
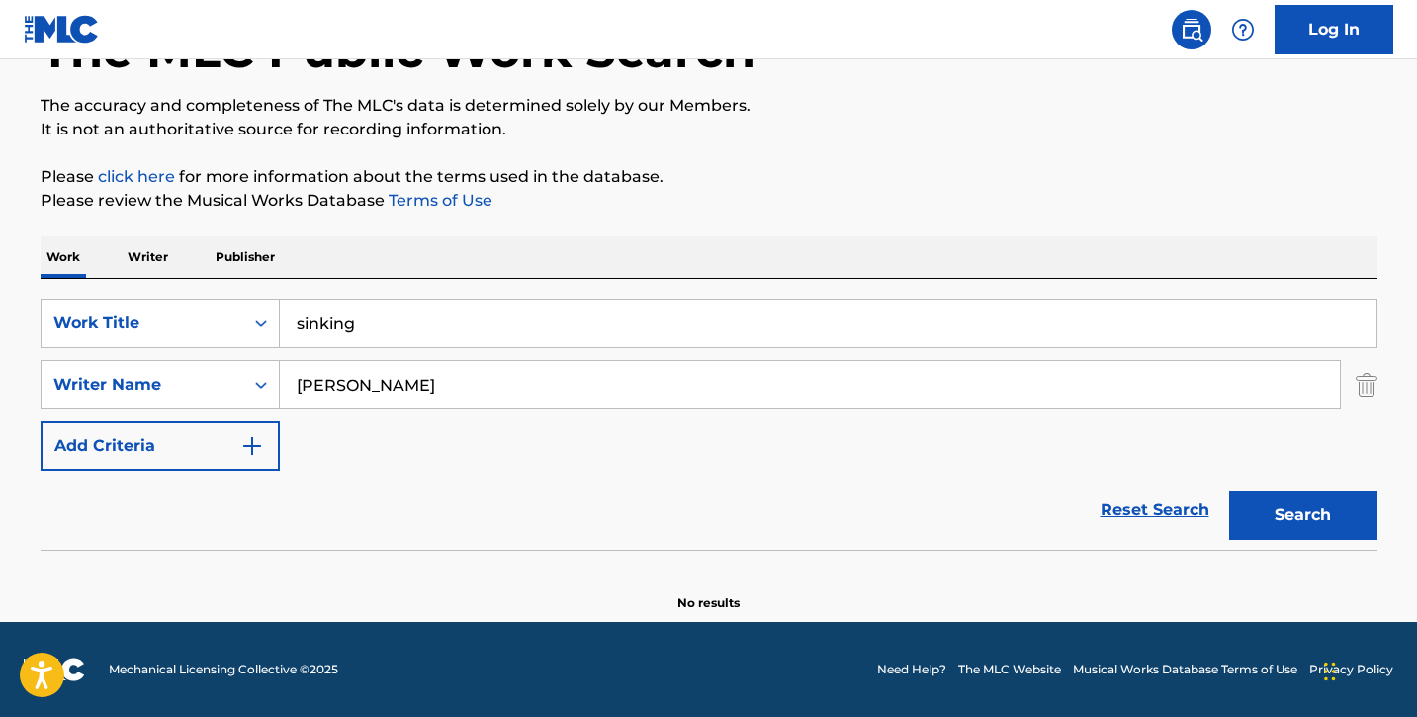
click at [1197, 261] on div "Work Writer Publisher" at bounding box center [709, 257] width 1337 height 42
click at [1287, 526] on button "Search" at bounding box center [1303, 515] width 148 height 49
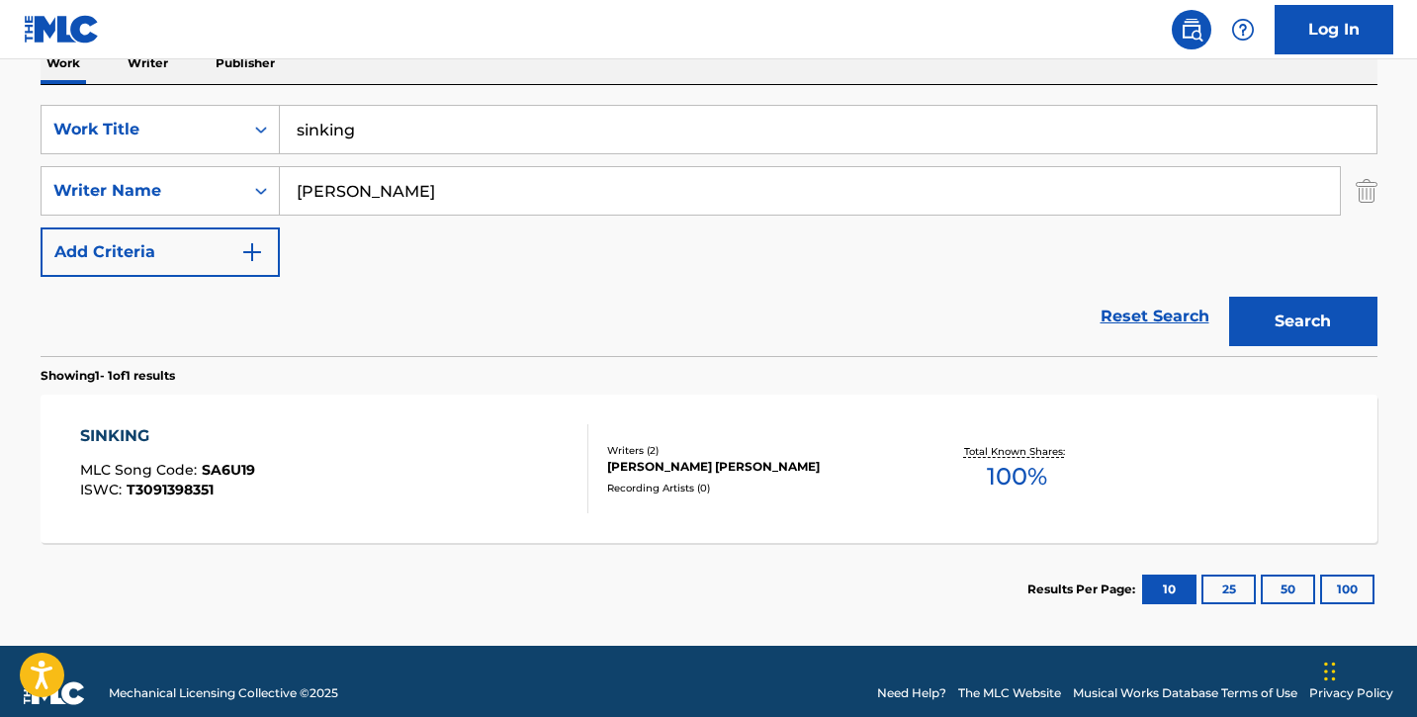
scroll to position [359, 0]
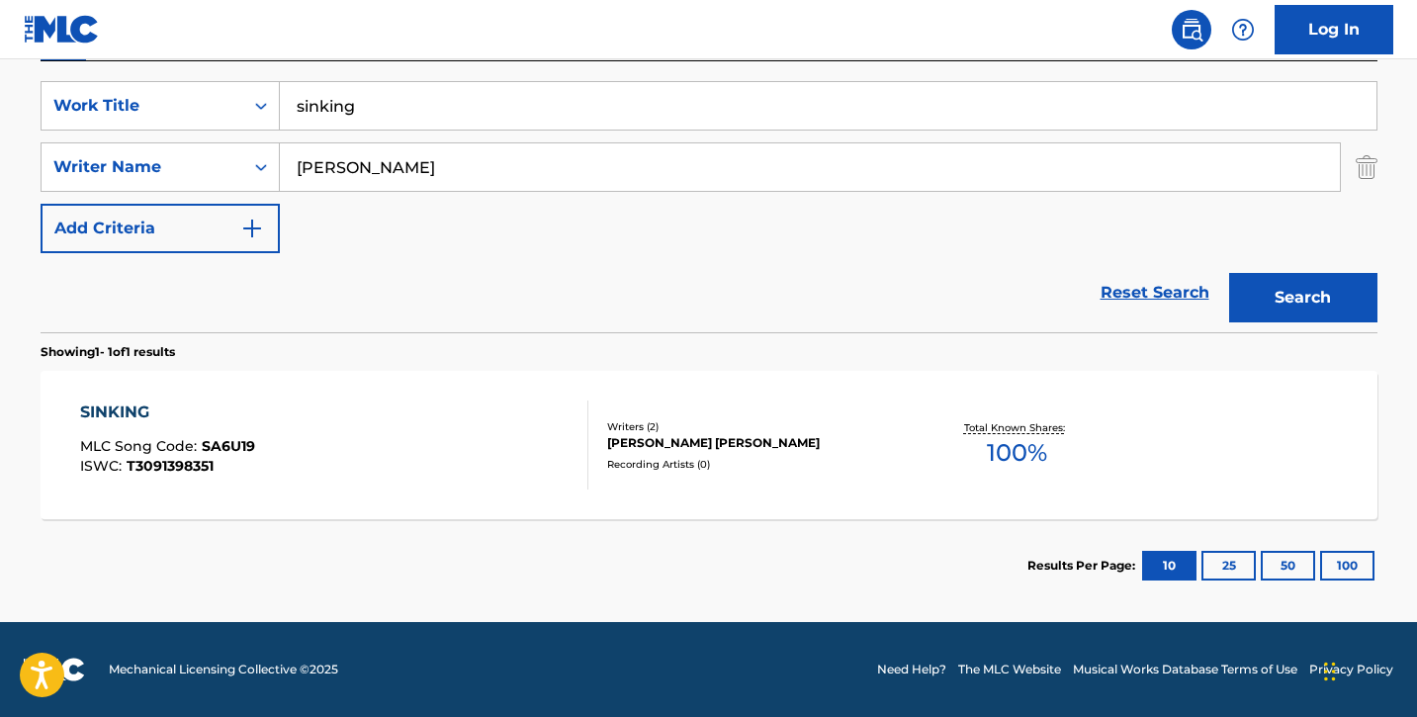
click at [380, 483] on div "SINKING MLC Song Code : SA6U19 ISWC : T3091398351" at bounding box center [334, 445] width 508 height 89
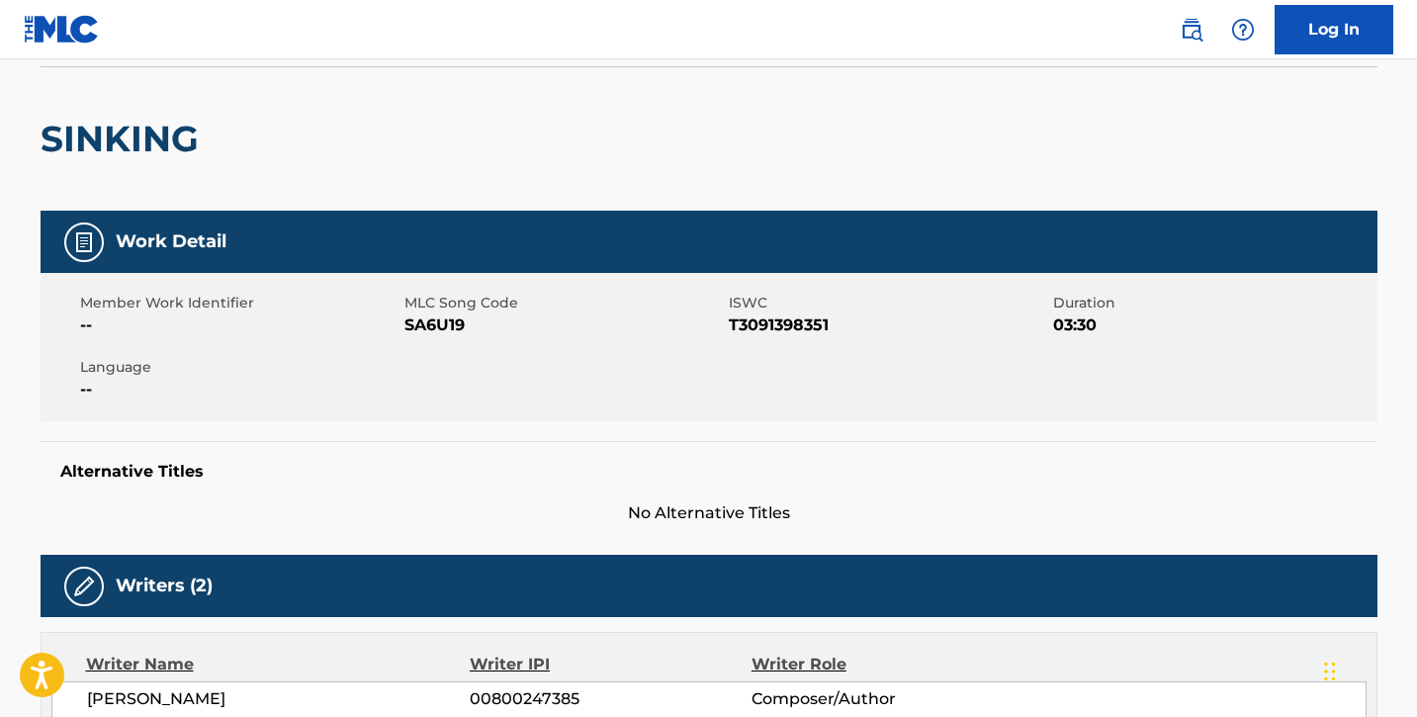
scroll to position [140, 0]
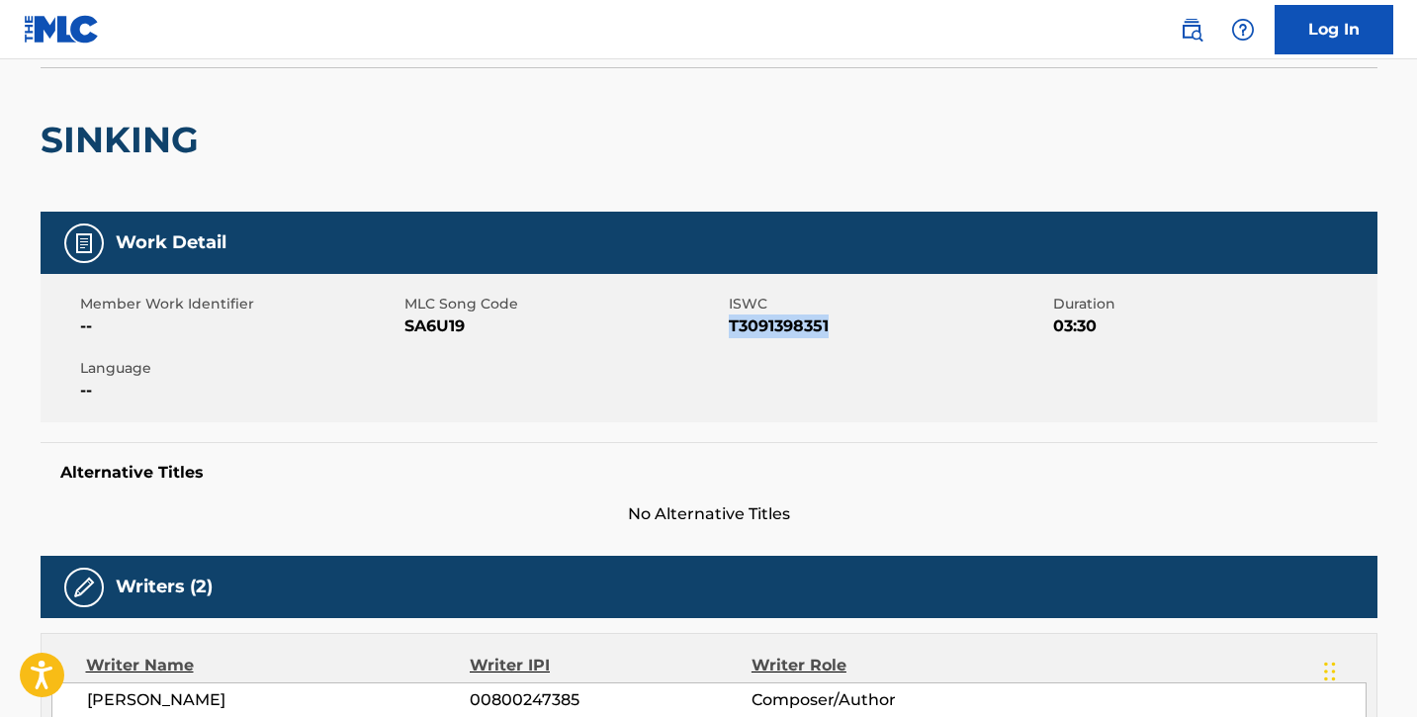
drag, startPoint x: 730, startPoint y: 326, endPoint x: 829, endPoint y: 323, distance: 98.9
click at [829, 323] on span "T3091398351" at bounding box center [888, 326] width 319 height 24
copy span "T3091398351"
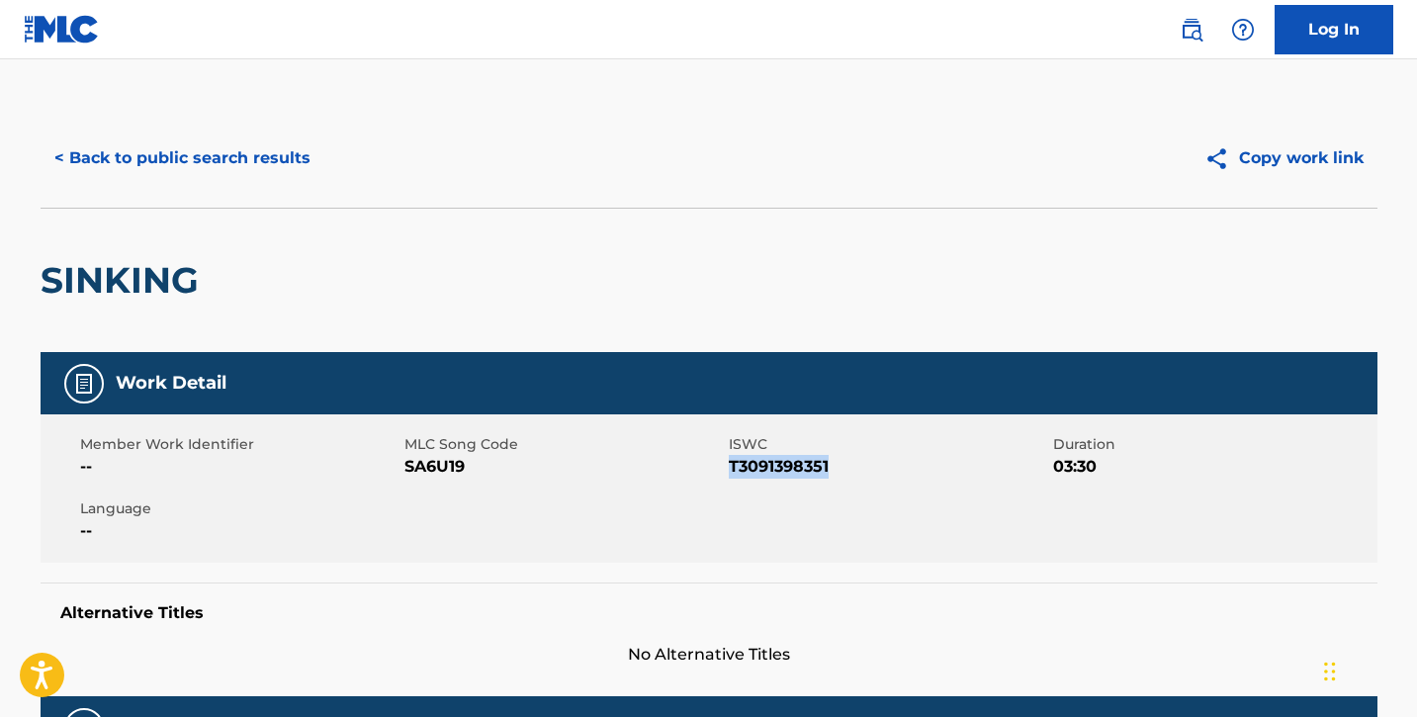
click at [116, 160] on button "< Back to public search results" at bounding box center [183, 158] width 284 height 49
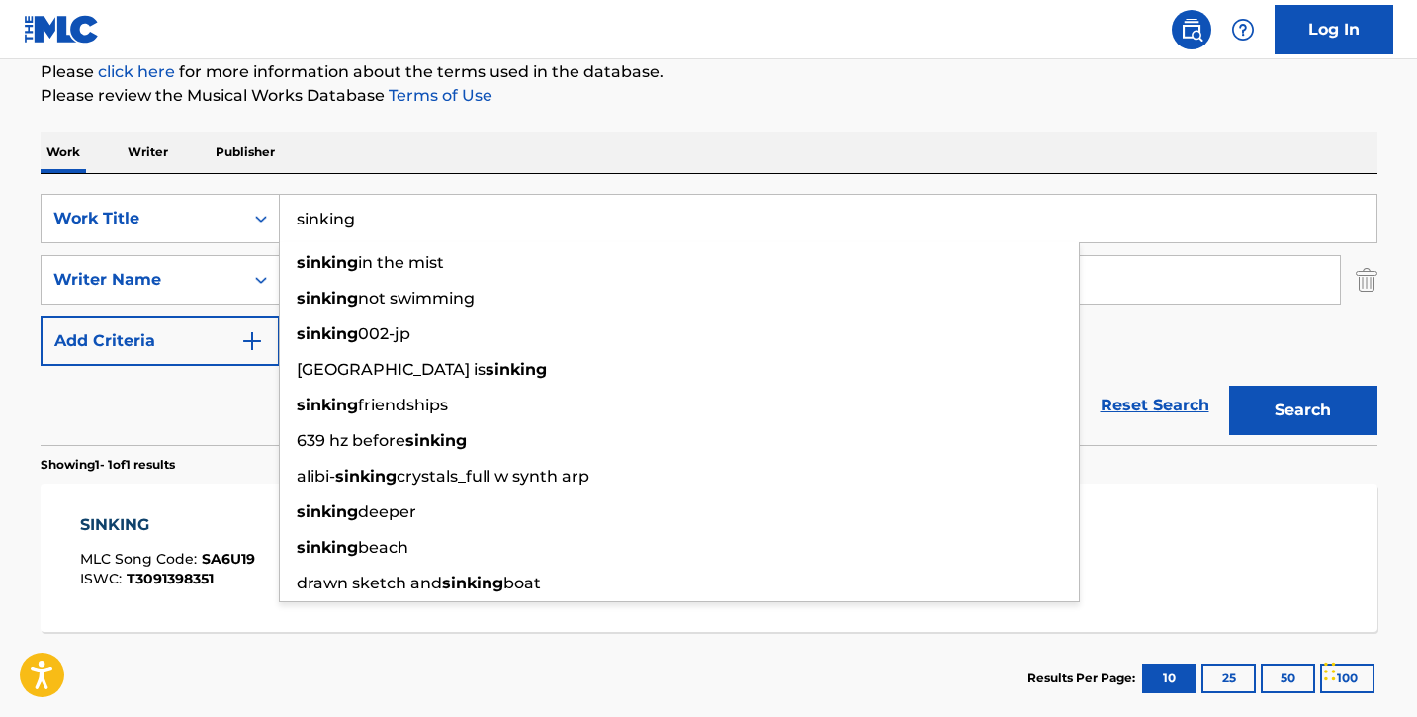
drag, startPoint x: 424, startPoint y: 232, endPoint x: 313, endPoint y: 221, distance: 111.4
click at [313, 221] on input "sinking" at bounding box center [828, 218] width 1097 height 47
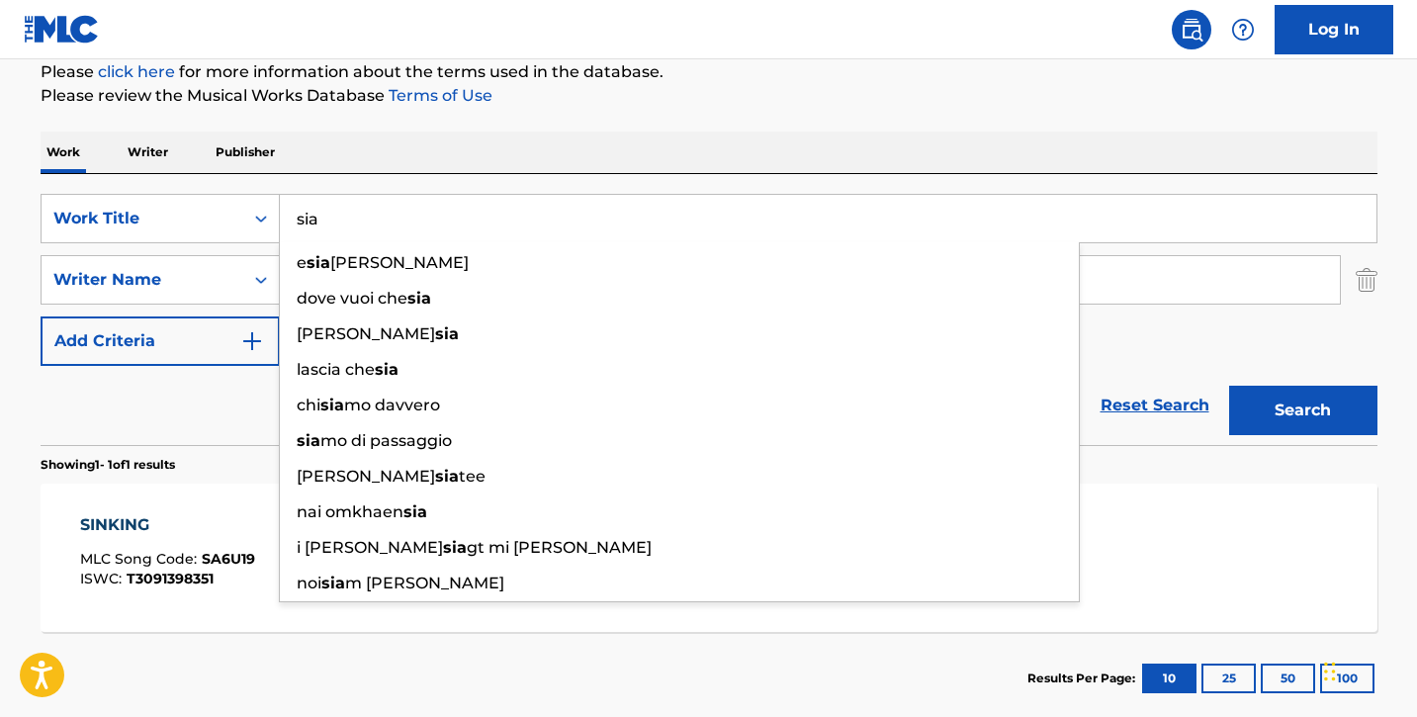
type input "sia"
click at [1229, 386] on button "Search" at bounding box center [1303, 410] width 148 height 49
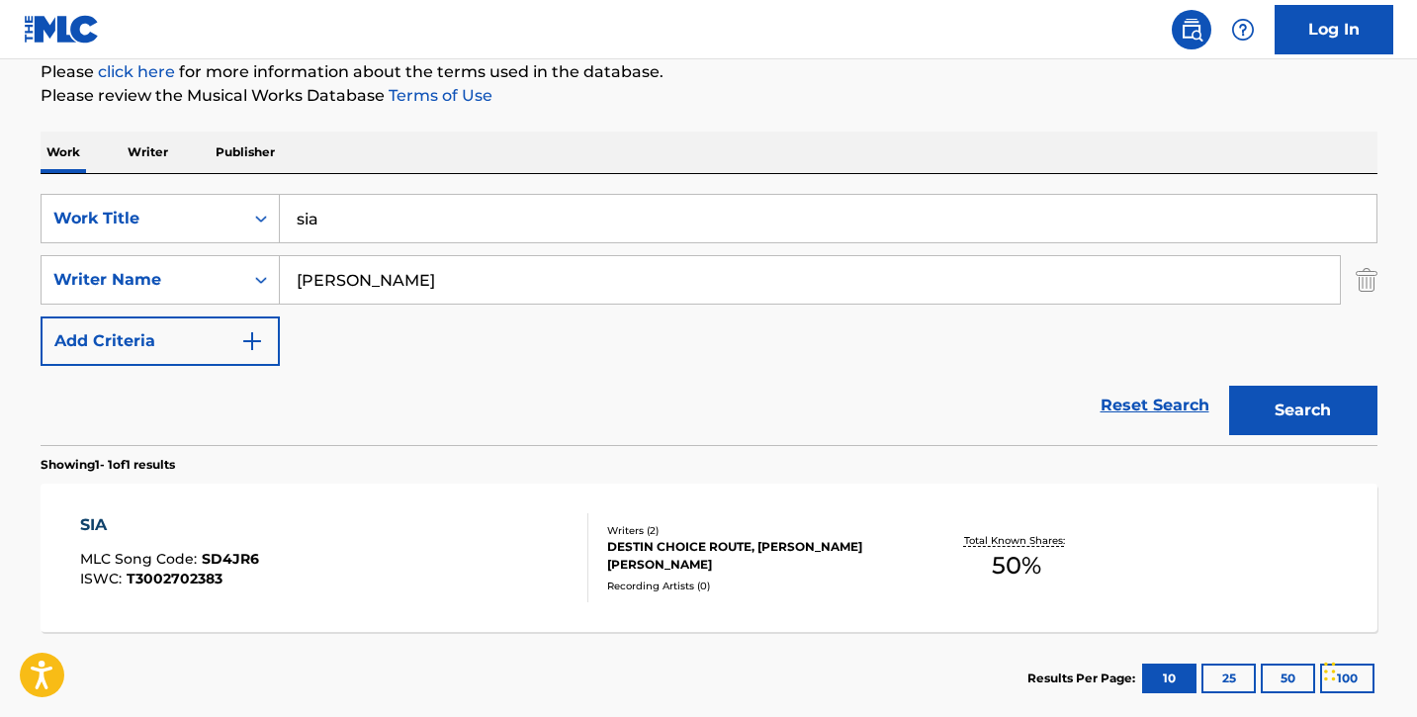
click at [311, 567] on div "SIA MLC Song Code : SD4JR6 ISWC : T3002702383" at bounding box center [334, 557] width 508 height 89
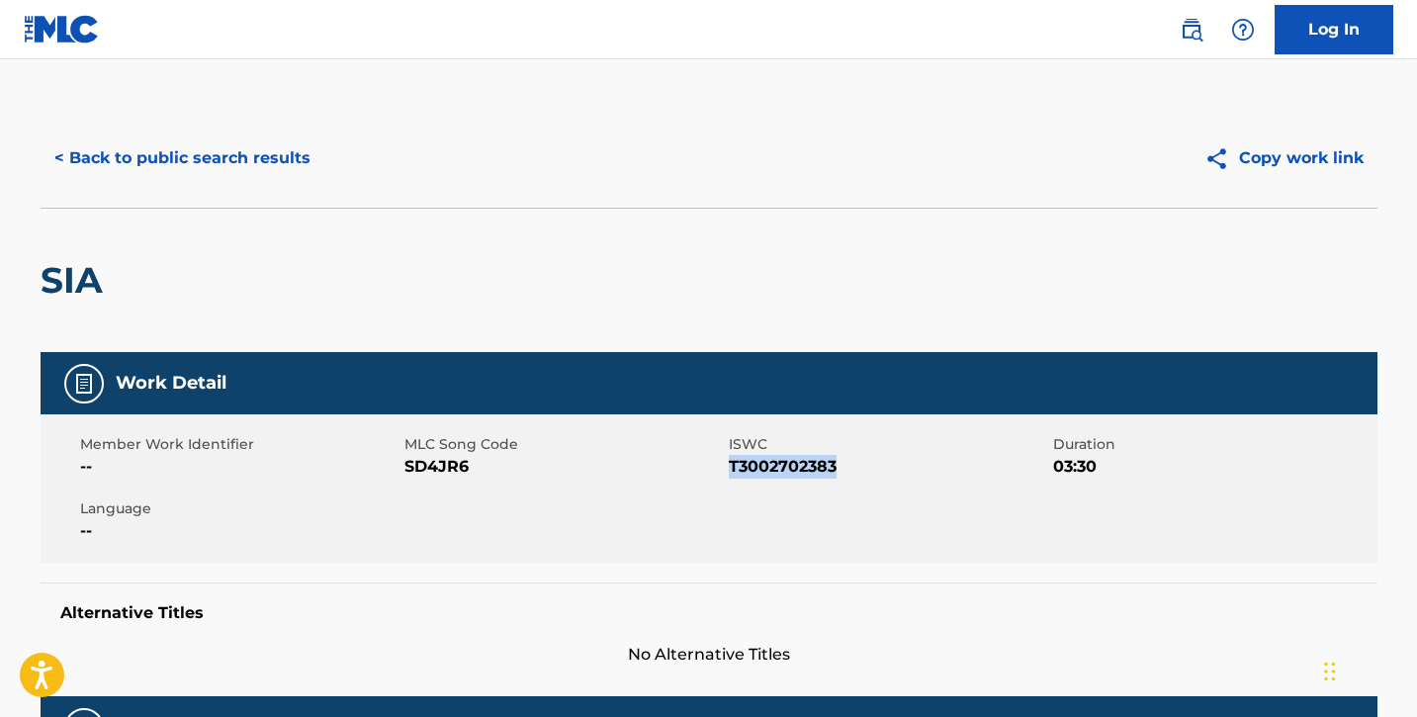
drag, startPoint x: 730, startPoint y: 467, endPoint x: 849, endPoint y: 472, distance: 119.8
click at [849, 472] on span "T3002702383" at bounding box center [888, 467] width 319 height 24
click at [120, 156] on button "< Back to public search results" at bounding box center [183, 158] width 284 height 49
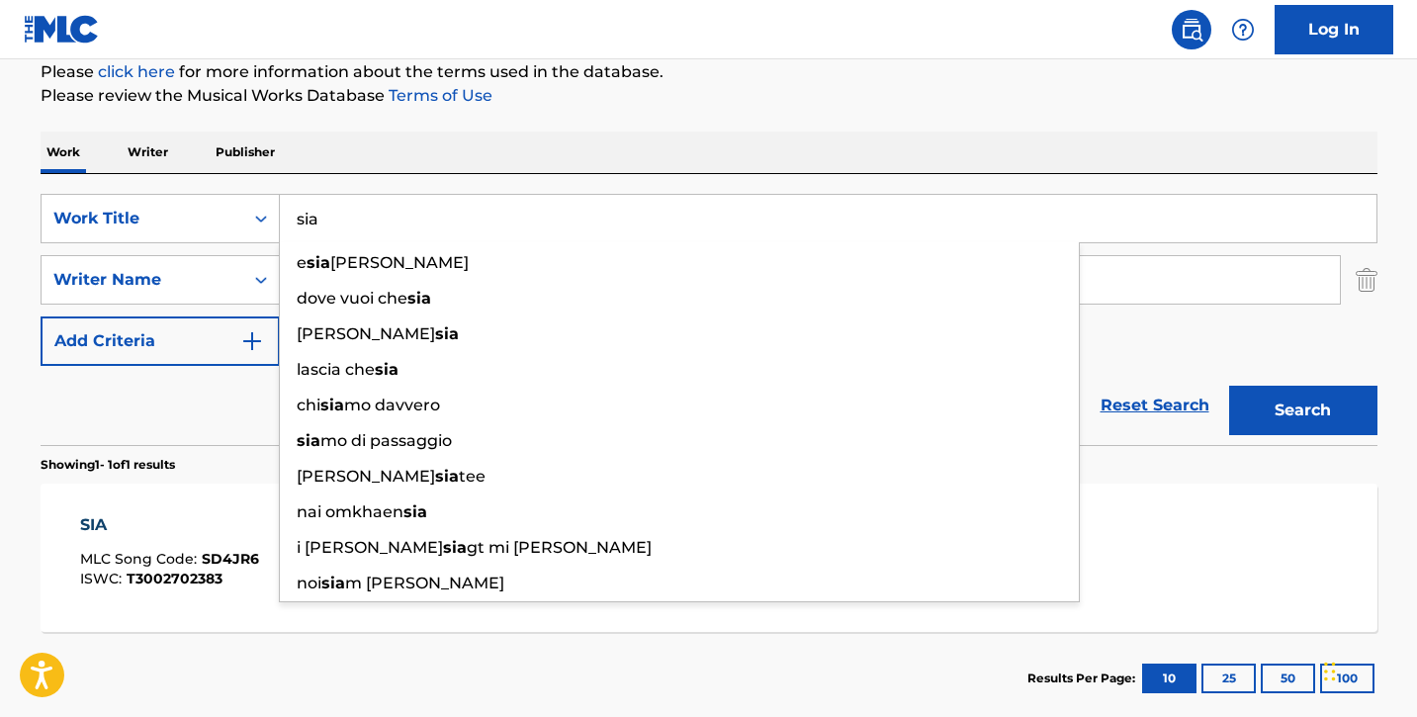
drag, startPoint x: 374, startPoint y: 227, endPoint x: 303, endPoint y: 220, distance: 71.6
click at [303, 220] on input "sia" at bounding box center [828, 218] width 1097 height 47
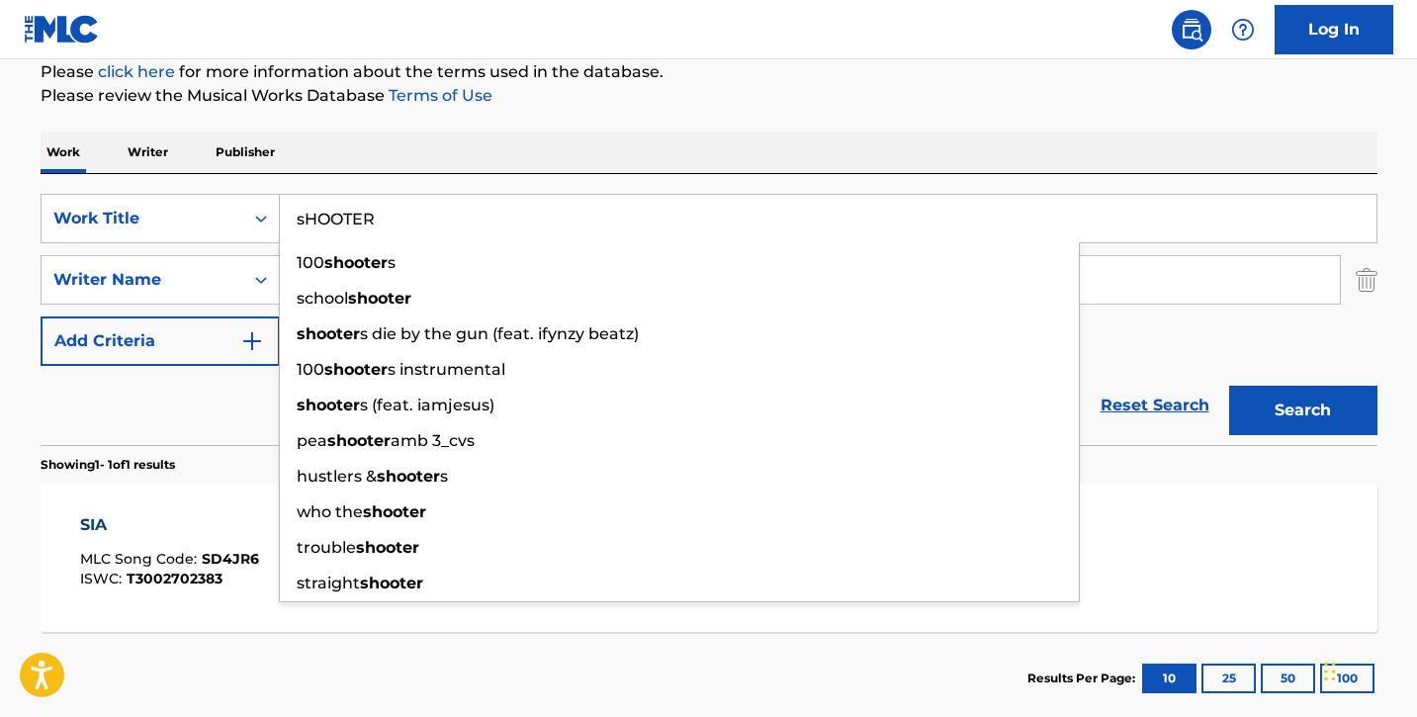
type input "sHOOTER"
click at [1229, 386] on button "Search" at bounding box center [1303, 410] width 148 height 49
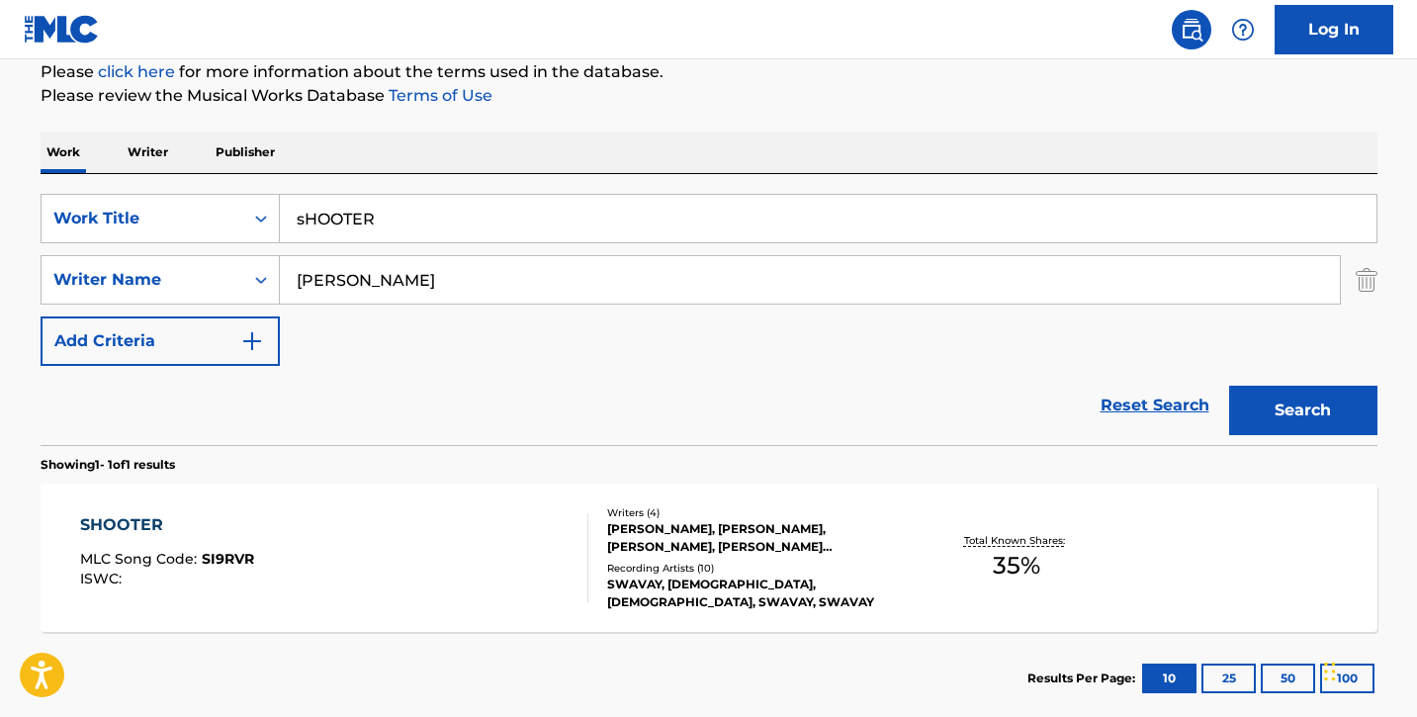
click at [226, 525] on div "SHOOTER" at bounding box center [167, 525] width 174 height 24
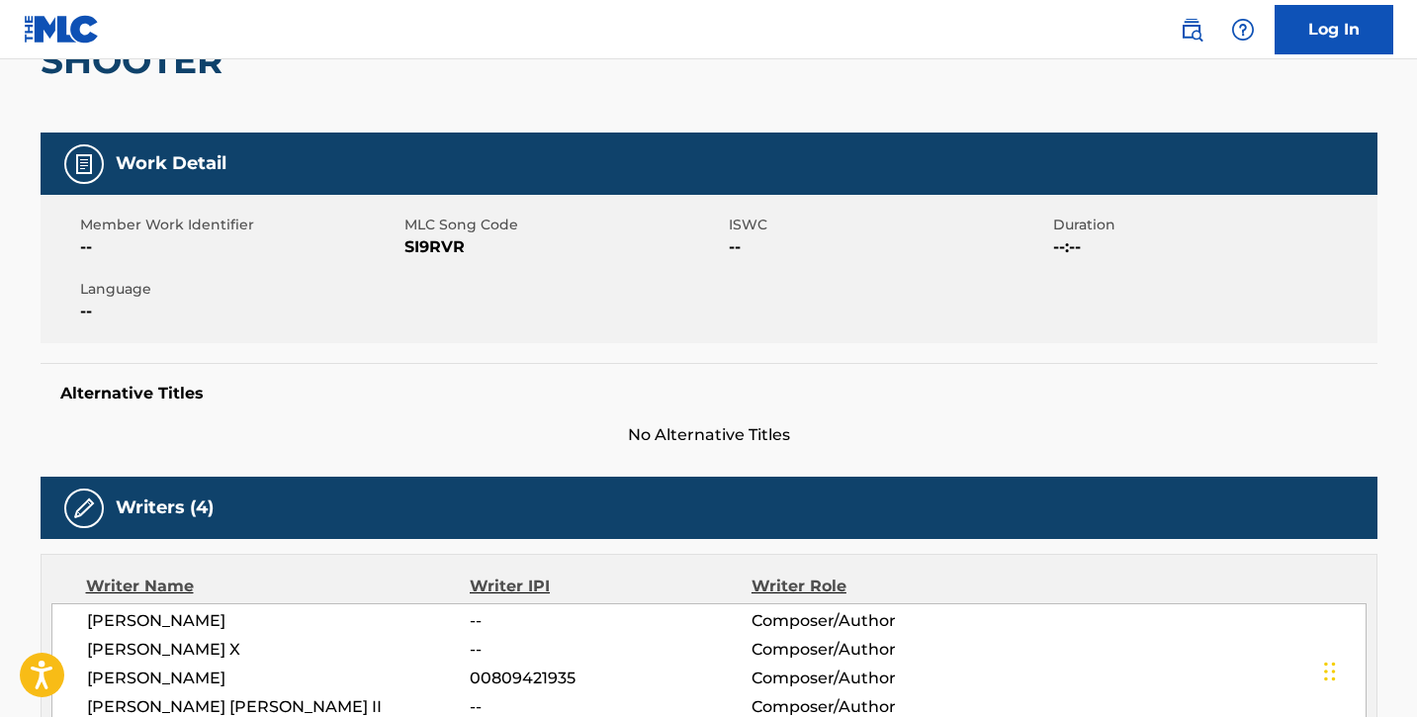
scroll to position [210, 0]
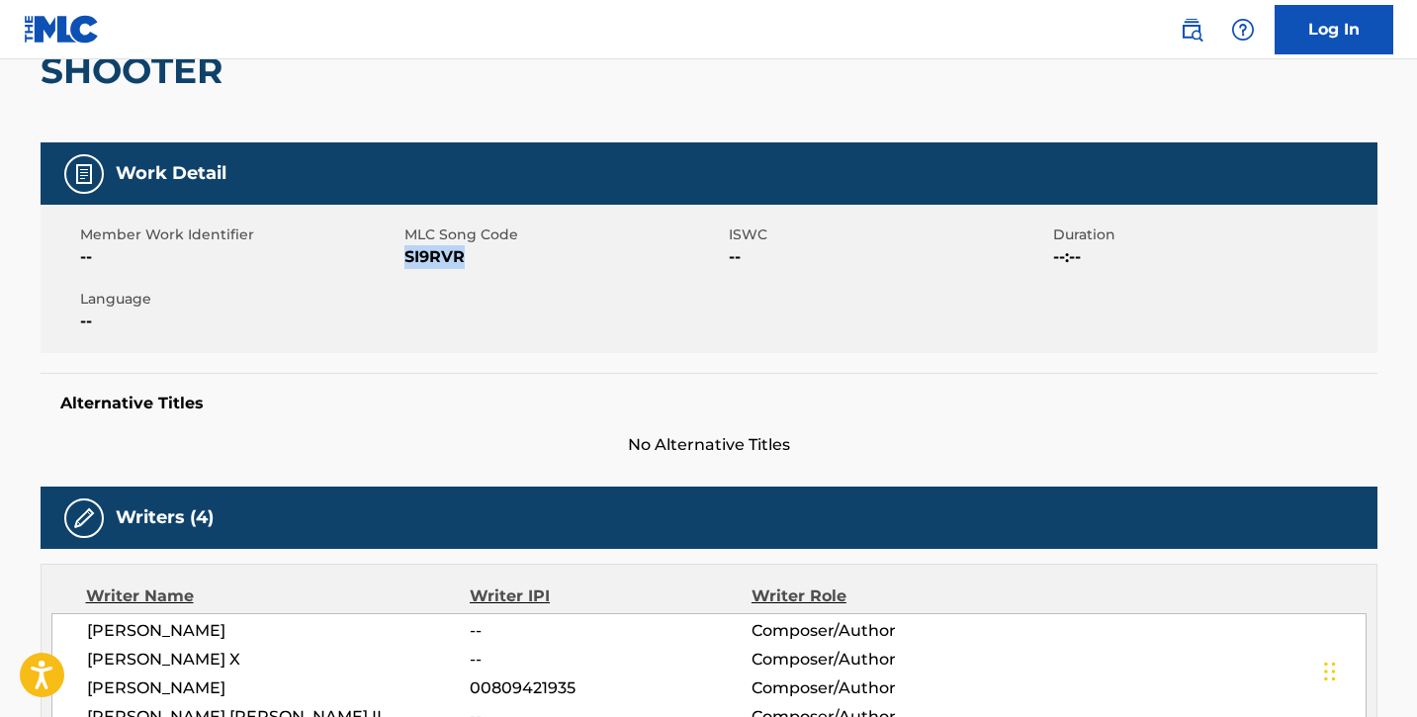
drag, startPoint x: 406, startPoint y: 259, endPoint x: 474, endPoint y: 258, distance: 67.3
click at [474, 258] on span "SI9RVR" at bounding box center [563, 257] width 319 height 24
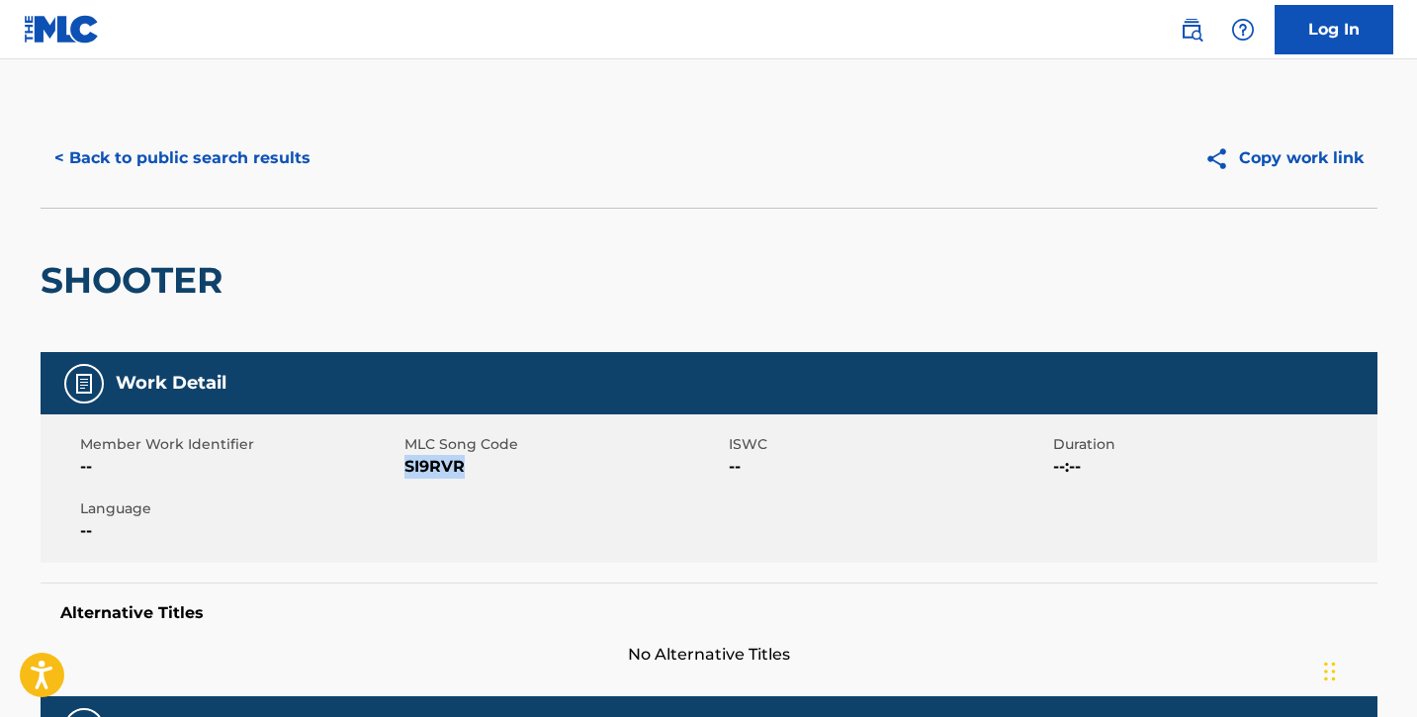
click at [170, 161] on button "< Back to public search results" at bounding box center [183, 158] width 284 height 49
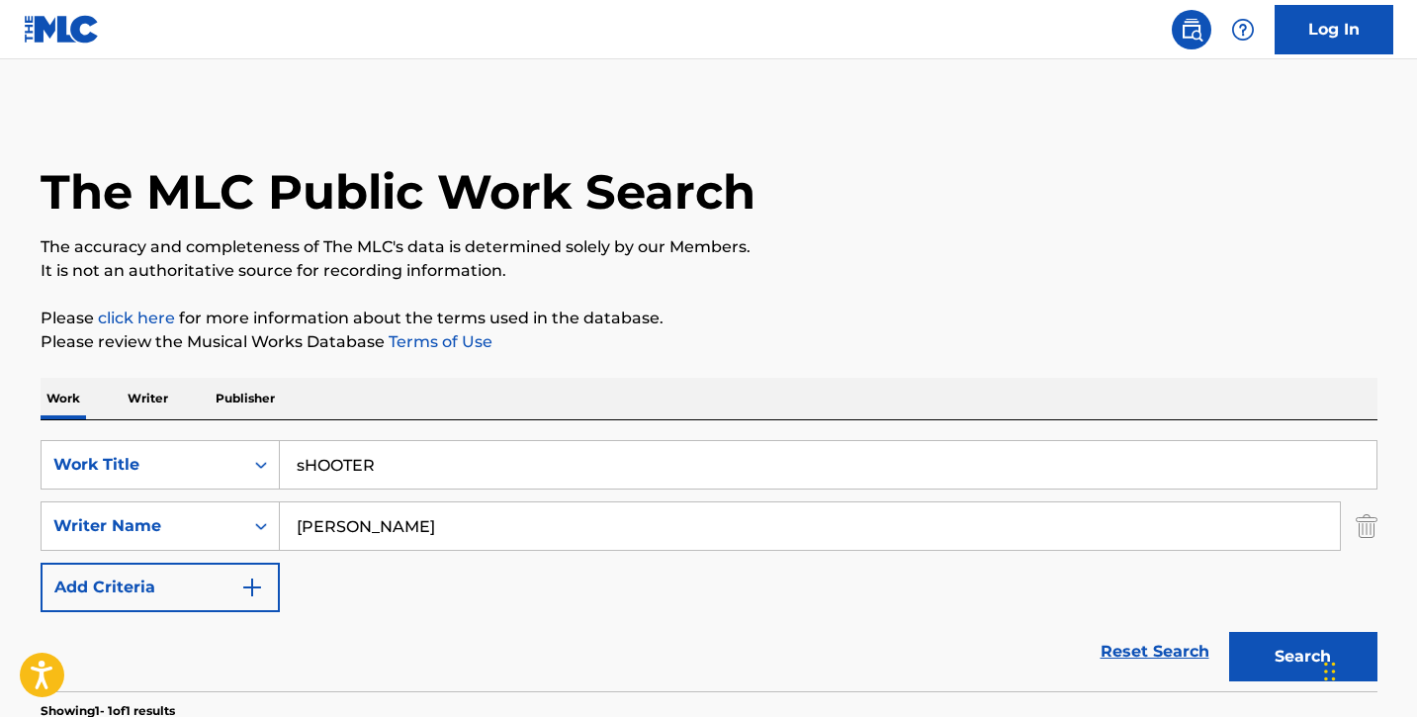
scroll to position [246, 0]
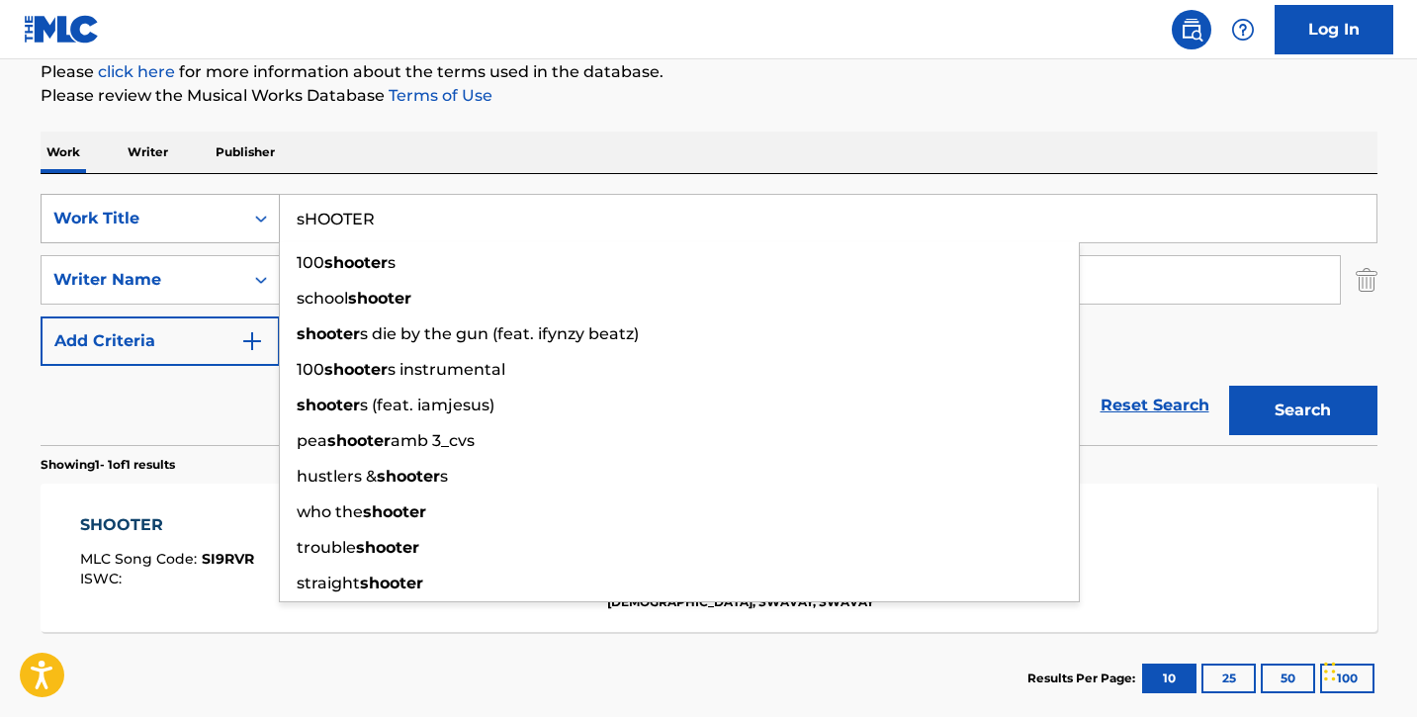
drag, startPoint x: 452, startPoint y: 226, endPoint x: 265, endPoint y: 217, distance: 187.2
click at [265, 217] on div "SearchWithCriteriaf502237e-941c-4f26-8f88-78276a4ea000 Work Title sHOOTER 100 s…" at bounding box center [709, 218] width 1337 height 49
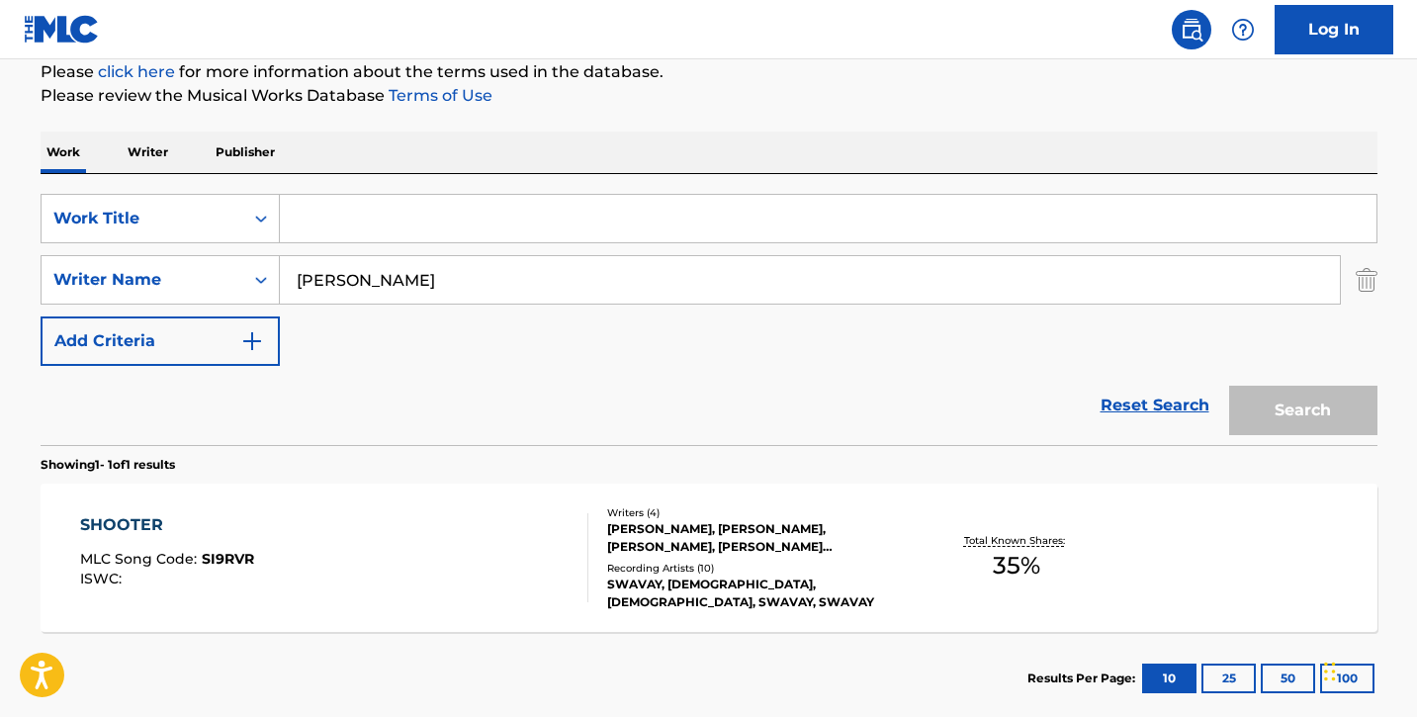
paste input "SerenityPrayer"
click at [1329, 414] on button "Search" at bounding box center [1303, 410] width 148 height 49
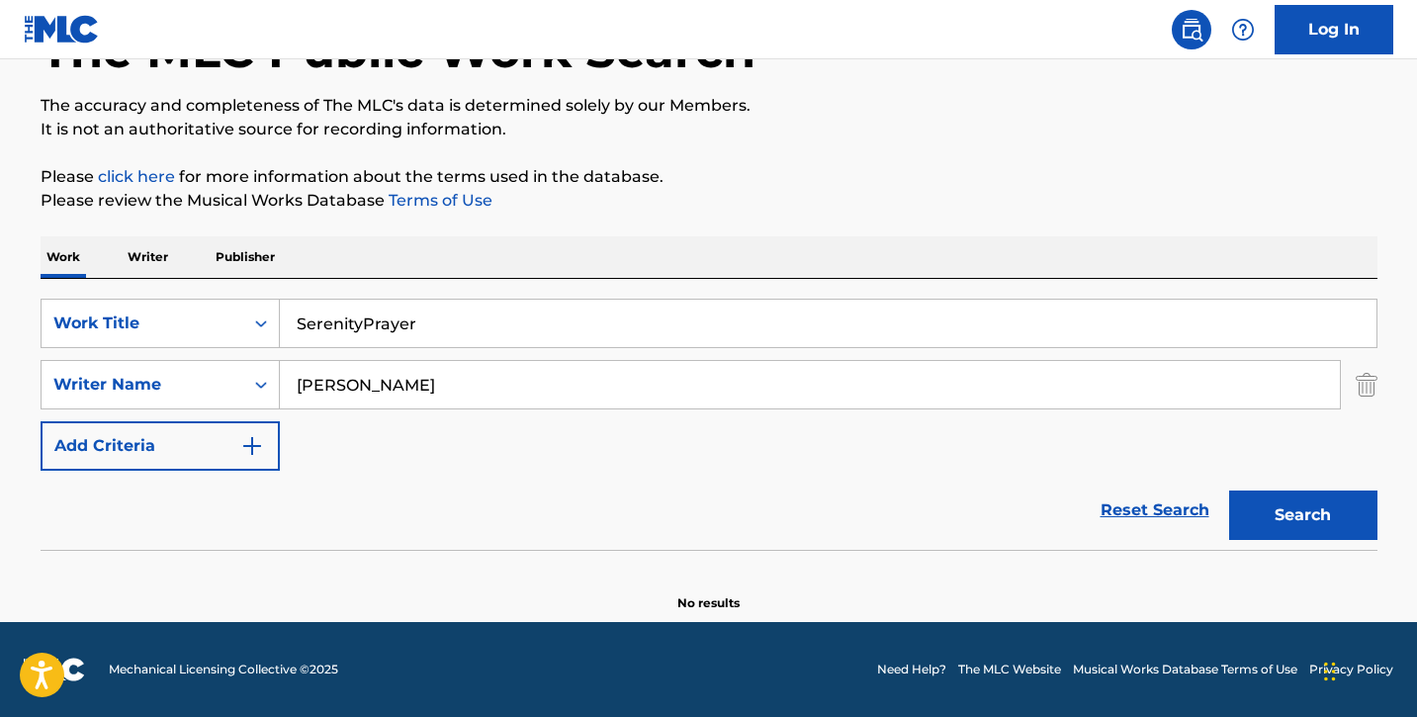
scroll to position [137, 0]
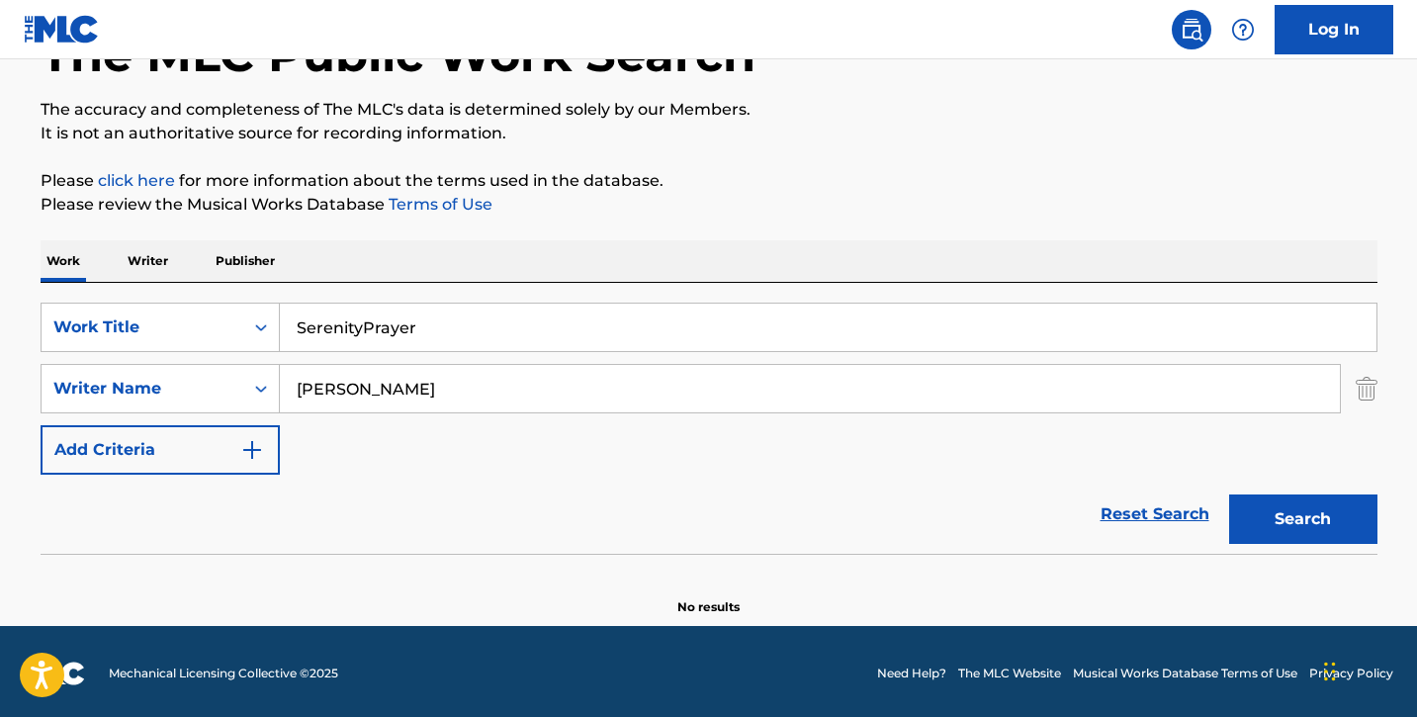
click at [362, 332] on input "SerenityPrayer" at bounding box center [828, 327] width 1097 height 47
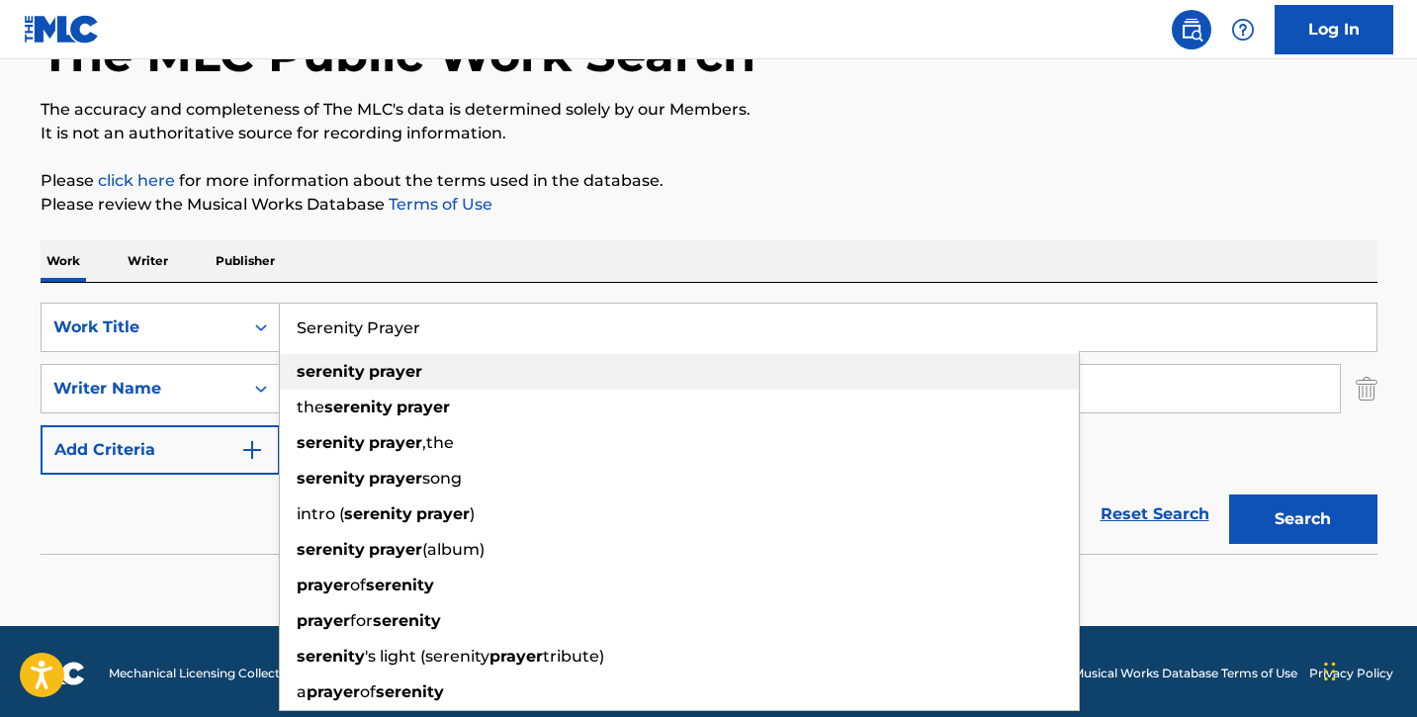
click at [483, 368] on div "serenity prayer" at bounding box center [679, 372] width 799 height 36
type input "serenity prayer"
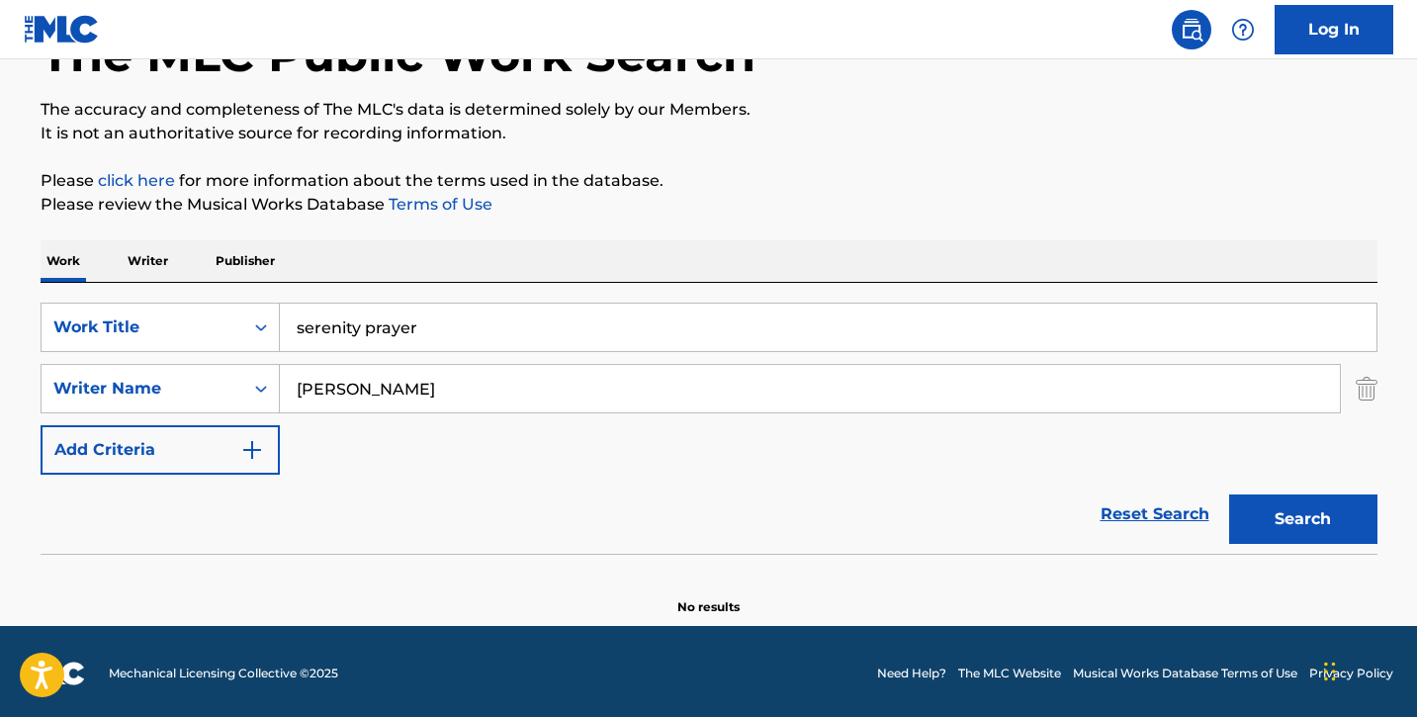
click at [1284, 514] on button "Search" at bounding box center [1303, 518] width 148 height 49
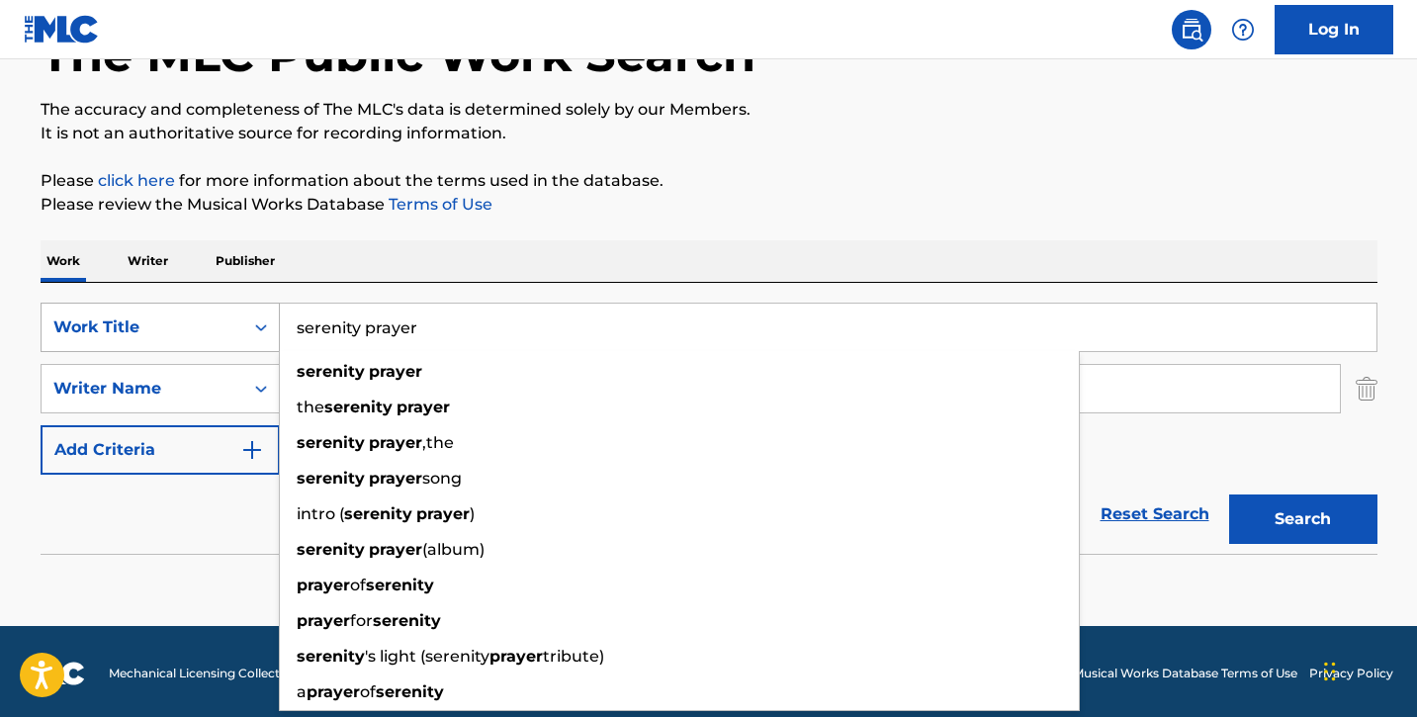
drag, startPoint x: 427, startPoint y: 339, endPoint x: 220, endPoint y: 312, distance: 209.4
click at [220, 312] on div "SearchWithCriteriaf502237e-941c-4f26-8f88-78276a4ea000 Work Title serenity pray…" at bounding box center [709, 327] width 1337 height 49
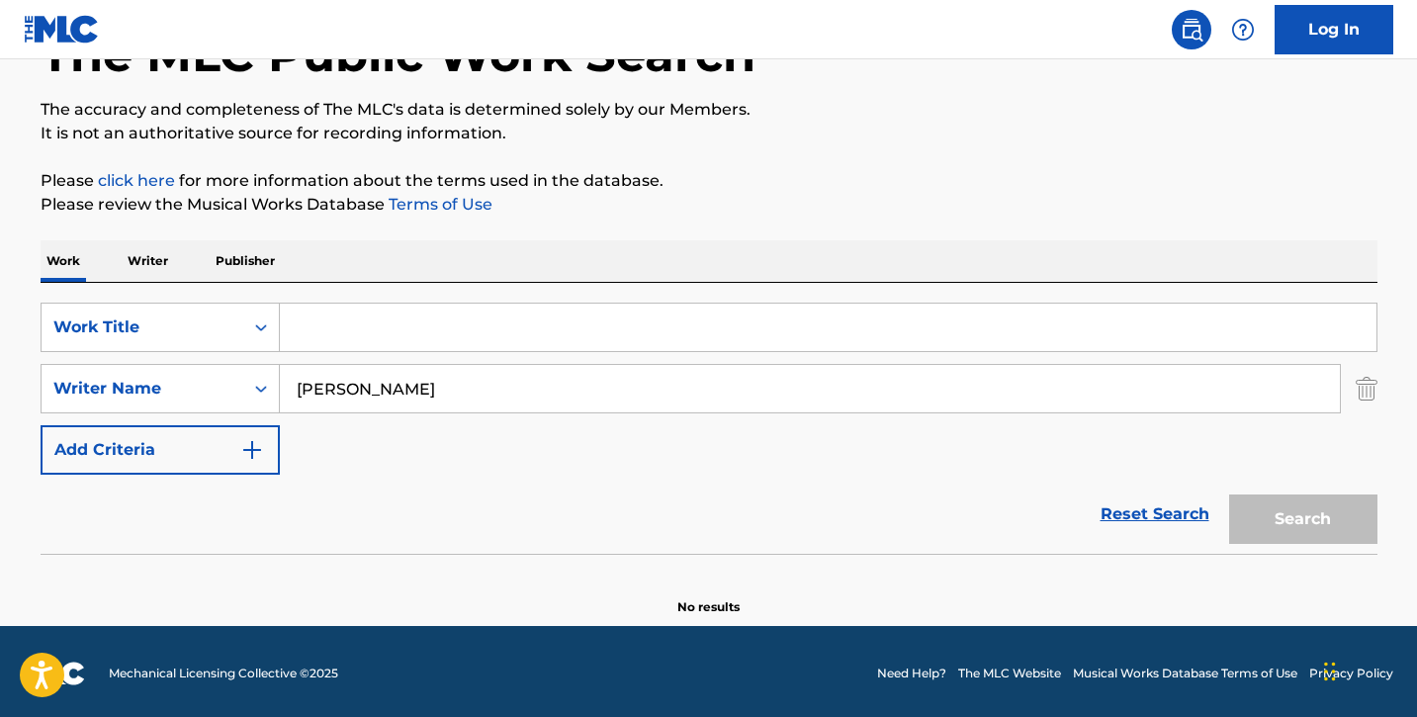
paste input "Remberandt"
click at [1284, 509] on button "Search" at bounding box center [1303, 518] width 148 height 49
click at [400, 391] on input "[PERSON_NAME]" at bounding box center [810, 388] width 1060 height 47
click at [374, 312] on input "Remberandt" at bounding box center [828, 327] width 1097 height 47
click at [477, 333] on input "Remberandt" at bounding box center [828, 327] width 1097 height 47
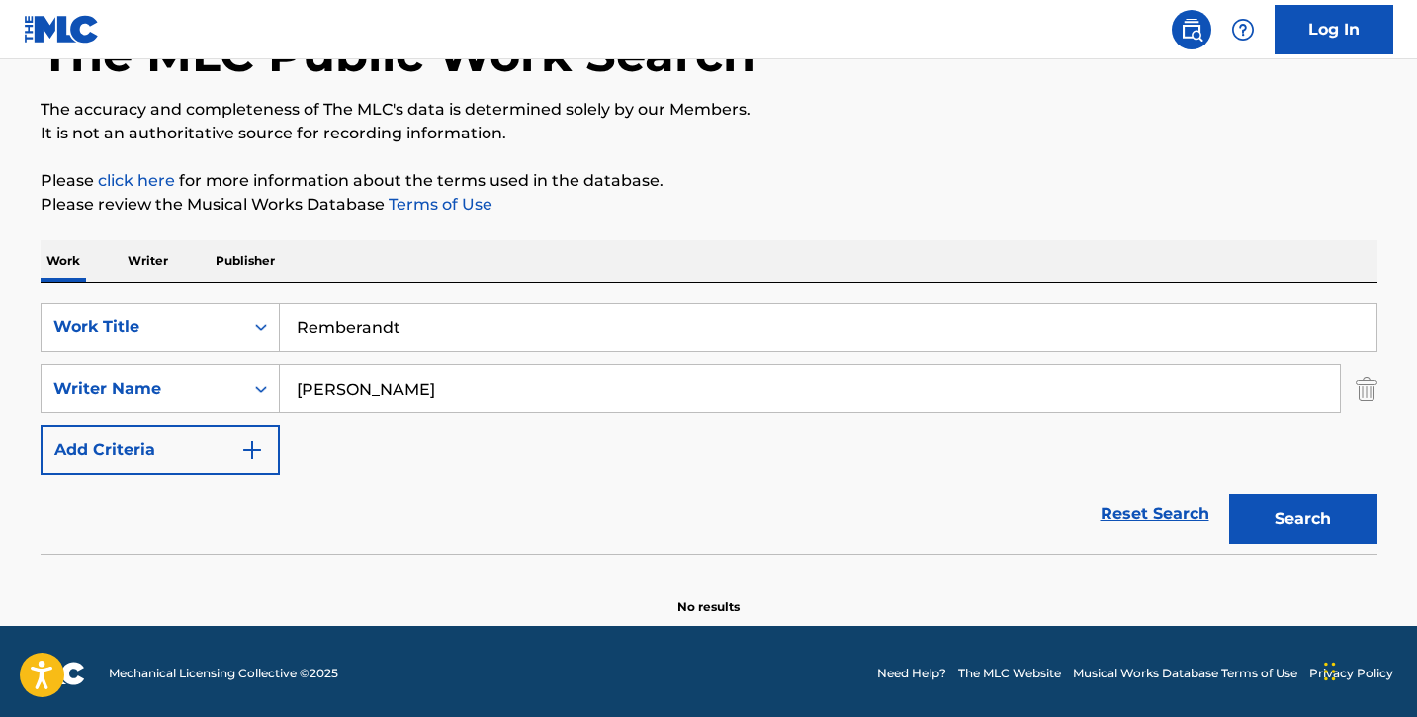
type input "Remberandt"
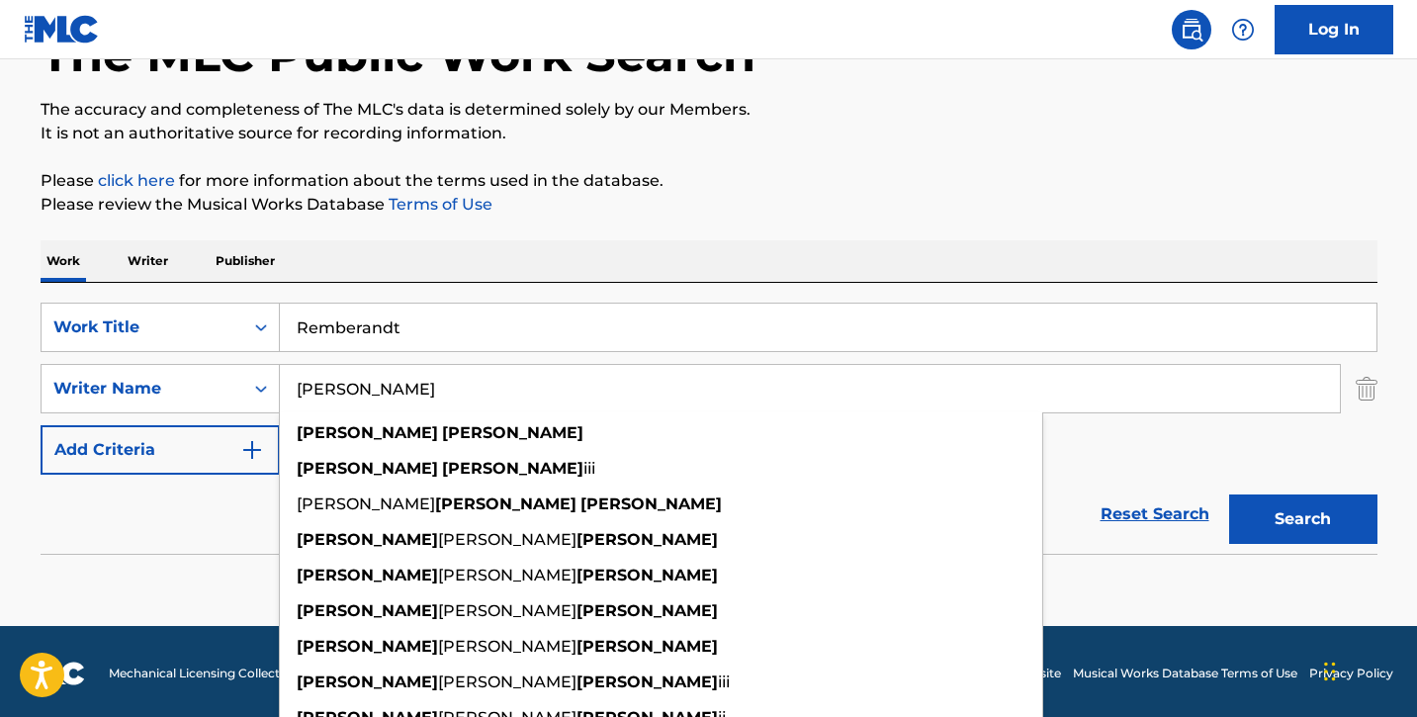
drag, startPoint x: 572, startPoint y: 390, endPoint x: 279, endPoint y: 341, distance: 296.7
click at [279, 341] on div "SearchWithCriteriaf502237e-941c-4f26-8f88-78276a4ea000 Work Title Remberandt Se…" at bounding box center [709, 389] width 1337 height 172
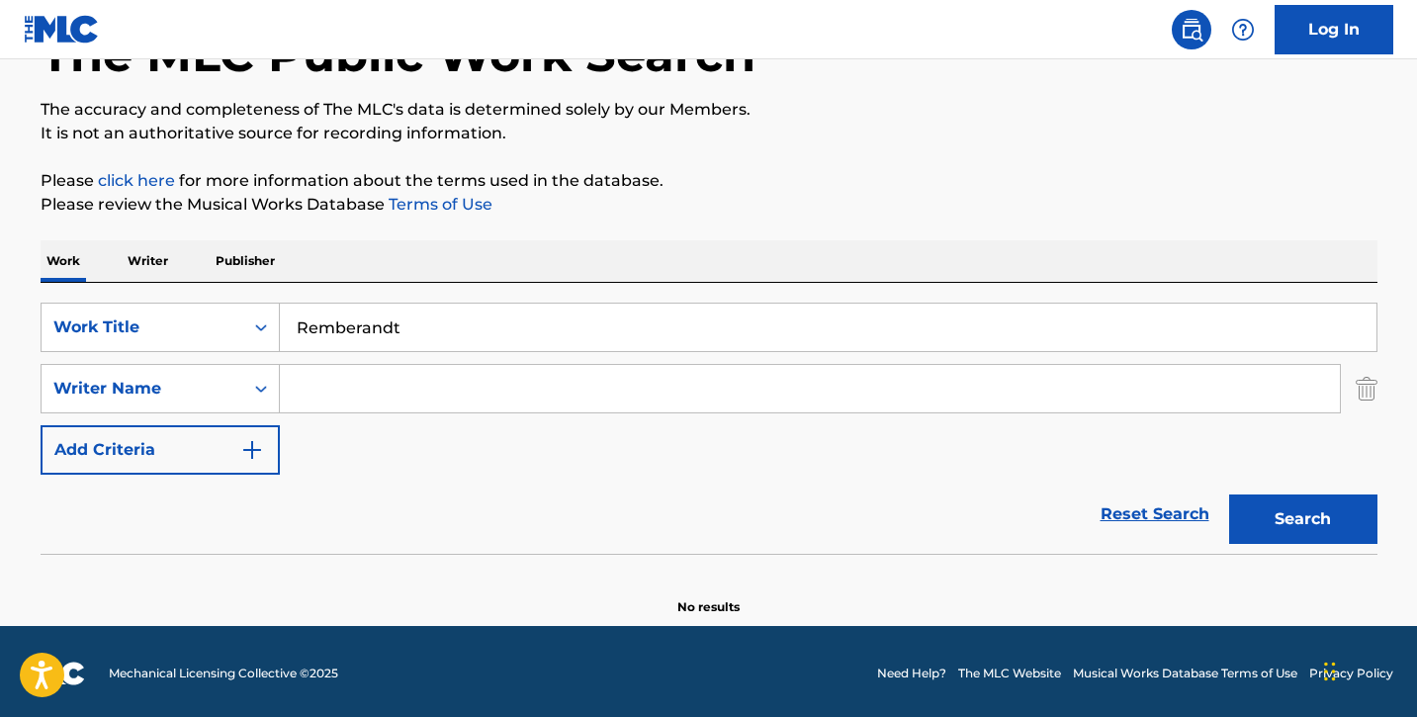
click at [1283, 525] on button "Search" at bounding box center [1303, 518] width 148 height 49
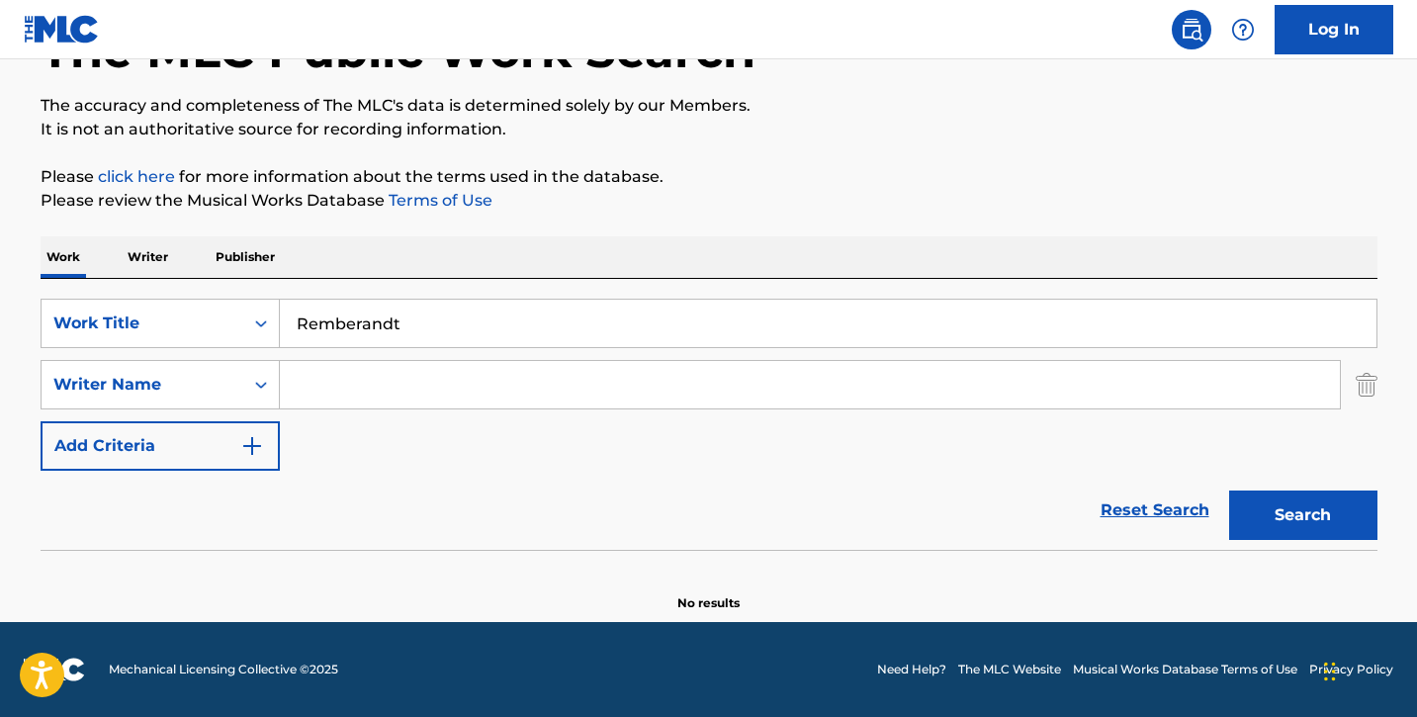
click at [445, 321] on input "Remberandt" at bounding box center [828, 323] width 1097 height 47
type input "Remberandt...run it back"
click at [442, 389] on input "Search Form" at bounding box center [810, 384] width 1060 height 47
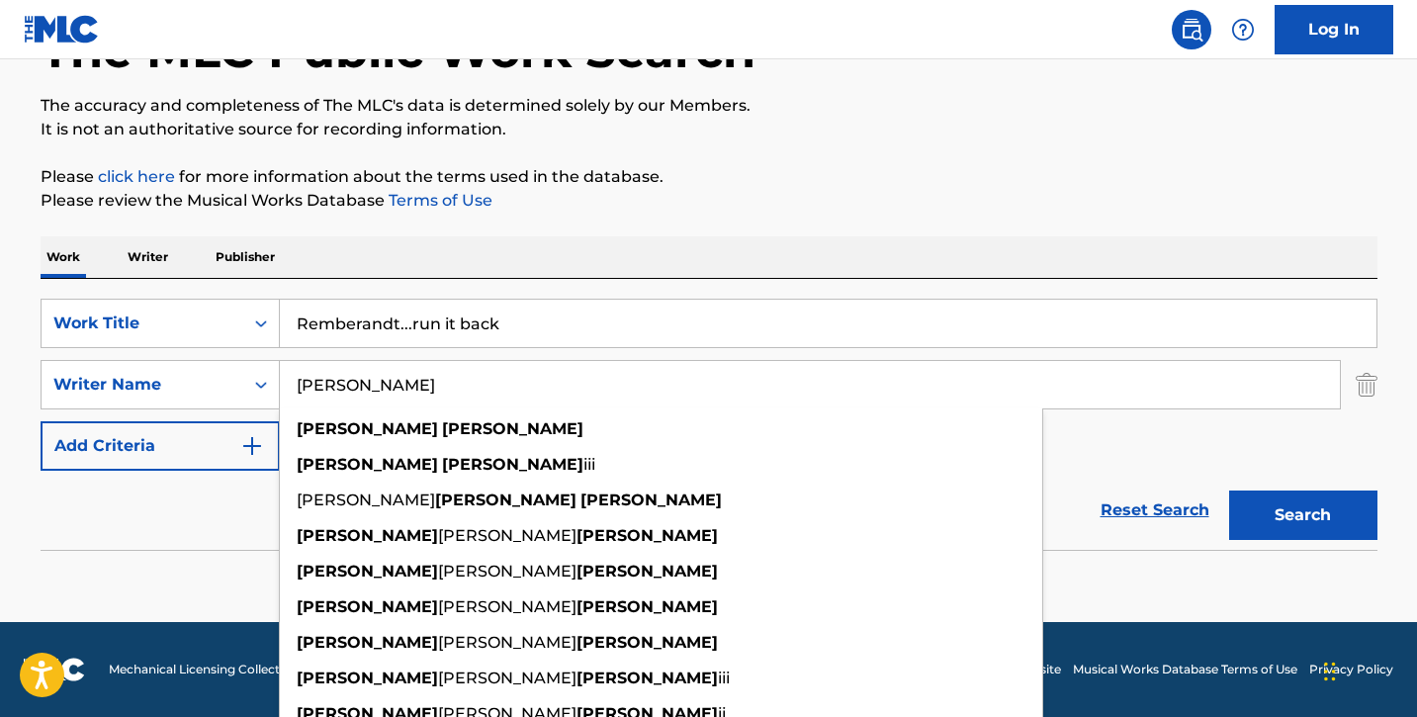
type input "[PERSON_NAME]"
click at [1229, 491] on button "Search" at bounding box center [1303, 515] width 148 height 49
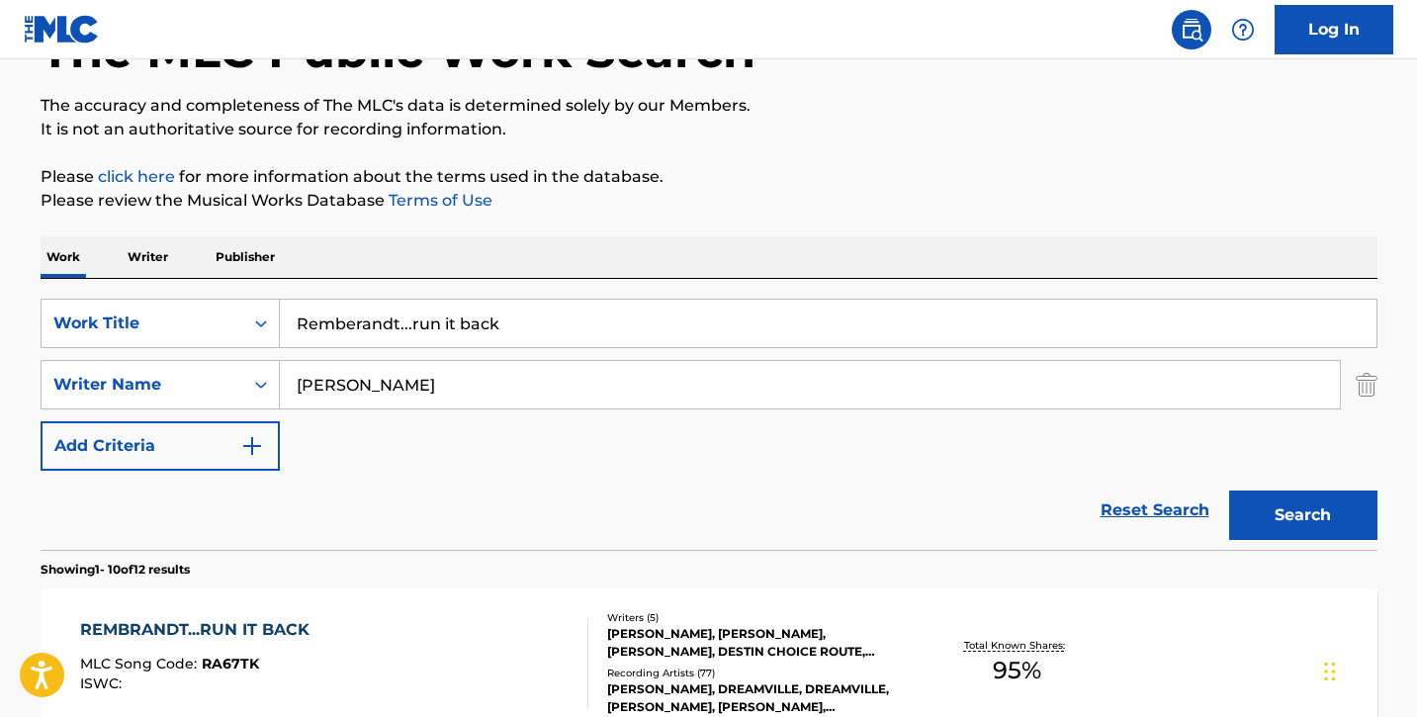
click at [253, 626] on div "REMBRANDT...RUN IT BACK" at bounding box center [199, 630] width 239 height 24
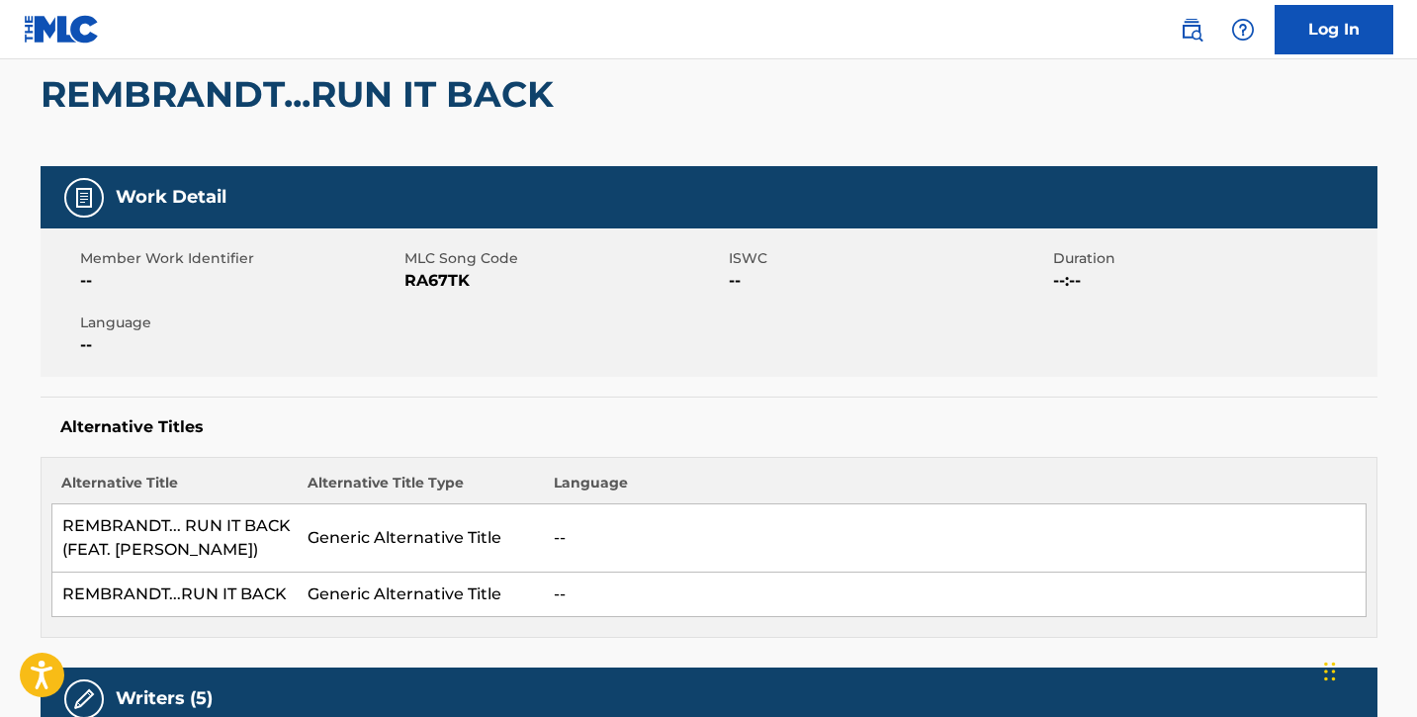
scroll to position [168, 0]
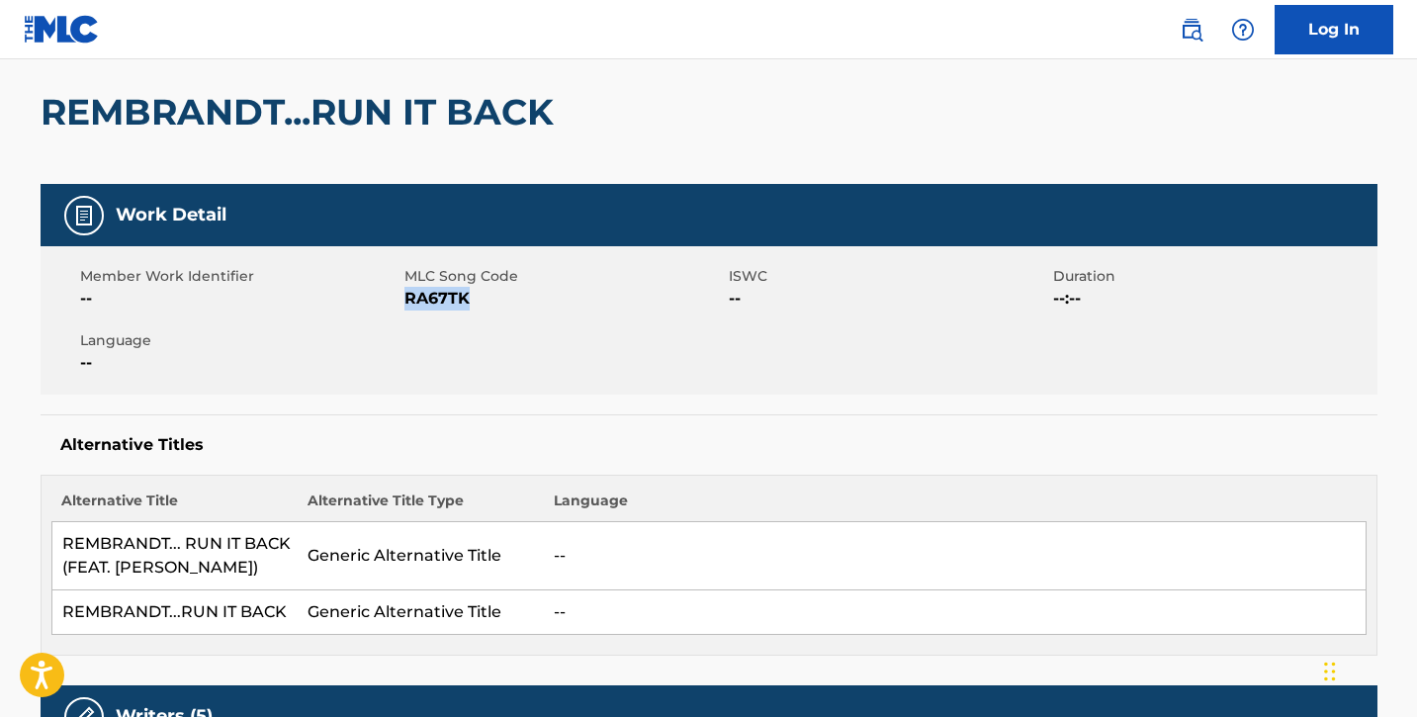
drag, startPoint x: 406, startPoint y: 300, endPoint x: 533, endPoint y: 301, distance: 126.6
click at [533, 301] on span "RA67TK" at bounding box center [563, 299] width 319 height 24
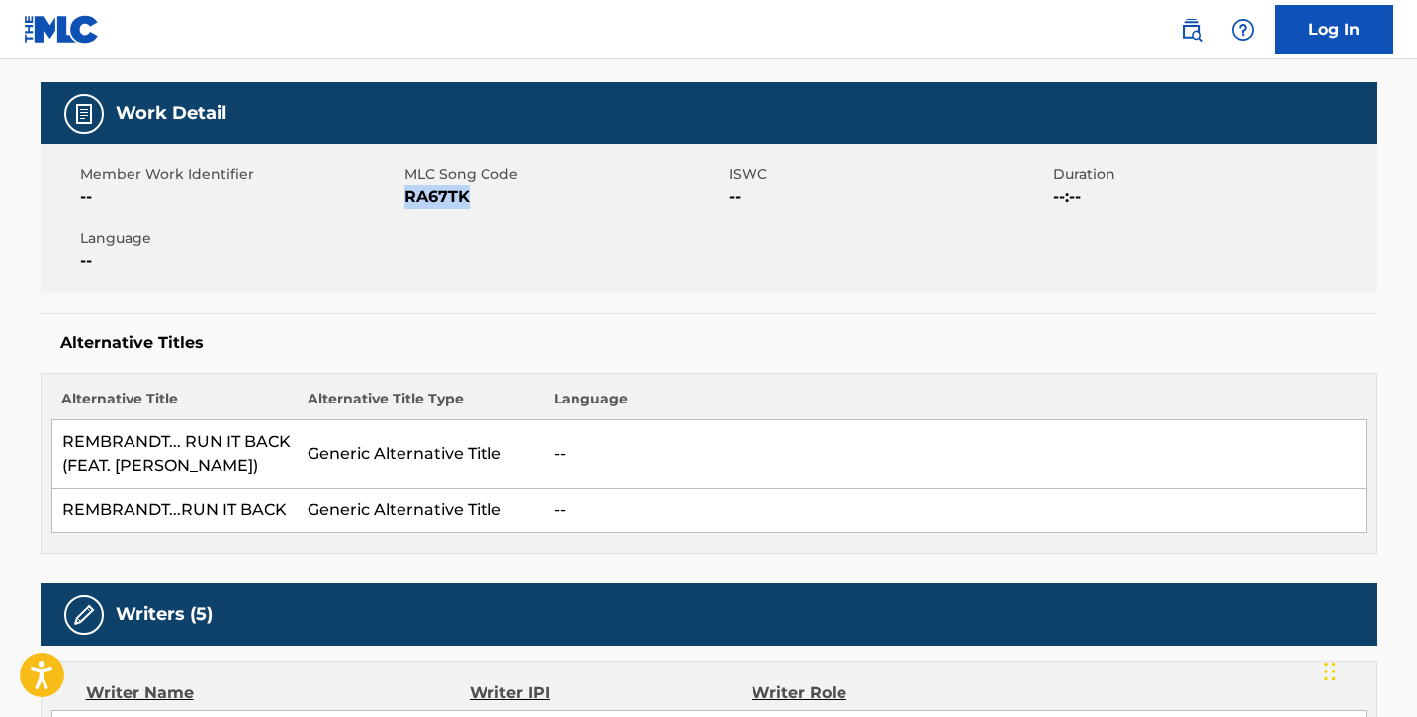
scroll to position [260, 0]
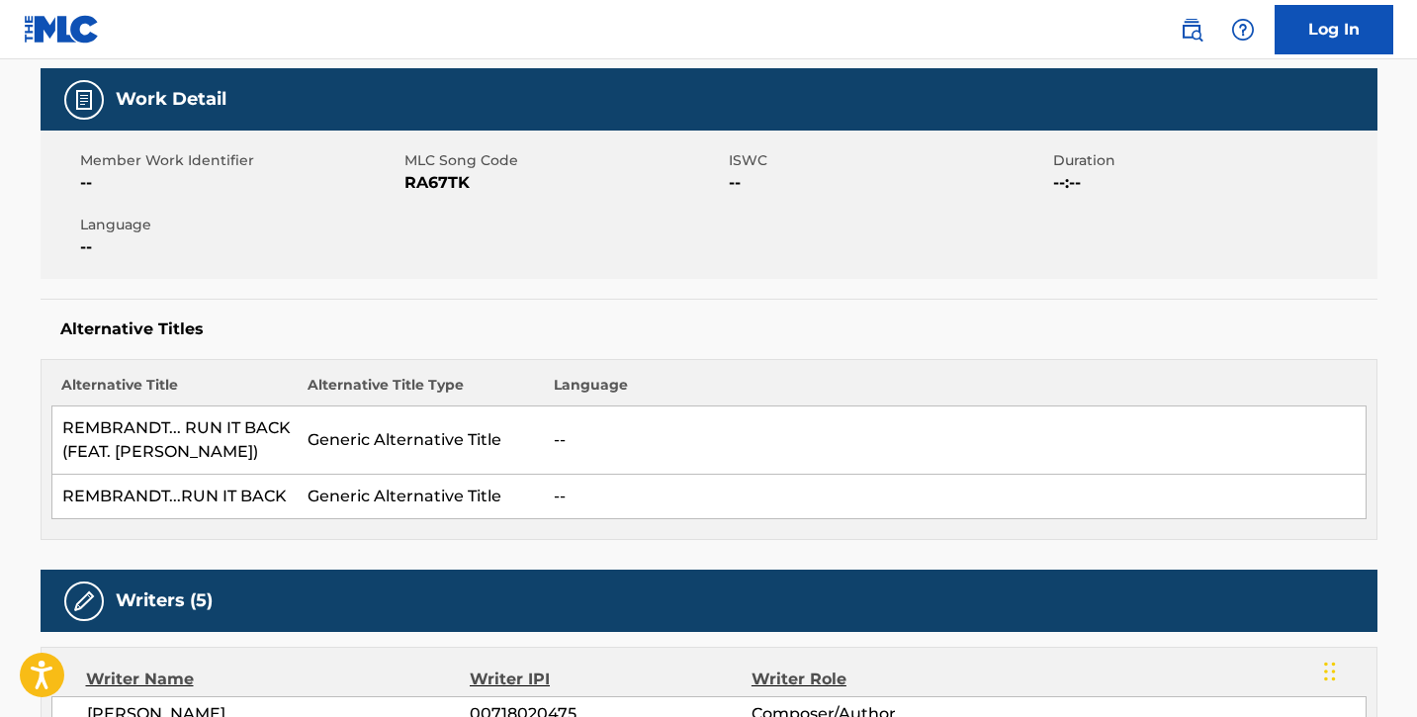
click at [567, 340] on div "Alternative Titles Alternative Title Alternative Title Type Language REMBRANDT.…" at bounding box center [709, 419] width 1337 height 241
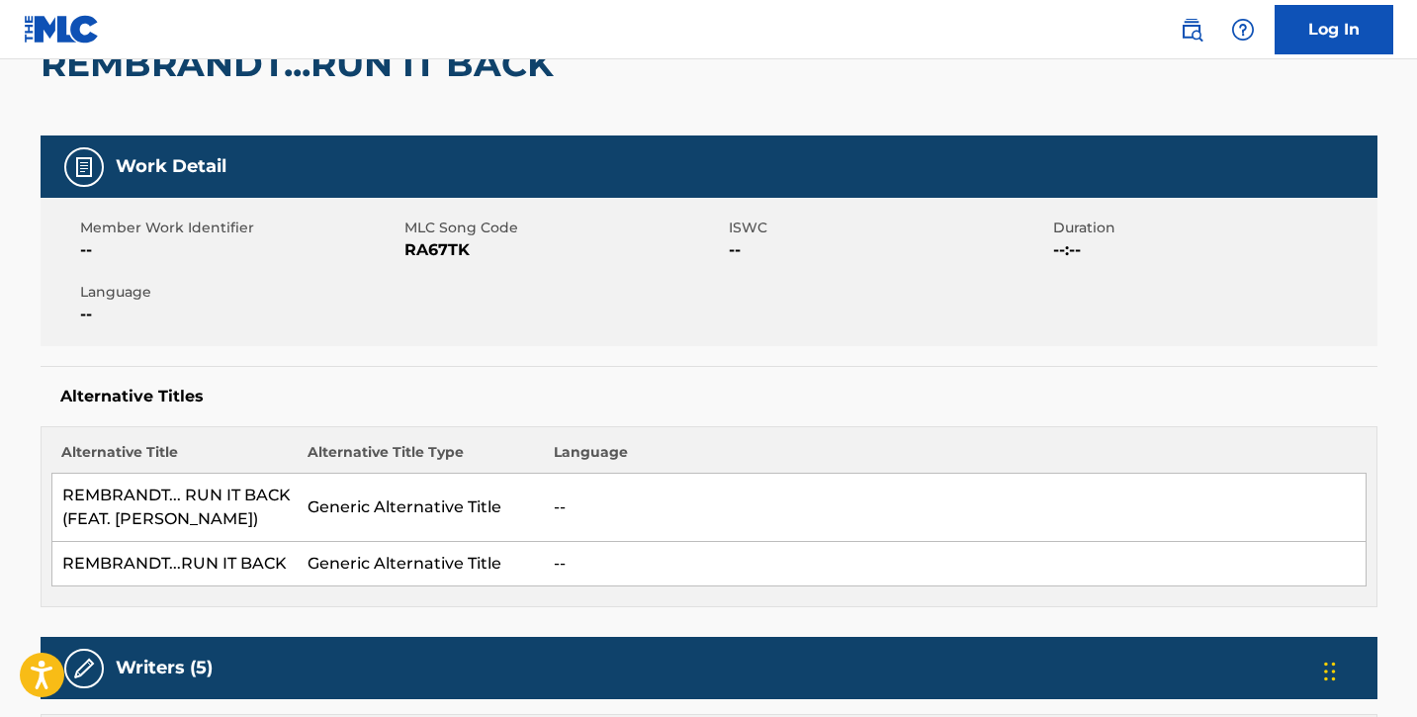
scroll to position [0, 0]
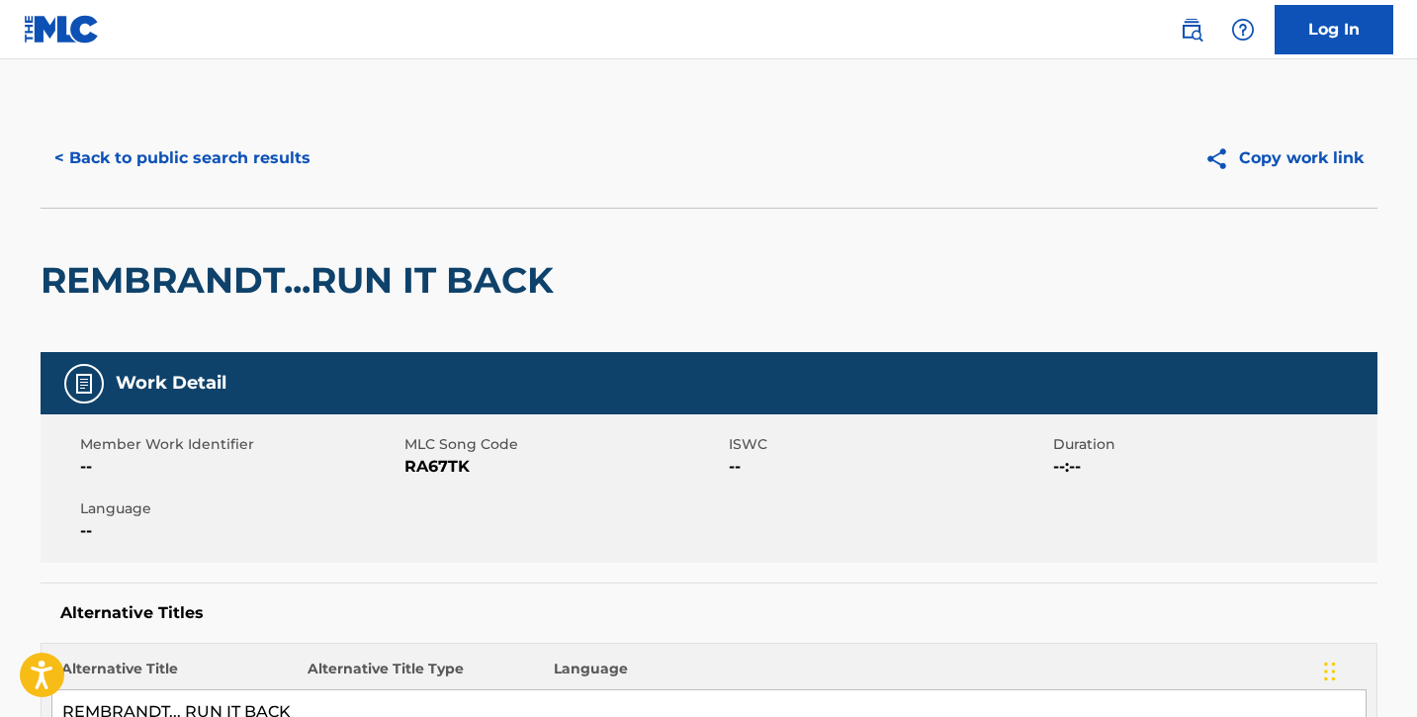
click at [258, 162] on button "< Back to public search results" at bounding box center [183, 158] width 284 height 49
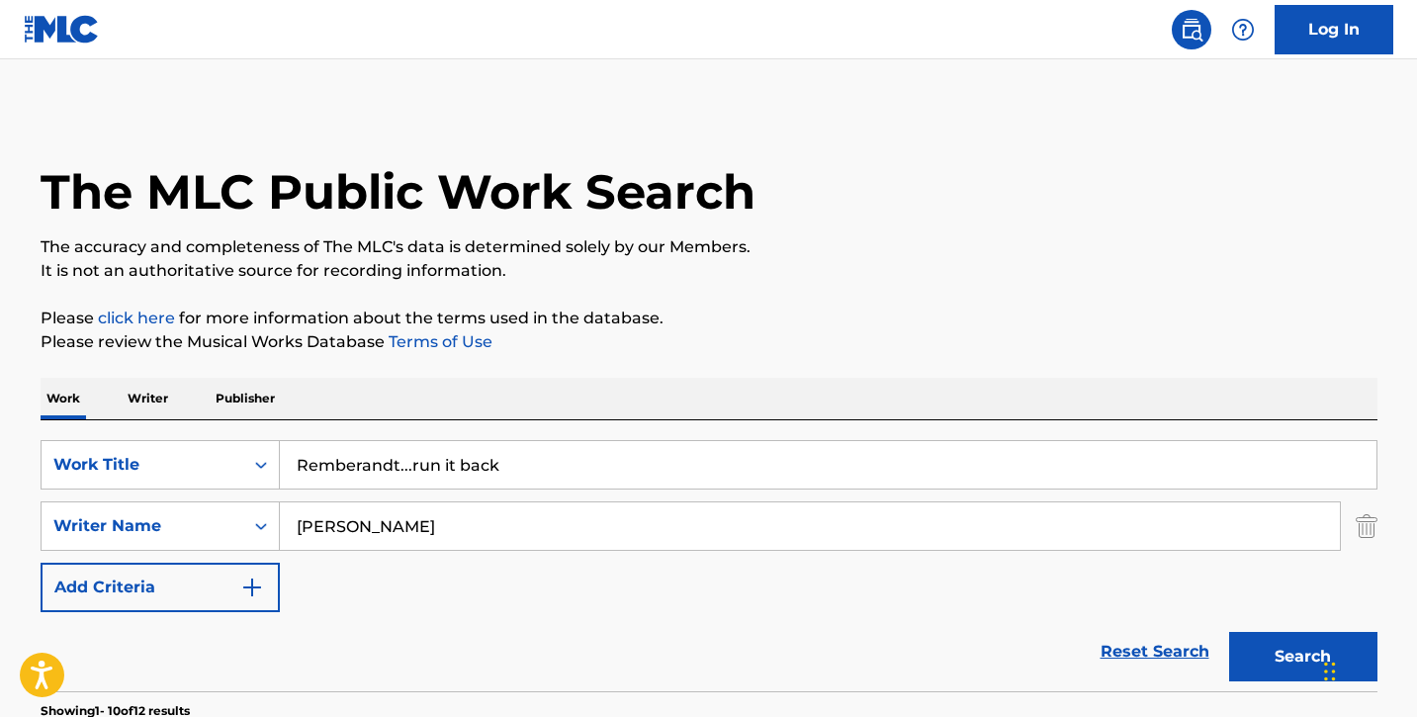
scroll to position [141, 0]
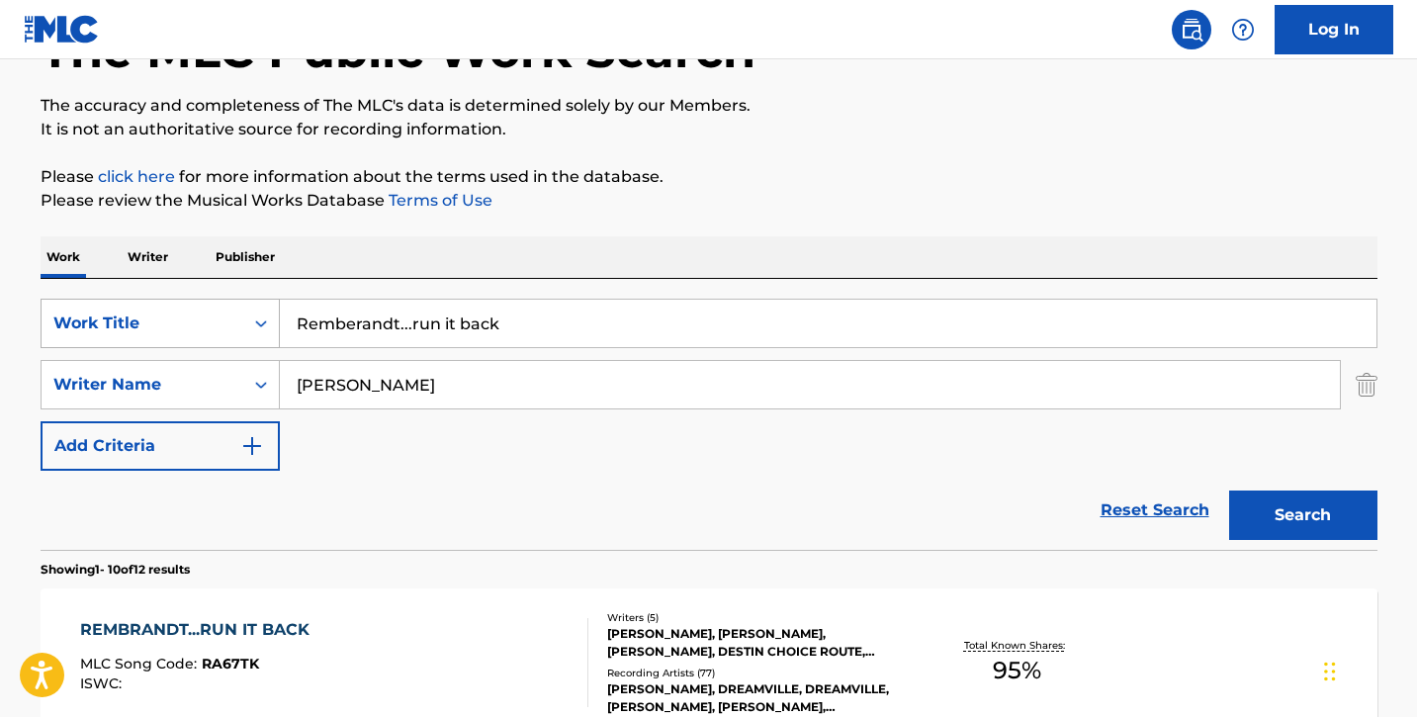
drag, startPoint x: 515, startPoint y: 340, endPoint x: 267, endPoint y: 321, distance: 248.9
click at [267, 321] on div "SearchWithCriteriaf502237e-941c-4f26-8f88-78276a4ea000 Work Title Remberandt...…" at bounding box center [709, 323] width 1337 height 49
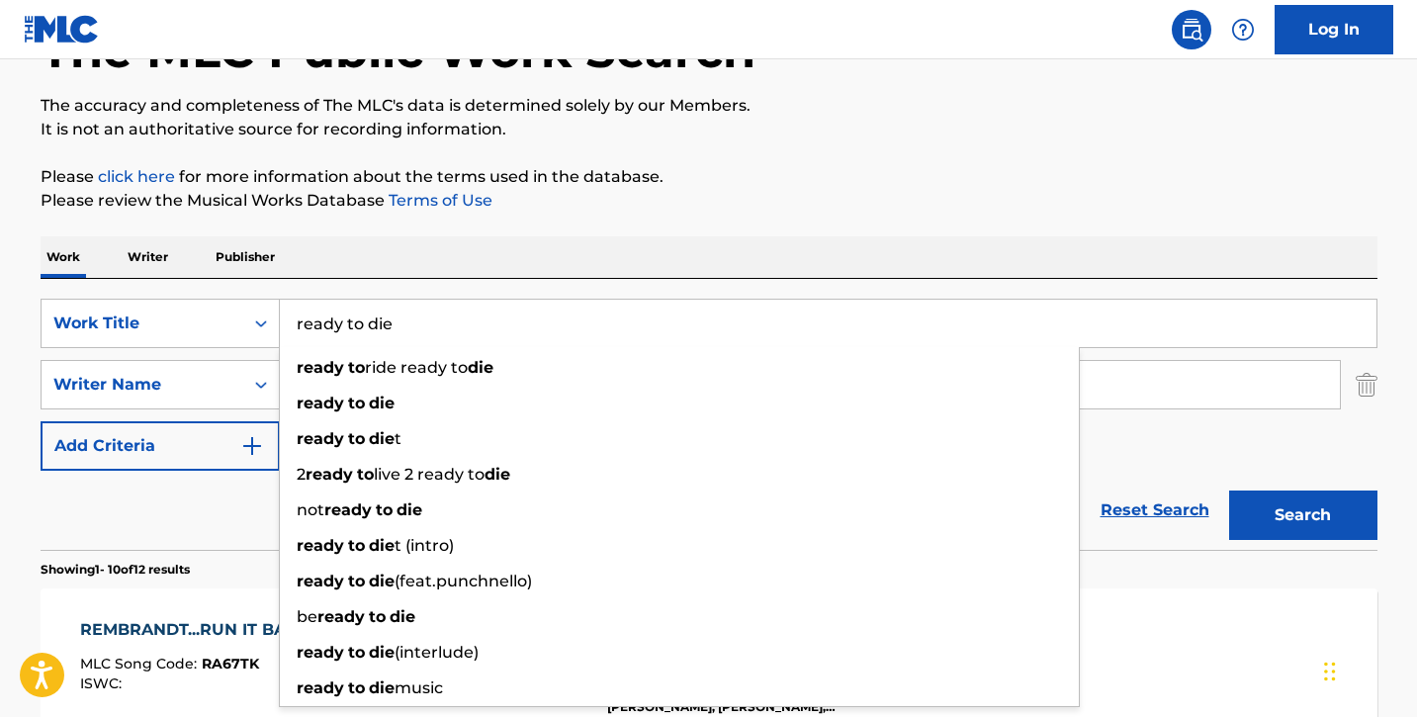
type input "ready to die"
click at [1229, 491] on button "Search" at bounding box center [1303, 515] width 148 height 49
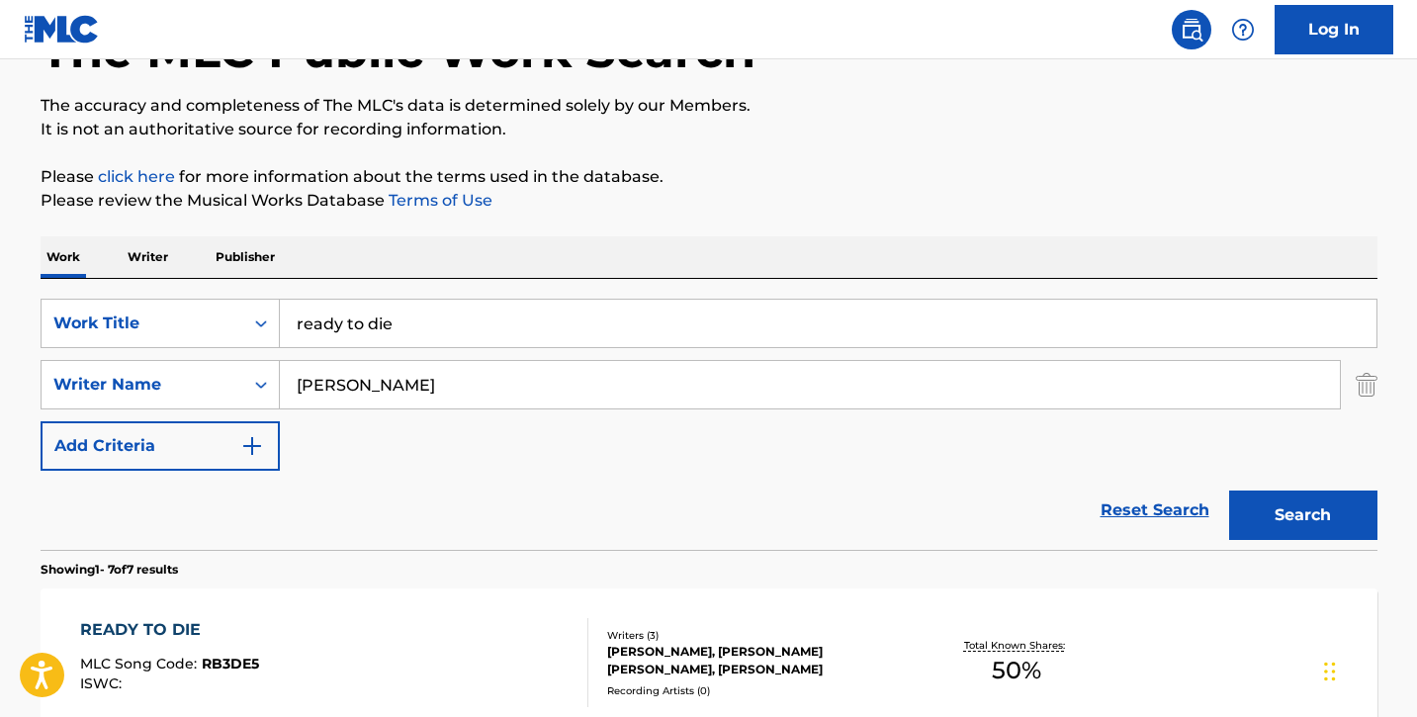
click at [218, 625] on div "READY TO DIE" at bounding box center [169, 630] width 179 height 24
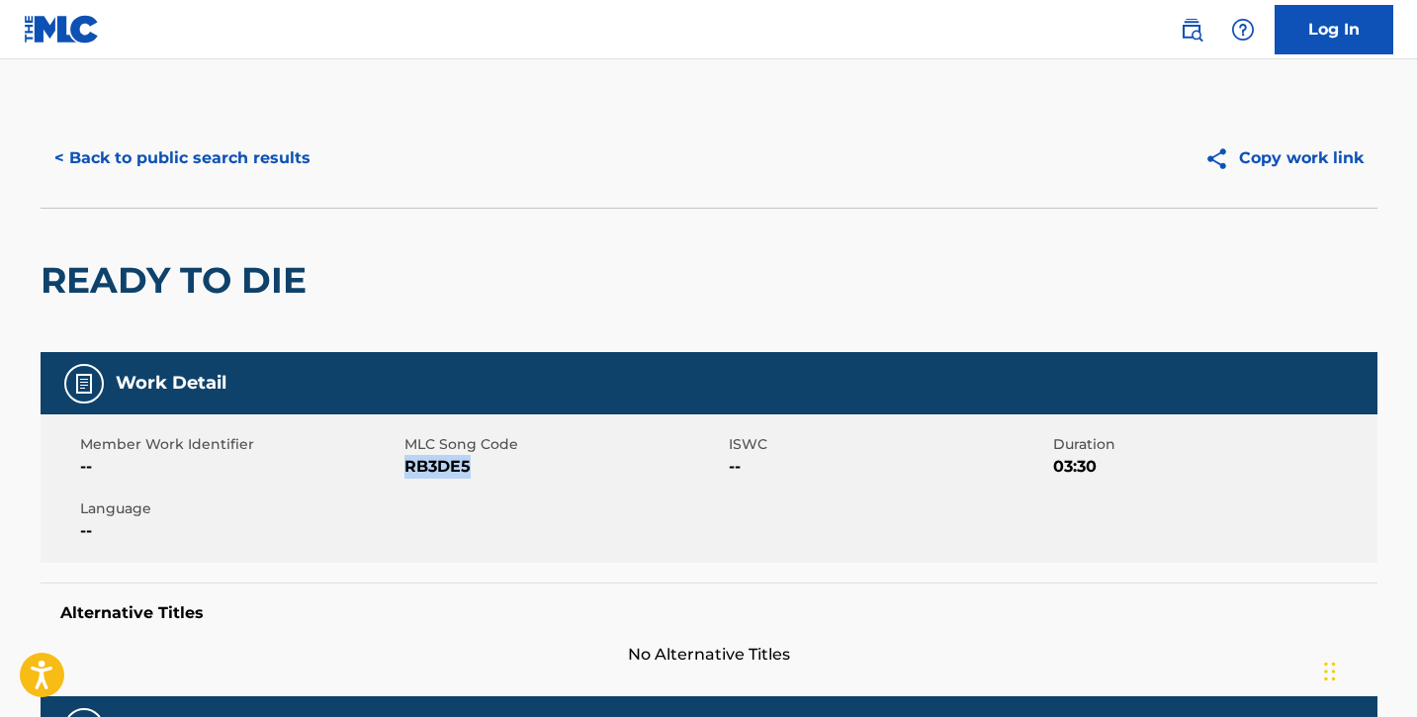
drag, startPoint x: 406, startPoint y: 466, endPoint x: 496, endPoint y: 468, distance: 90.0
click at [496, 468] on span "RB3DE5" at bounding box center [563, 467] width 319 height 24
click at [157, 163] on button "< Back to public search results" at bounding box center [183, 158] width 284 height 49
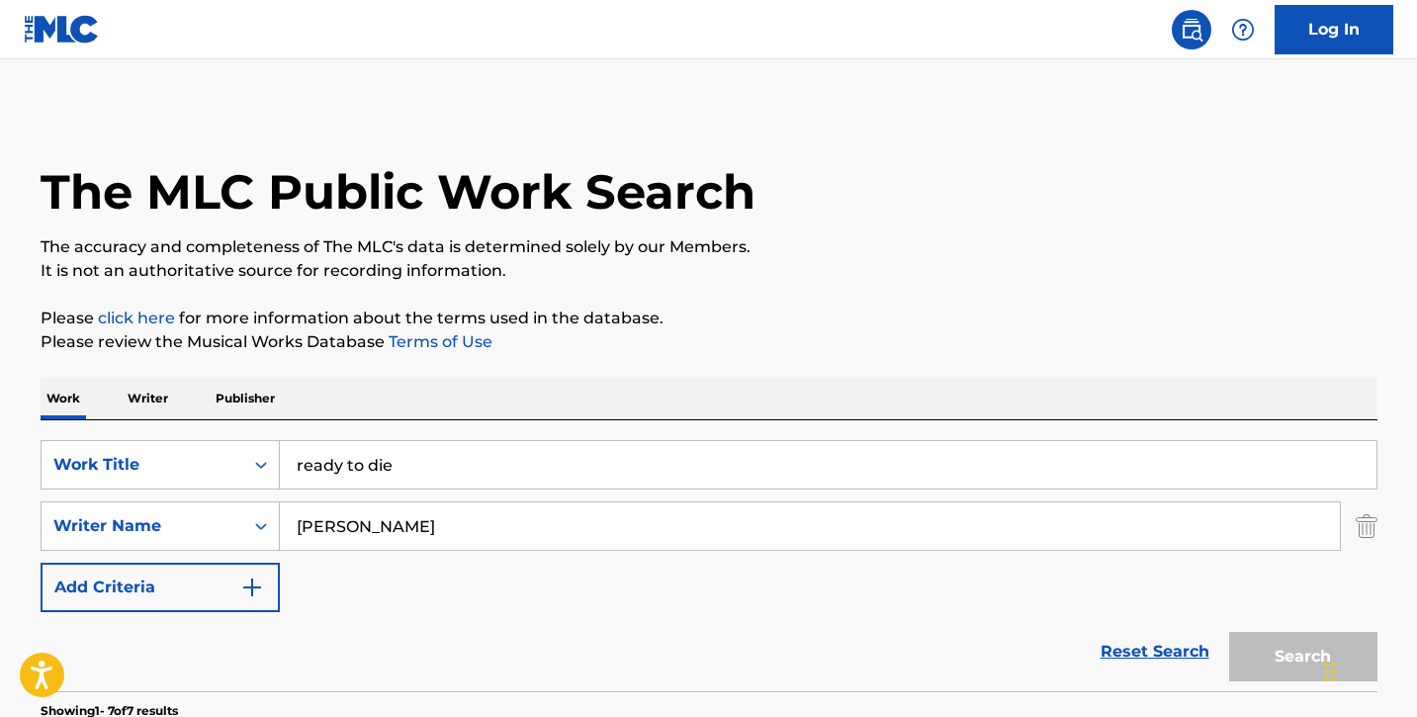
scroll to position [141, 0]
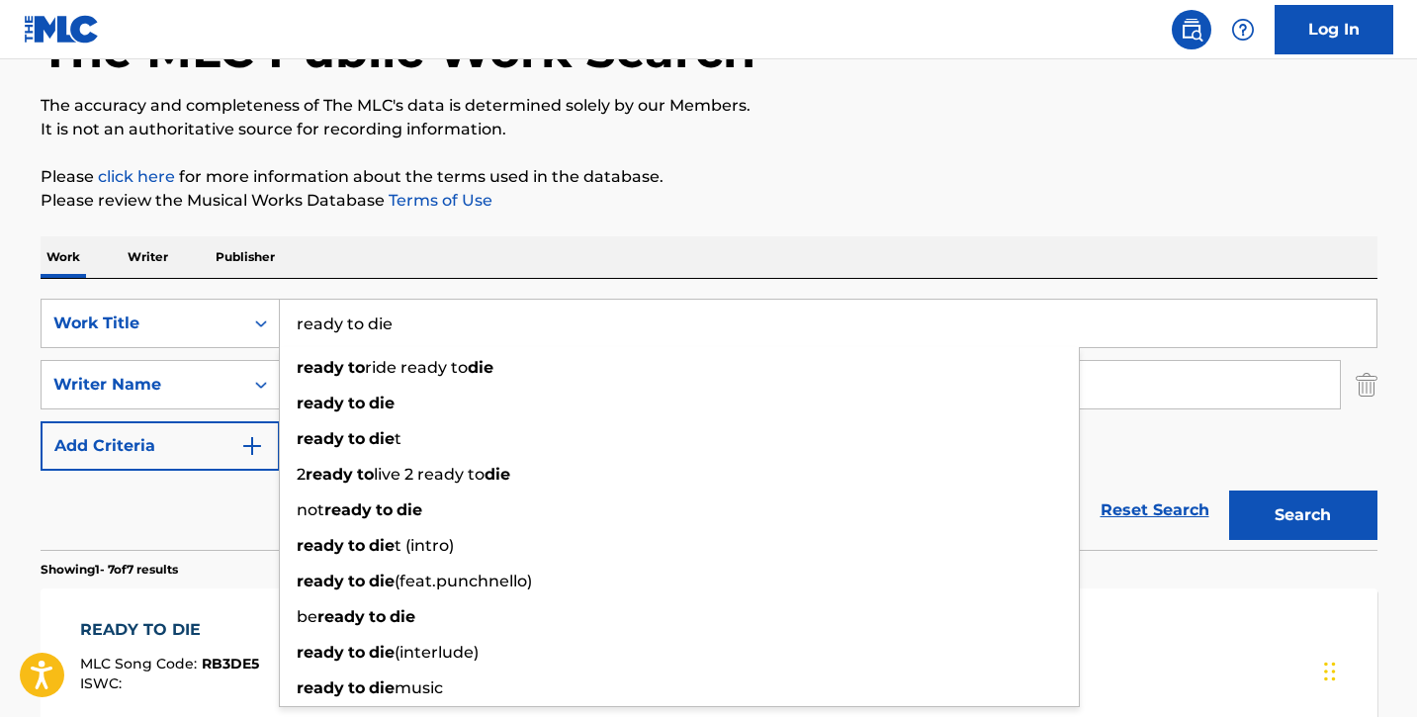
drag, startPoint x: 403, startPoint y: 320, endPoint x: 303, endPoint y: 328, distance: 101.2
click at [303, 327] on input "ready to die" at bounding box center [828, 323] width 1097 height 47
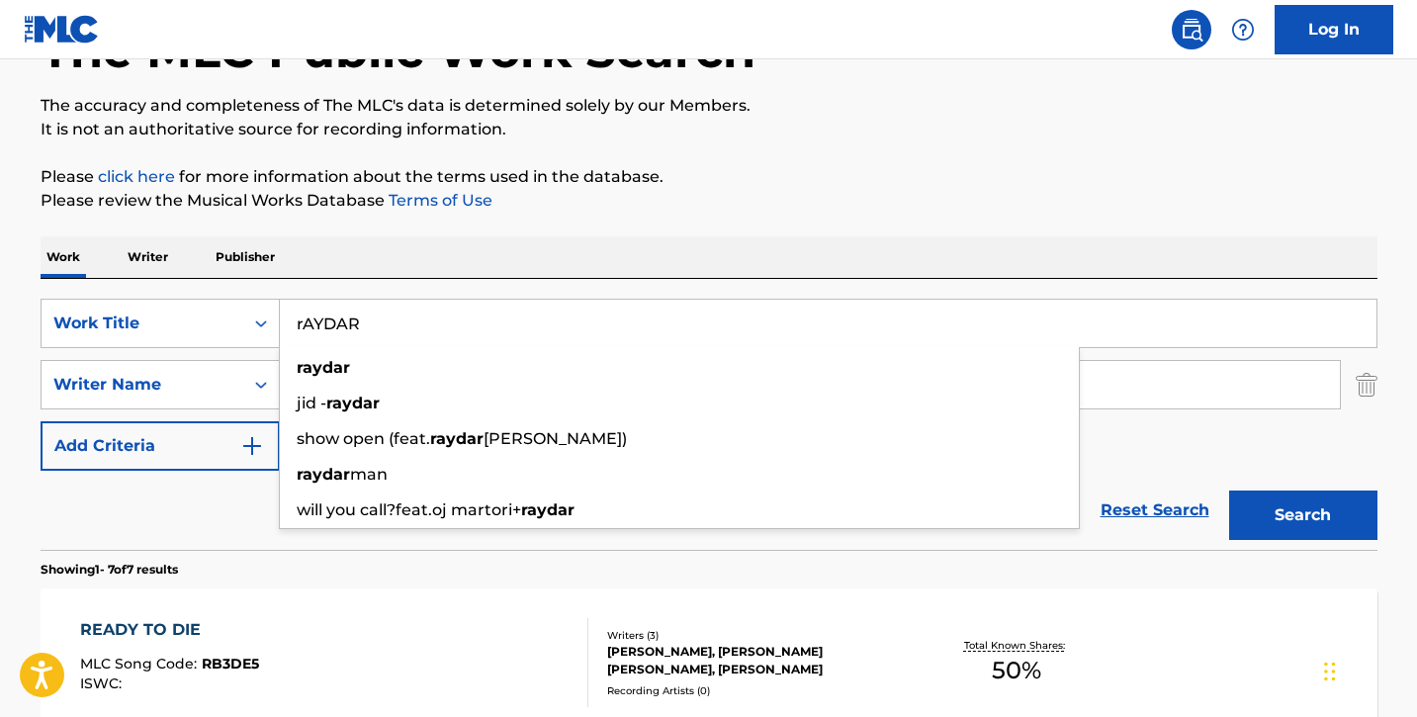
click at [1229, 491] on button "Search" at bounding box center [1303, 515] width 148 height 49
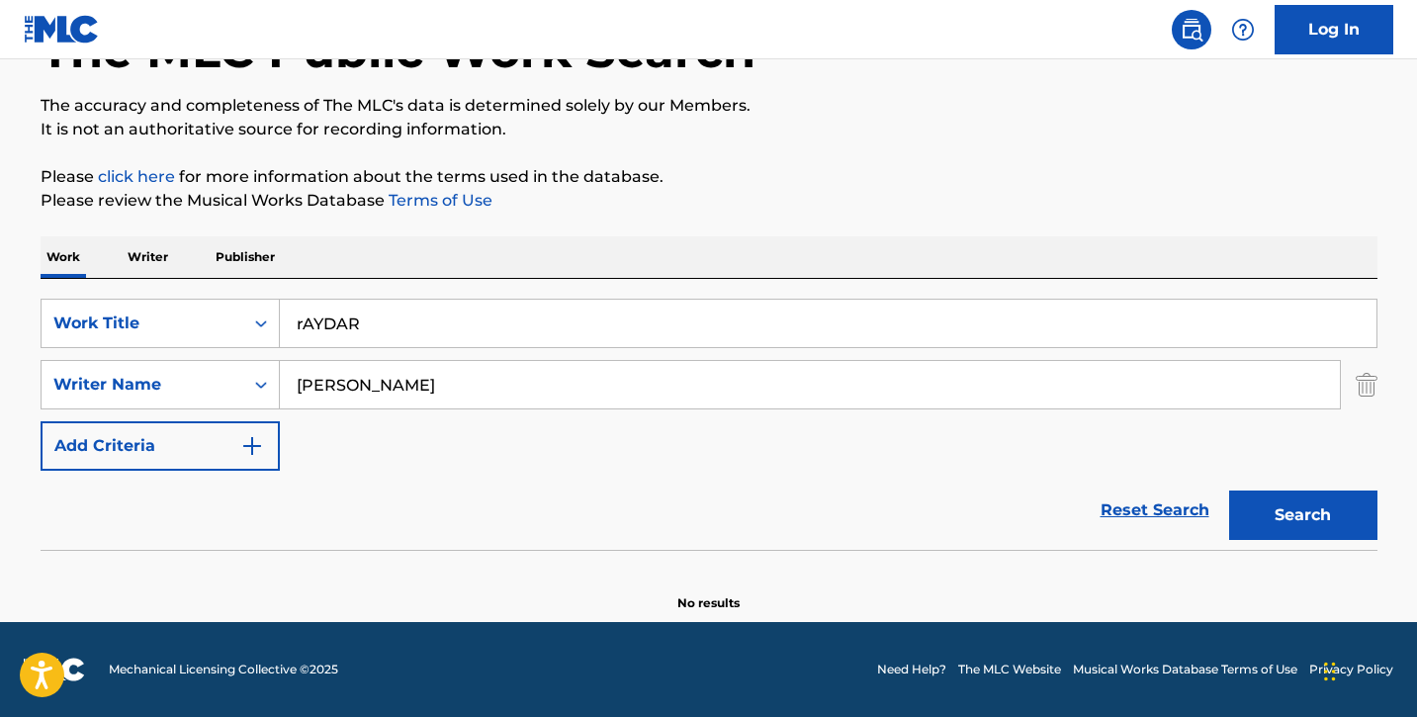
drag, startPoint x: 394, startPoint y: 324, endPoint x: 294, endPoint y: 319, distance: 100.0
click at [294, 319] on input "rAYDAR" at bounding box center [828, 323] width 1097 height 47
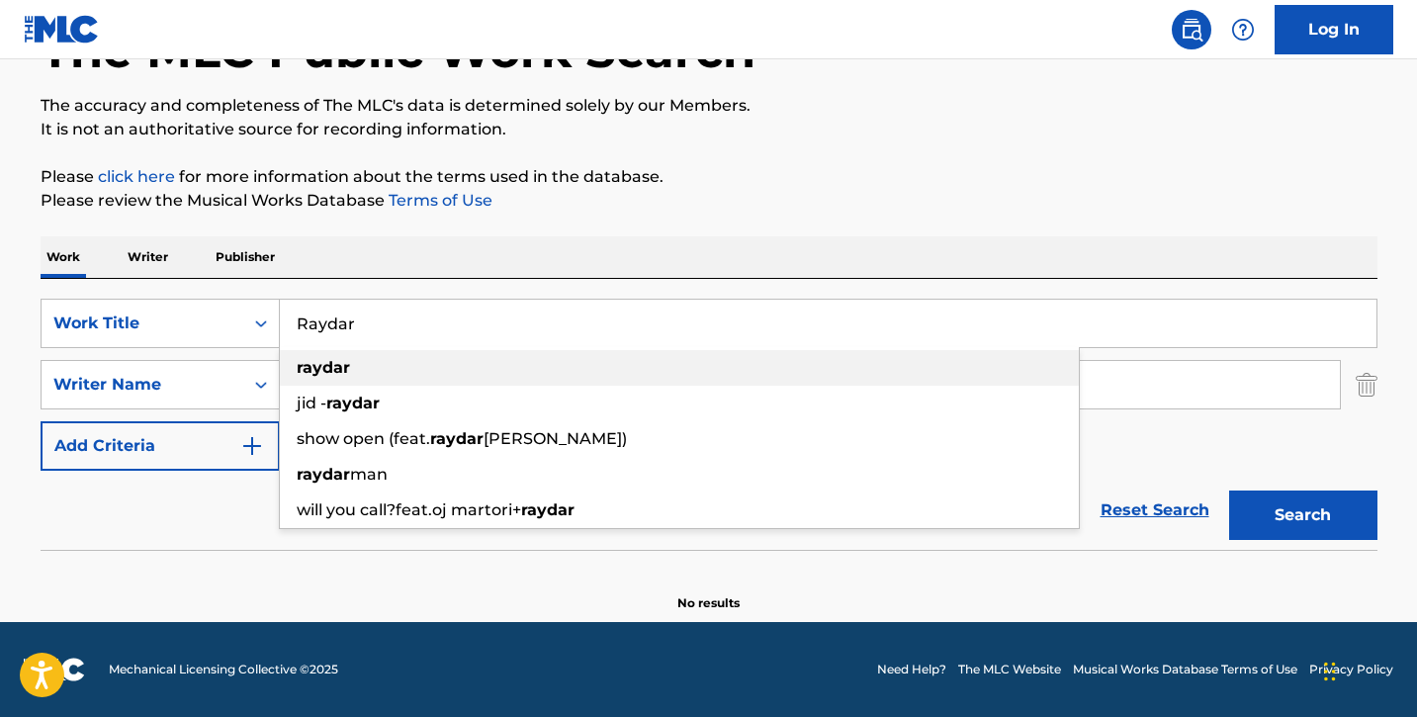
click at [346, 378] on div "raydar" at bounding box center [679, 368] width 799 height 36
type input "raydar"
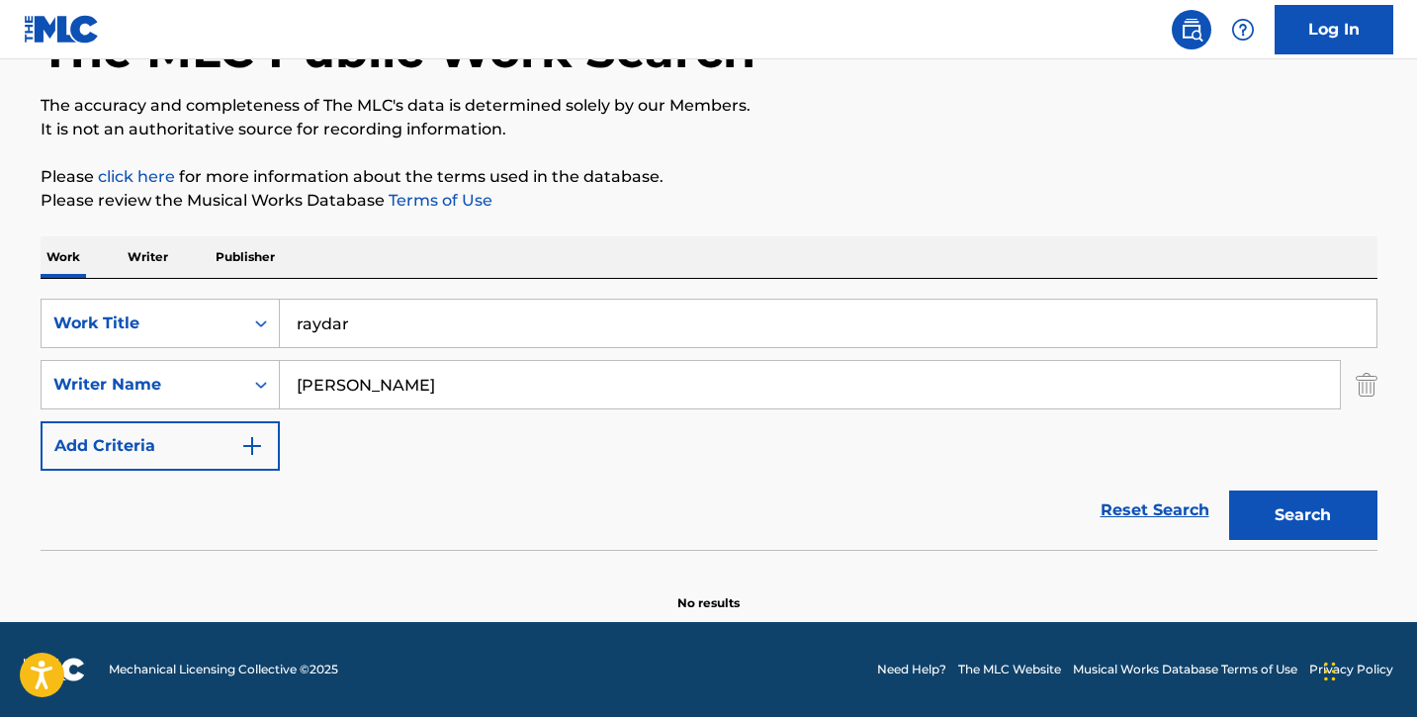
click at [1311, 527] on button "Search" at bounding box center [1303, 515] width 148 height 49
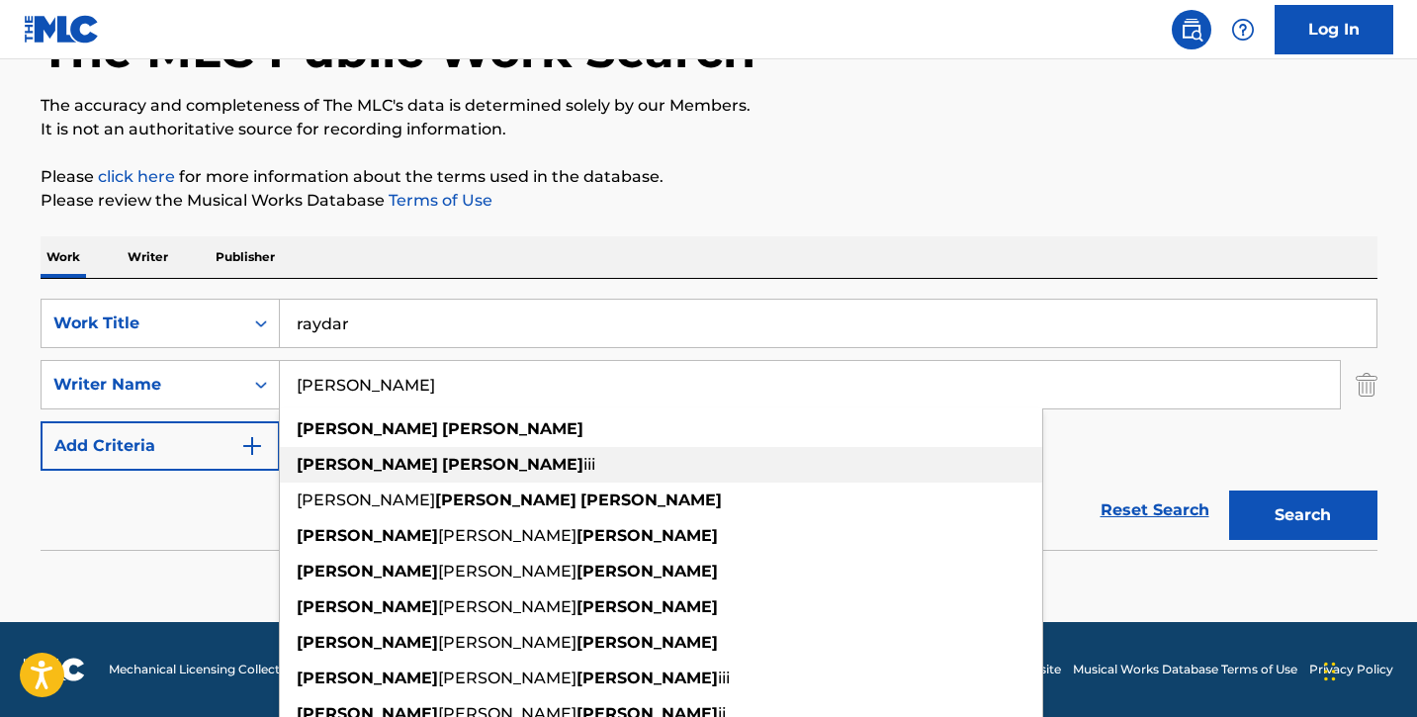
click at [583, 458] on span "iii" at bounding box center [589, 464] width 12 height 19
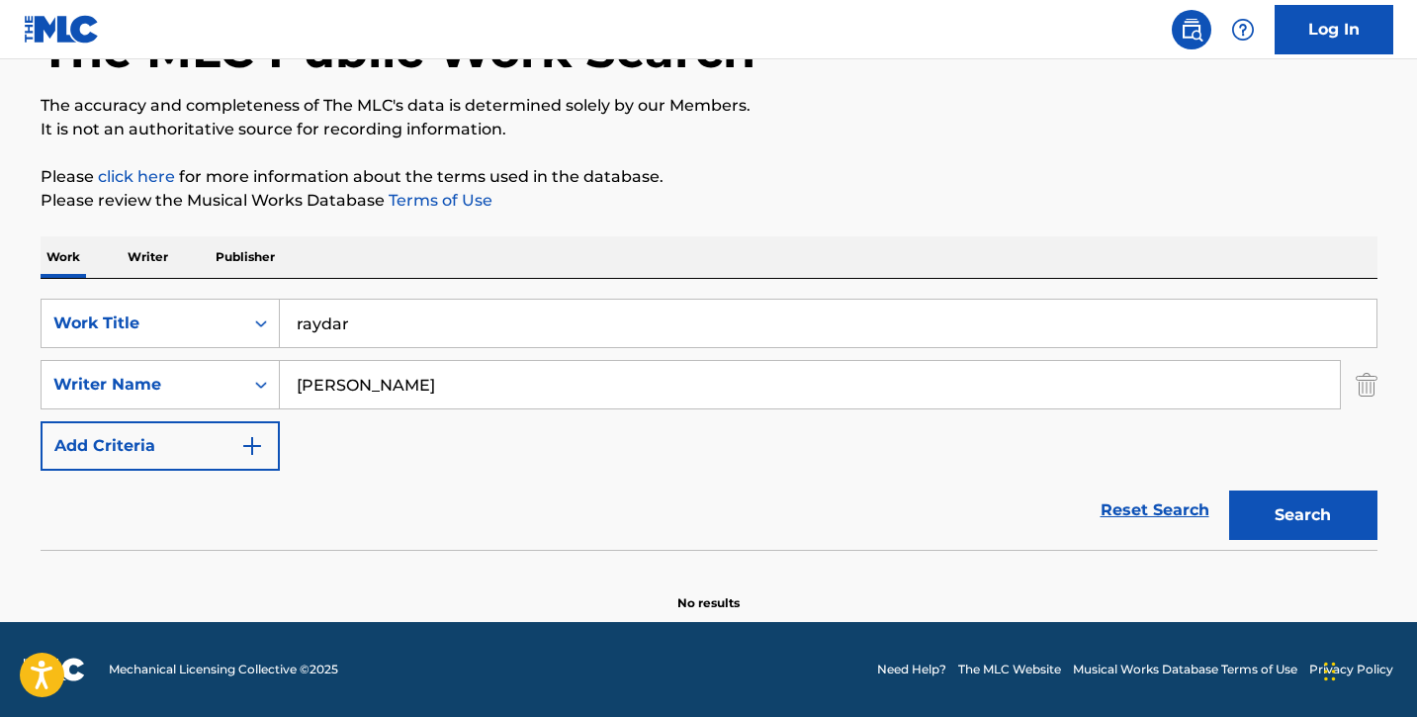
click at [1311, 508] on button "Search" at bounding box center [1303, 515] width 148 height 49
click at [456, 401] on input "[PERSON_NAME]" at bounding box center [810, 384] width 1060 height 47
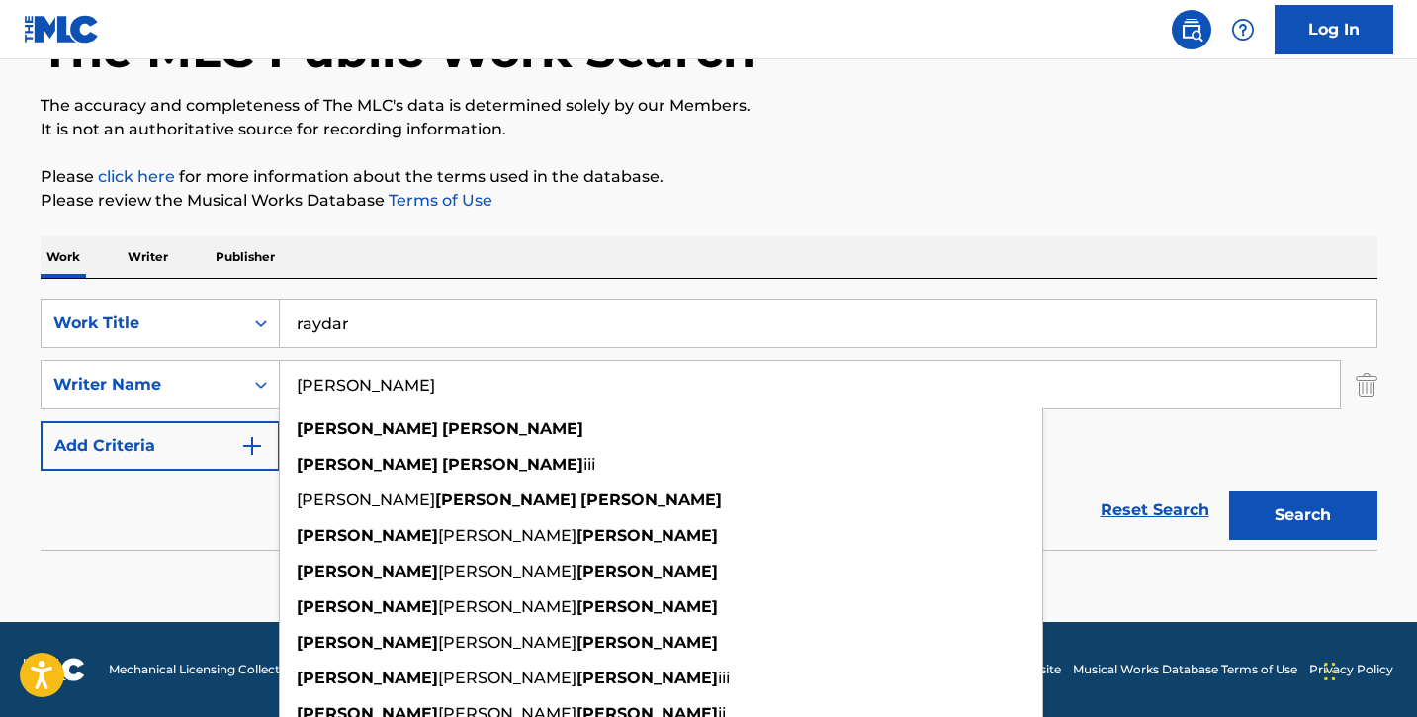
click at [1229, 491] on button "Search" at bounding box center [1303, 515] width 148 height 49
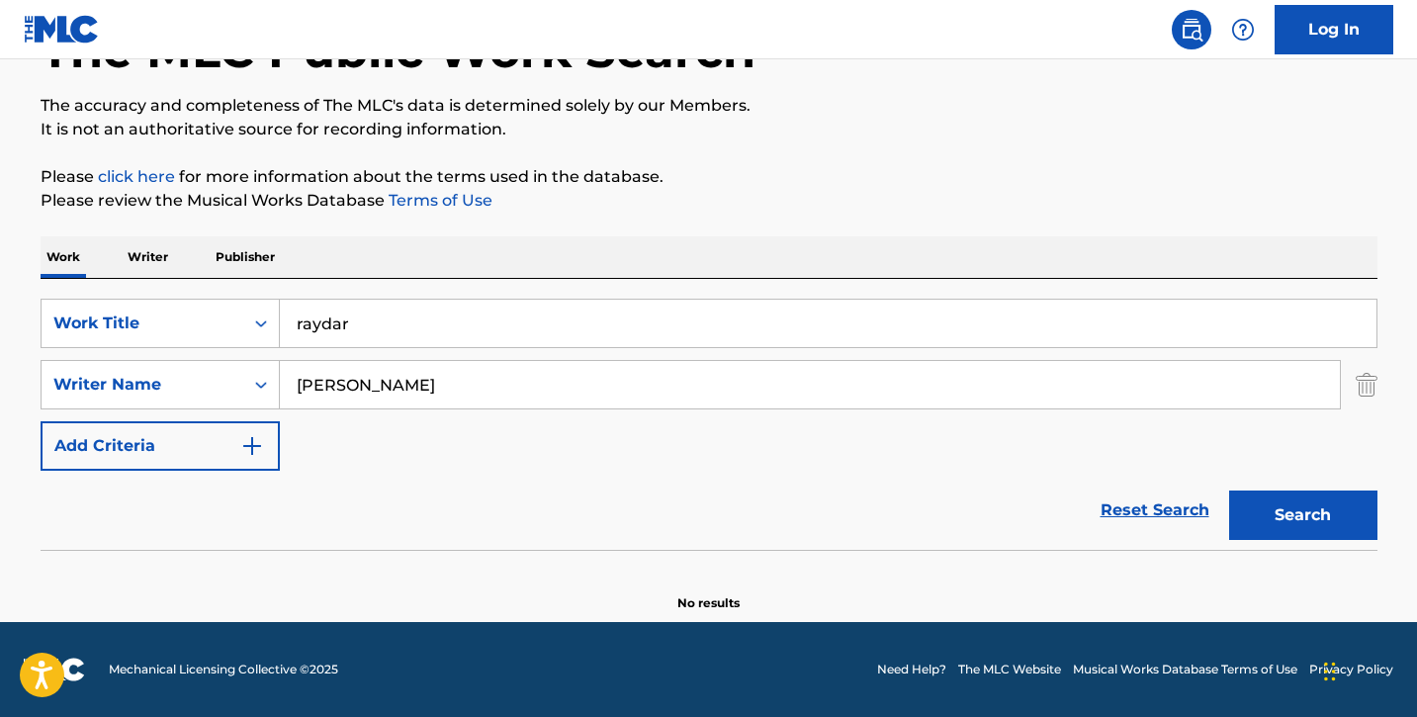
drag, startPoint x: 427, startPoint y: 384, endPoint x: 297, endPoint y: 381, distance: 130.6
click at [297, 381] on input "[PERSON_NAME]" at bounding box center [810, 384] width 1060 height 47
click at [352, 375] on input "destine route" at bounding box center [810, 384] width 1060 height 47
click at [355, 381] on input "destine route" at bounding box center [810, 384] width 1060 height 47
type input "destin route"
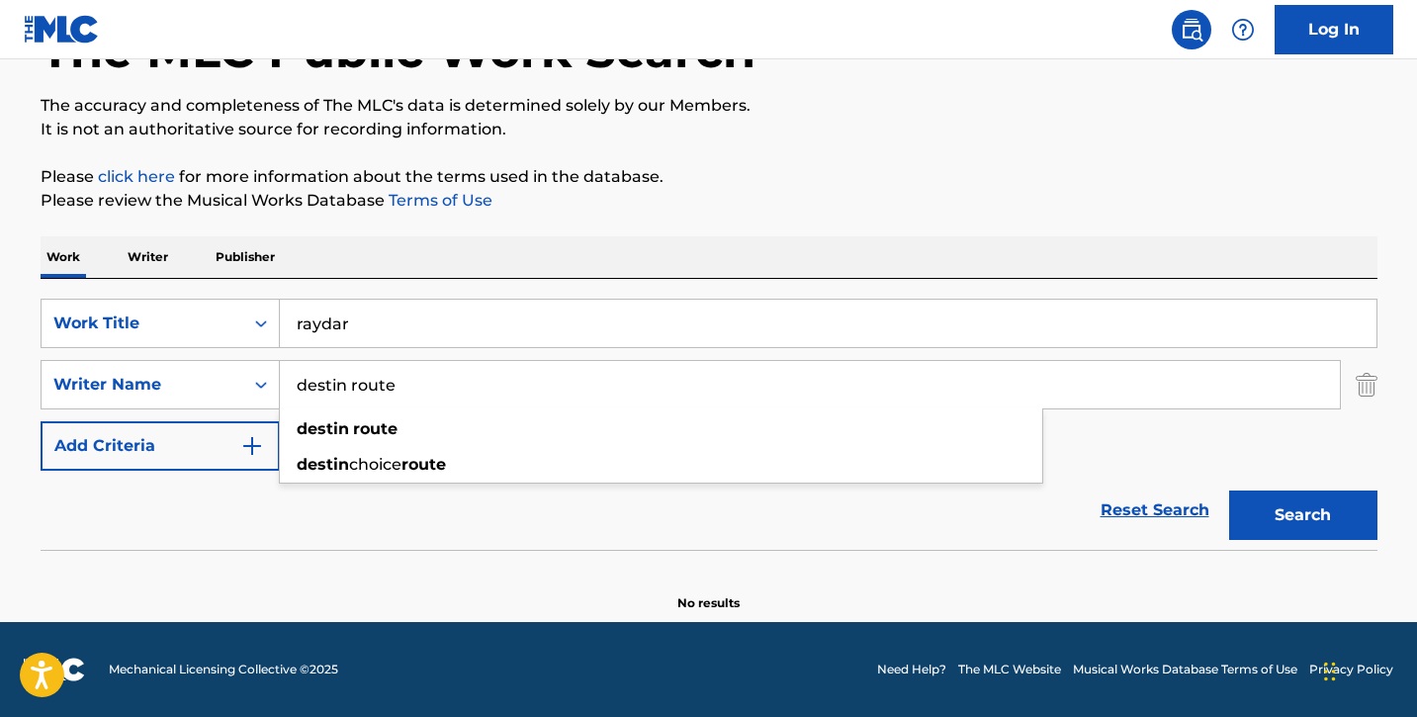
click at [1229, 491] on button "Search" at bounding box center [1303, 515] width 148 height 49
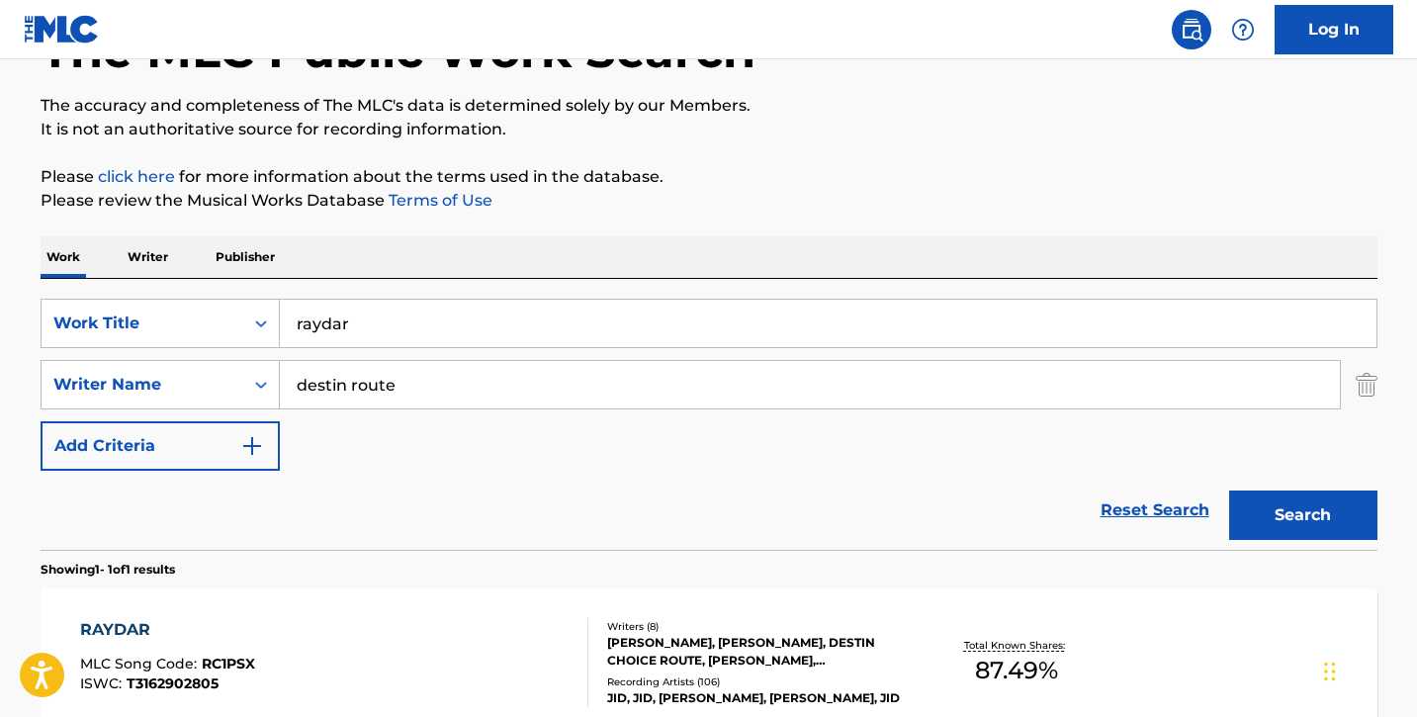
click at [158, 619] on div "RAYDAR" at bounding box center [167, 630] width 175 height 24
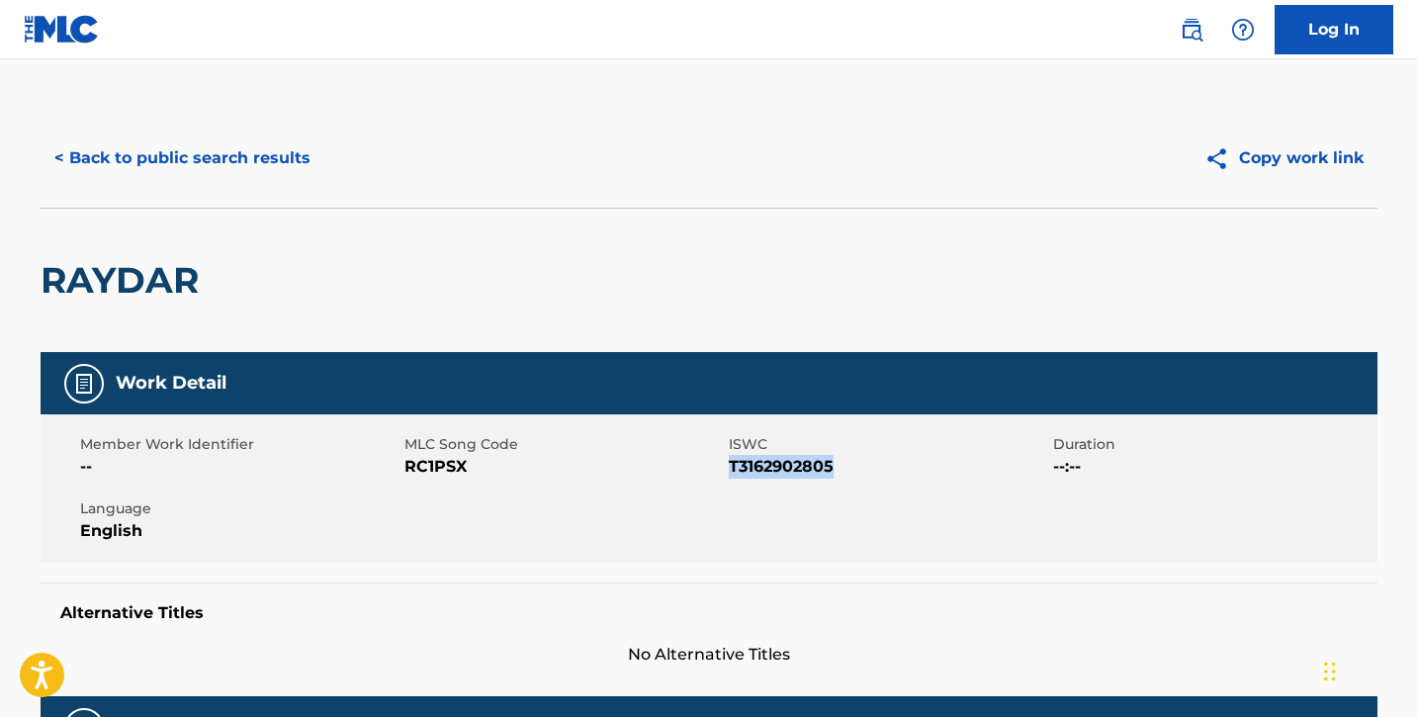
drag, startPoint x: 729, startPoint y: 467, endPoint x: 844, endPoint y: 466, distance: 114.7
click at [844, 466] on span "T3162902805" at bounding box center [888, 467] width 319 height 24
drag, startPoint x: 404, startPoint y: 465, endPoint x: 506, endPoint y: 467, distance: 101.9
click at [506, 467] on span "RC1PSX" at bounding box center [563, 467] width 319 height 24
click at [194, 159] on button "< Back to public search results" at bounding box center [183, 158] width 284 height 49
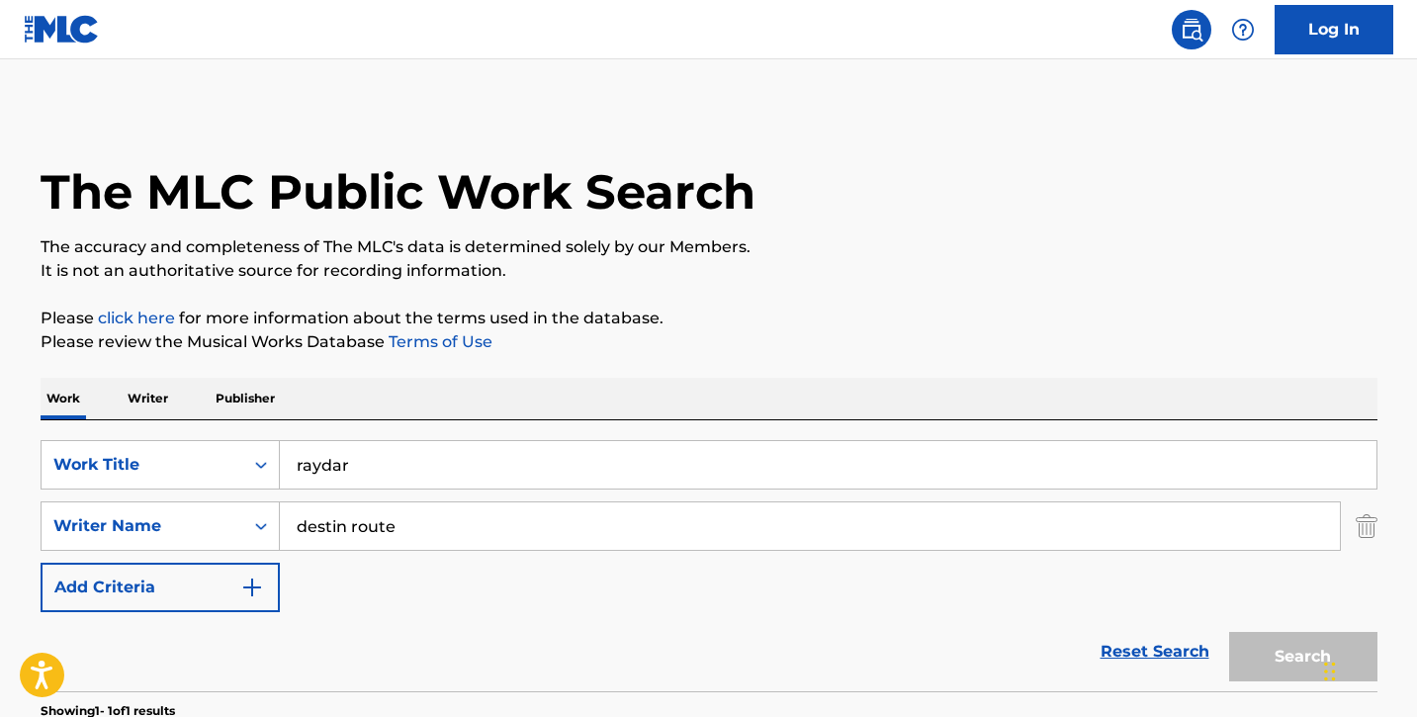
scroll to position [141, 0]
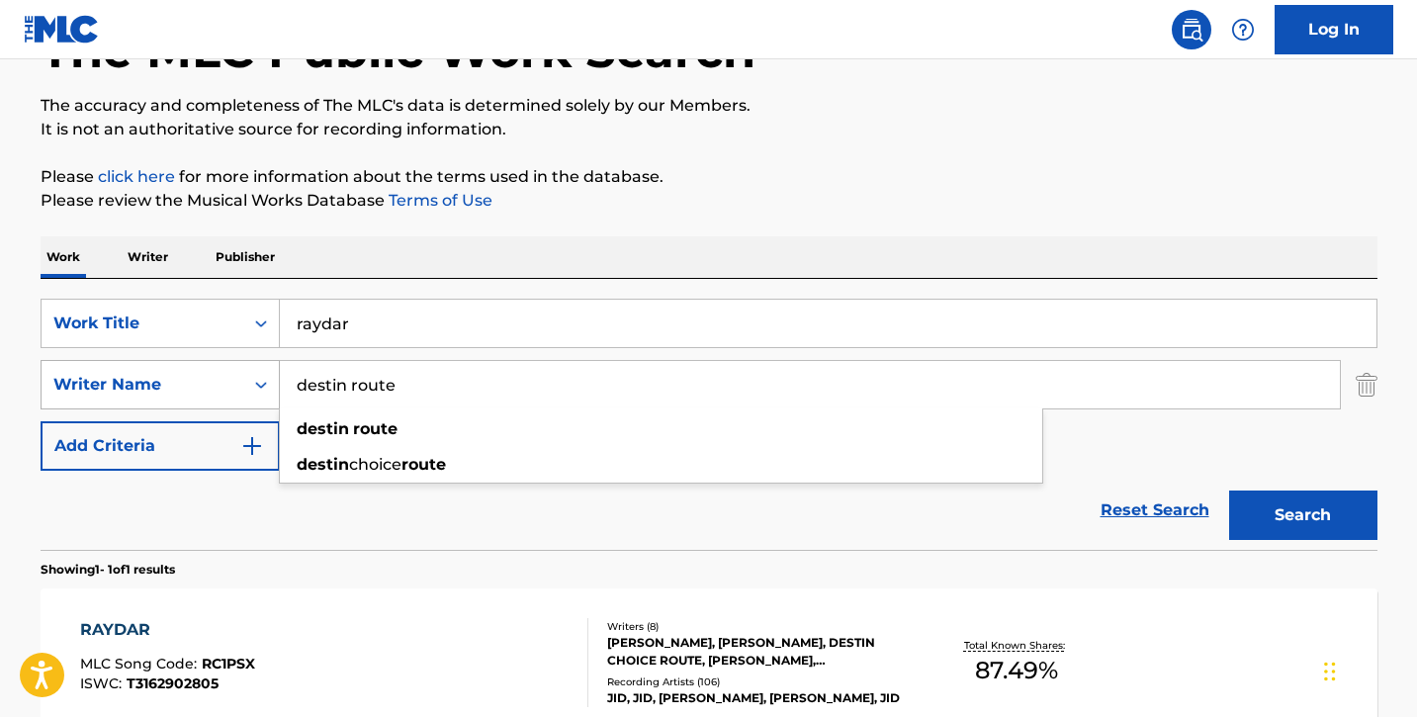
drag, startPoint x: 411, startPoint y: 397, endPoint x: 190, endPoint y: 376, distance: 222.5
click at [190, 376] on div "SearchWithCriteria81be88af-6a2b-4028-bbc1-1840c8d0abce Writer Name destin route…" at bounding box center [709, 384] width 1337 height 49
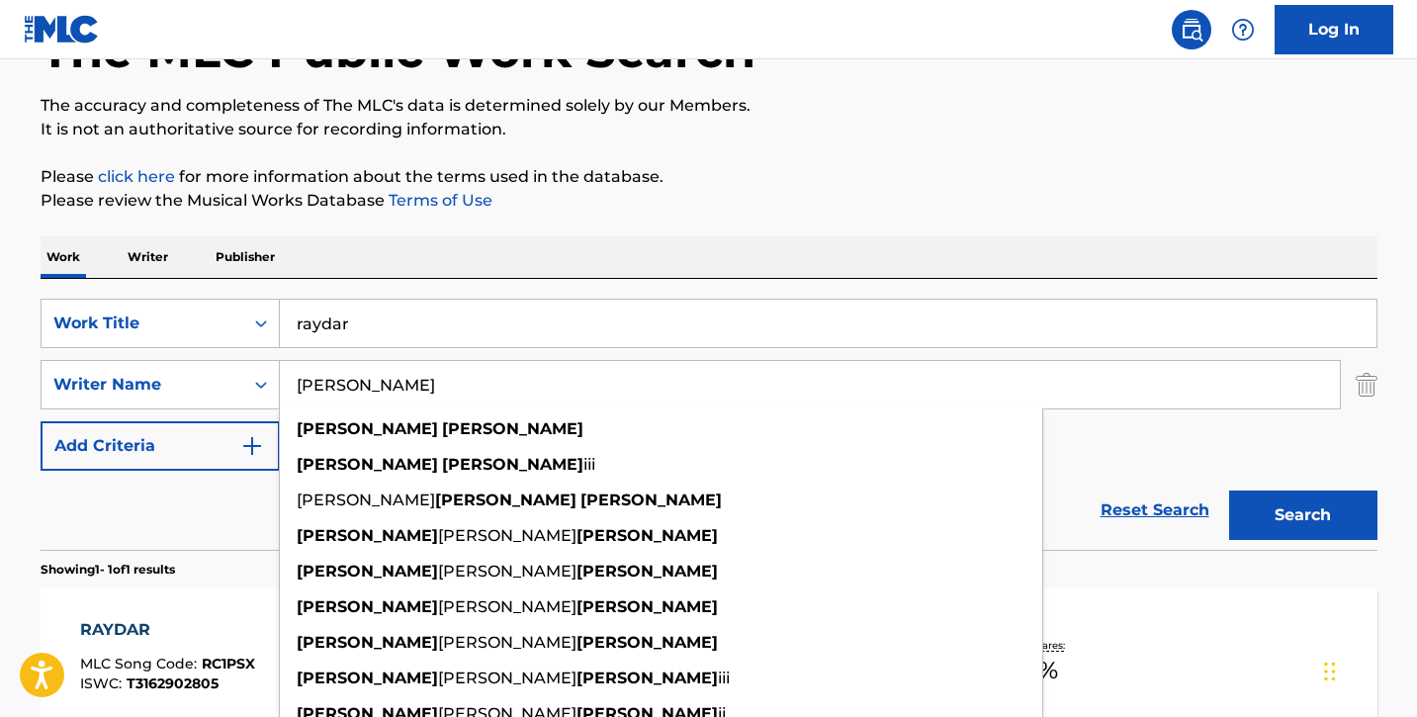
type input "[PERSON_NAME]"
click at [469, 318] on input "raydar" at bounding box center [828, 323] width 1097 height 47
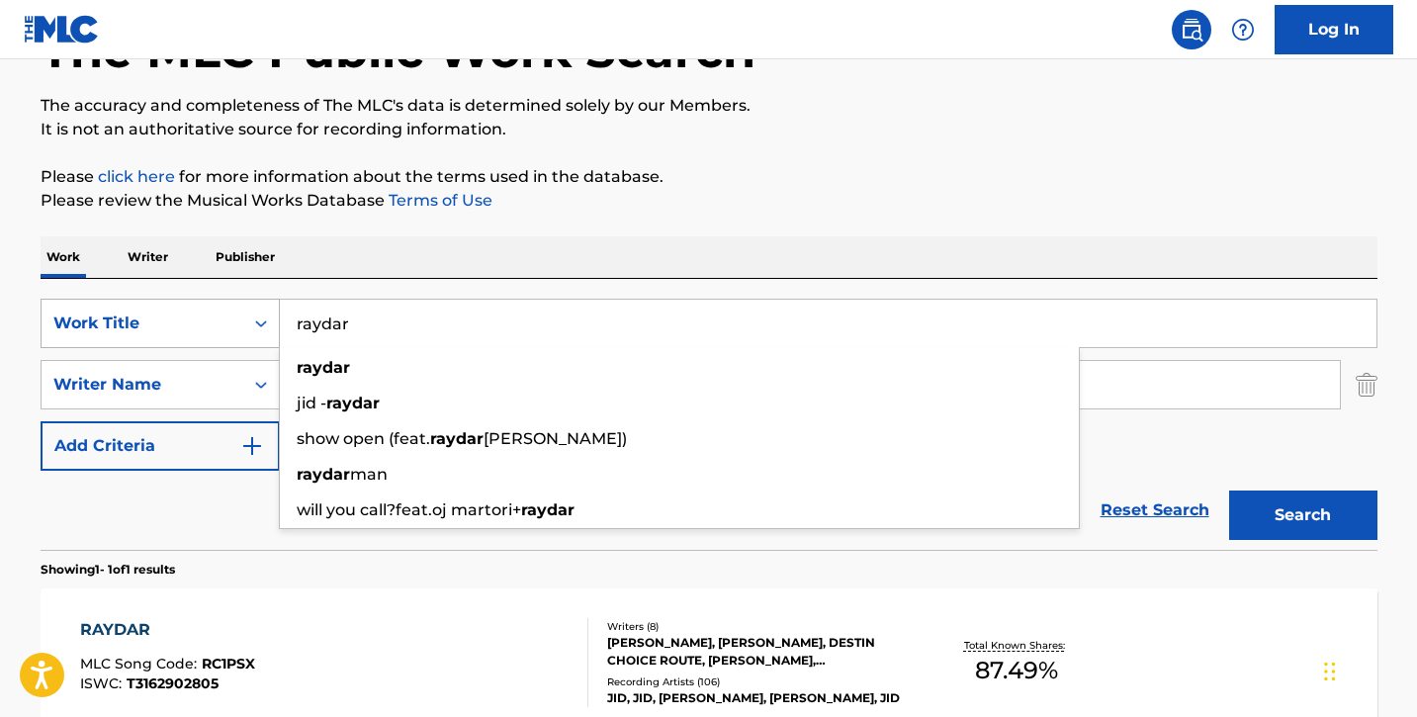
drag, startPoint x: 446, startPoint y: 328, endPoint x: 264, endPoint y: 313, distance: 182.6
click at [264, 313] on div "SearchWithCriteriaf502237e-941c-4f26-8f88-78276a4ea000 Work Title [PERSON_NAME]…" at bounding box center [709, 323] width 1337 height 49
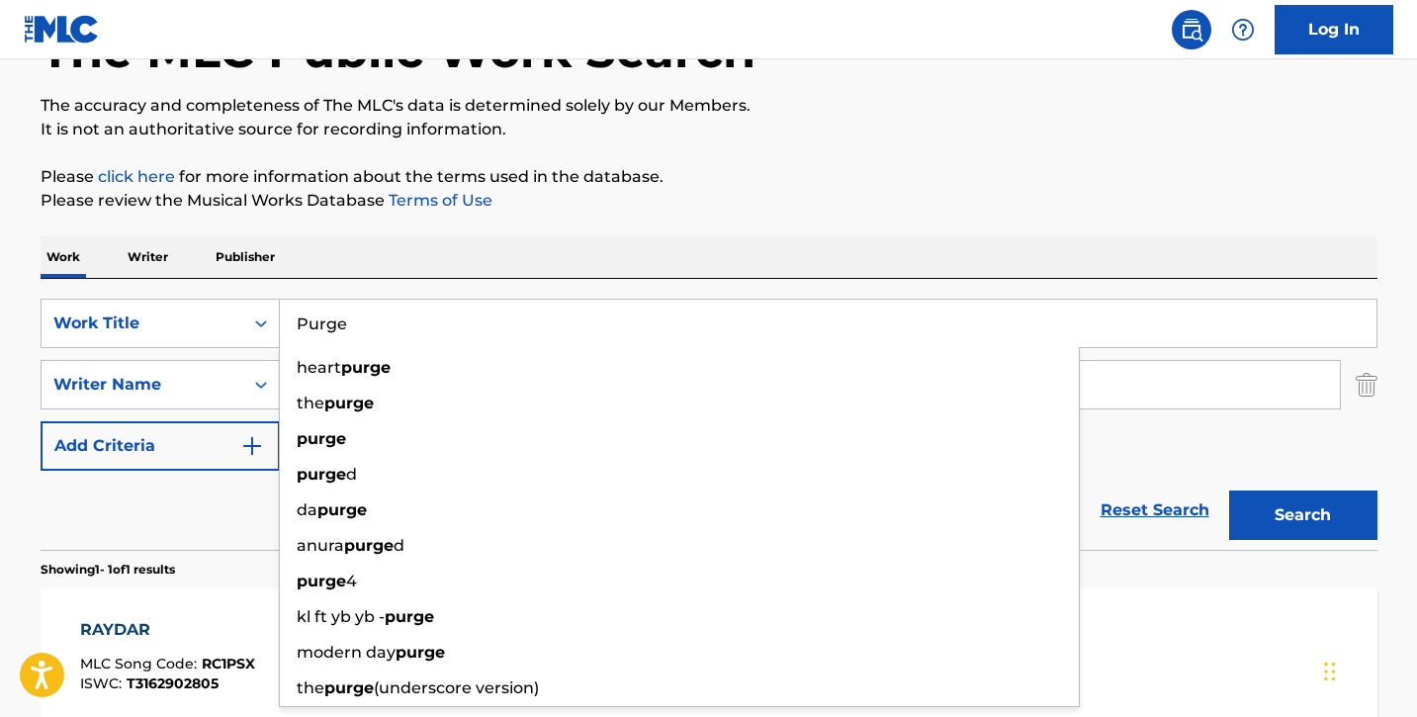
type input "Purge"
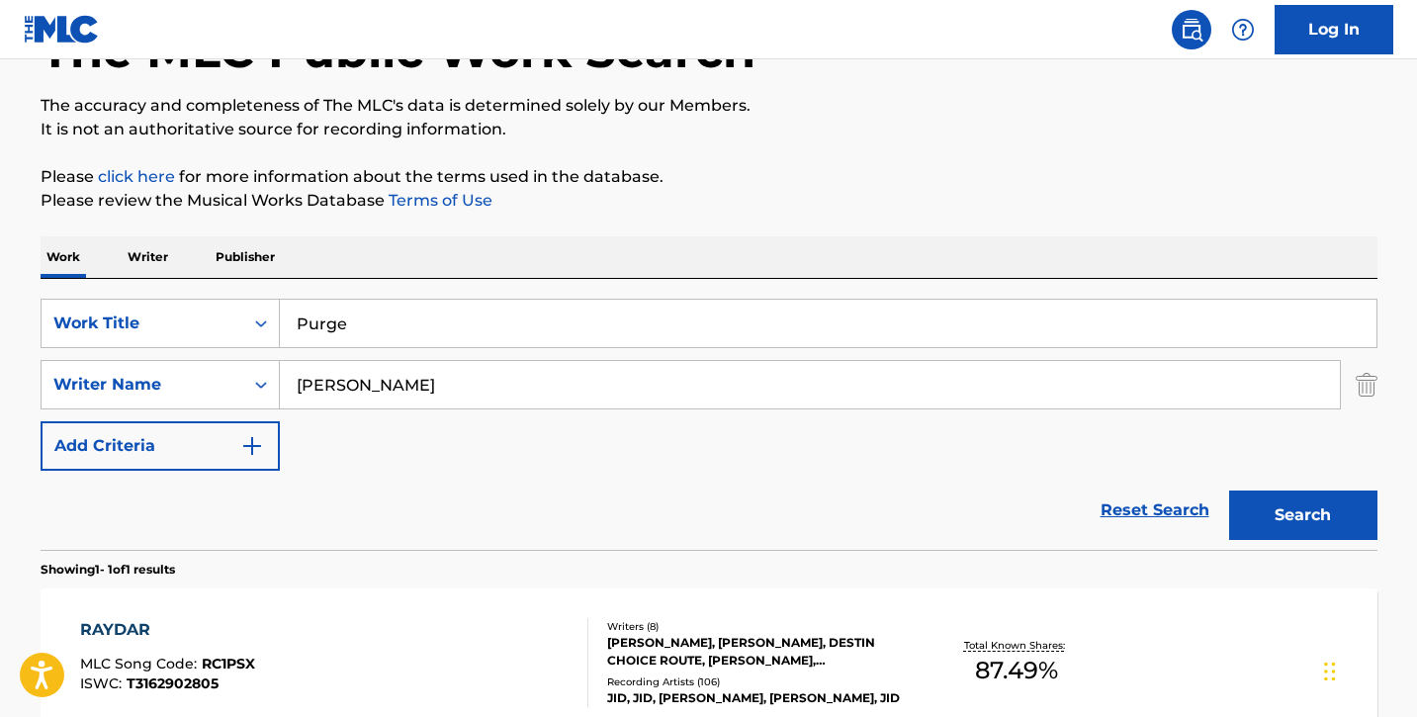
click at [555, 299] on div "Purge" at bounding box center [829, 323] width 1098 height 49
click at [1312, 508] on button "Search" at bounding box center [1303, 515] width 148 height 49
click at [363, 646] on div "PURGE MLC Song Code : PA3FNP ISWC : T9259409013" at bounding box center [334, 662] width 508 height 89
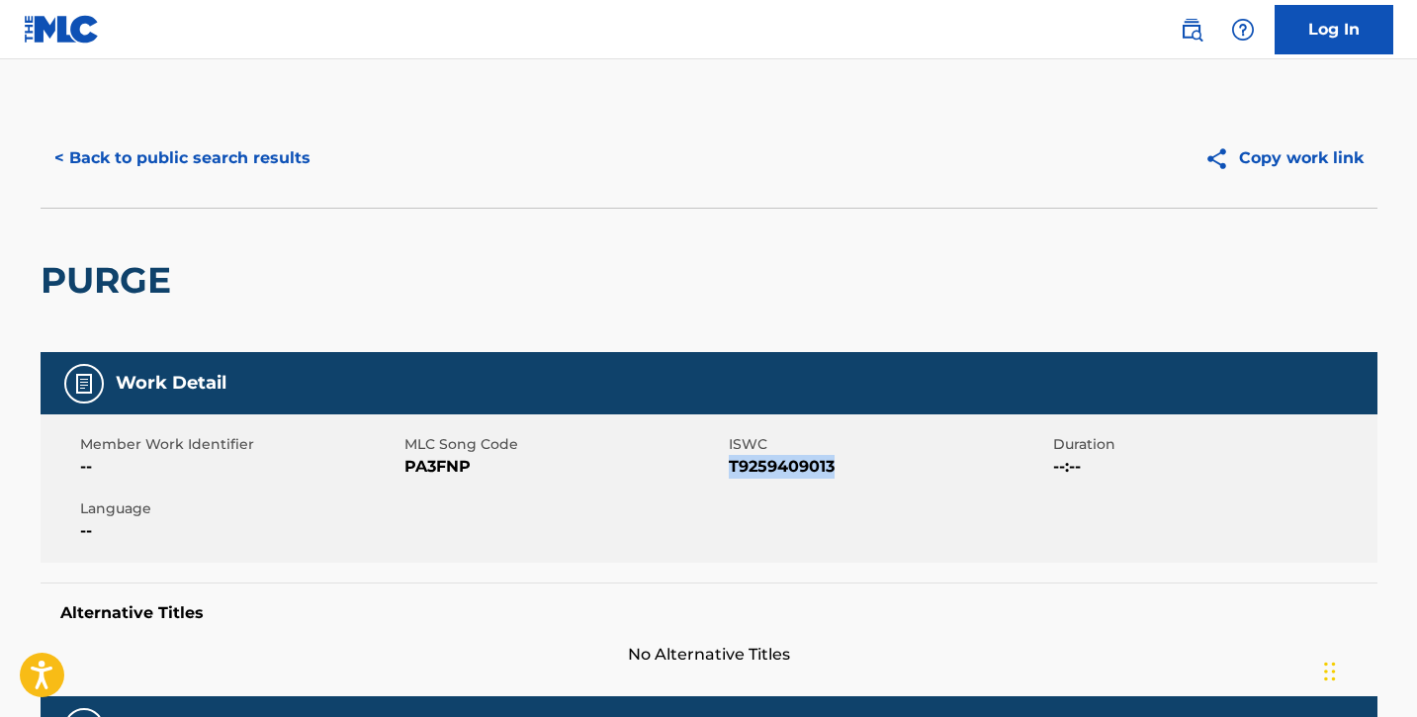
drag, startPoint x: 731, startPoint y: 468, endPoint x: 846, endPoint y: 470, distance: 114.7
click at [850, 467] on span "T9259409013" at bounding box center [888, 467] width 319 height 24
click at [402, 468] on div "Member Work Identifier --" at bounding box center [242, 456] width 324 height 45
drag, startPoint x: 406, startPoint y: 468, endPoint x: 466, endPoint y: 468, distance: 59.3
click at [466, 468] on span "PA3FNP" at bounding box center [563, 467] width 319 height 24
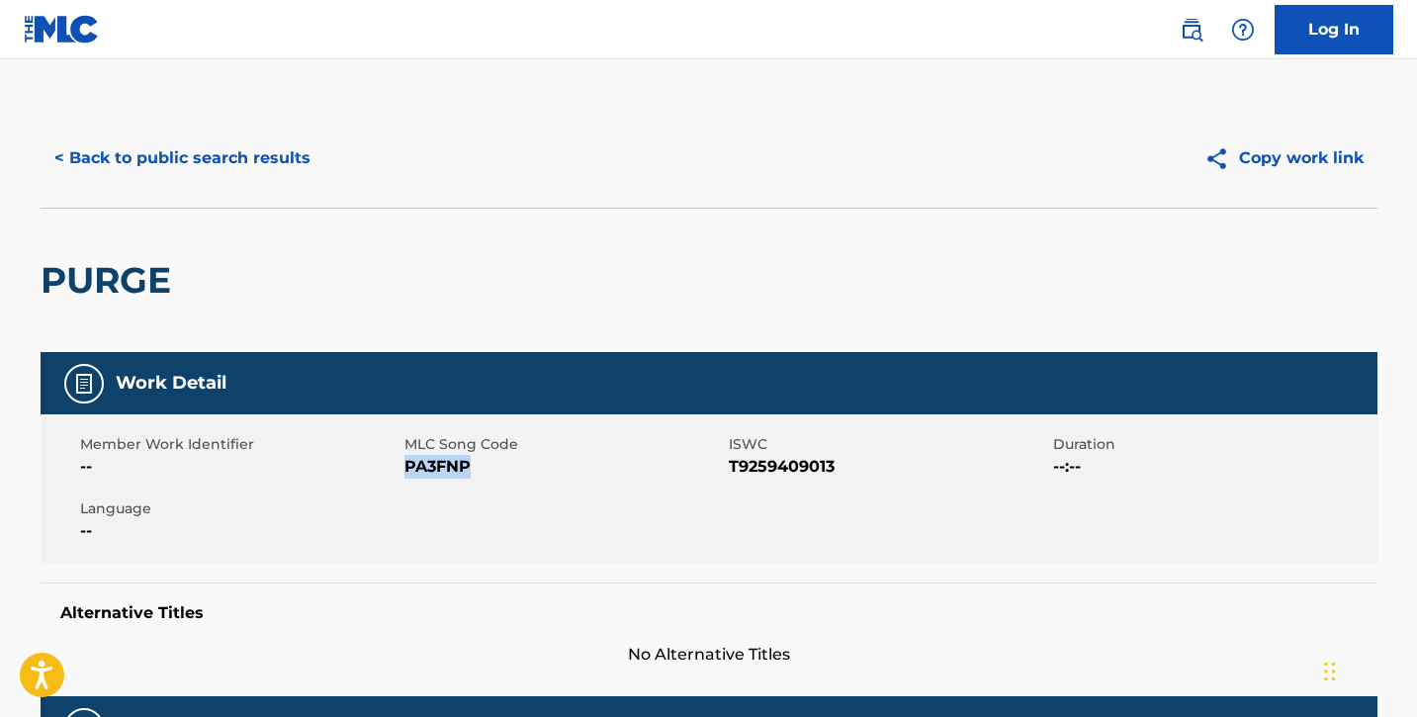
click at [154, 155] on button "< Back to public search results" at bounding box center [183, 158] width 284 height 49
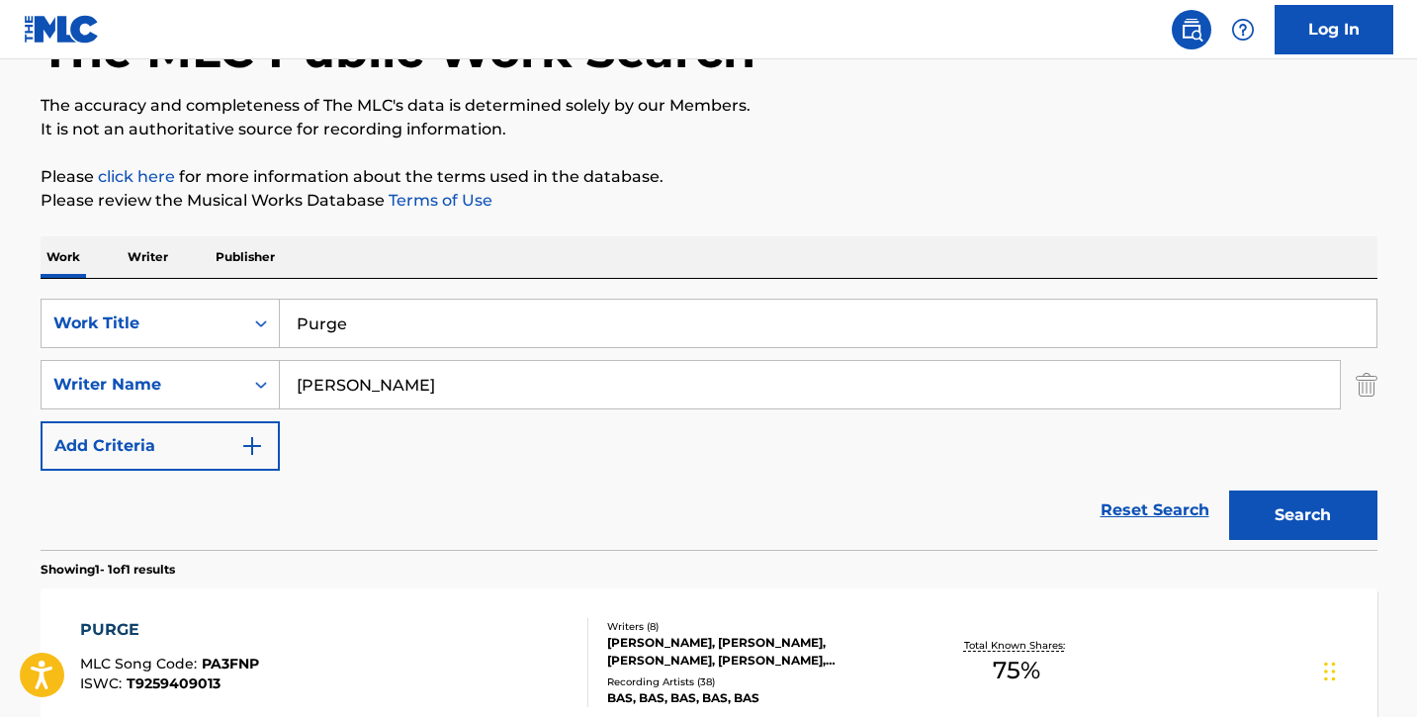
click at [381, 328] on input "Purge" at bounding box center [828, 323] width 1097 height 47
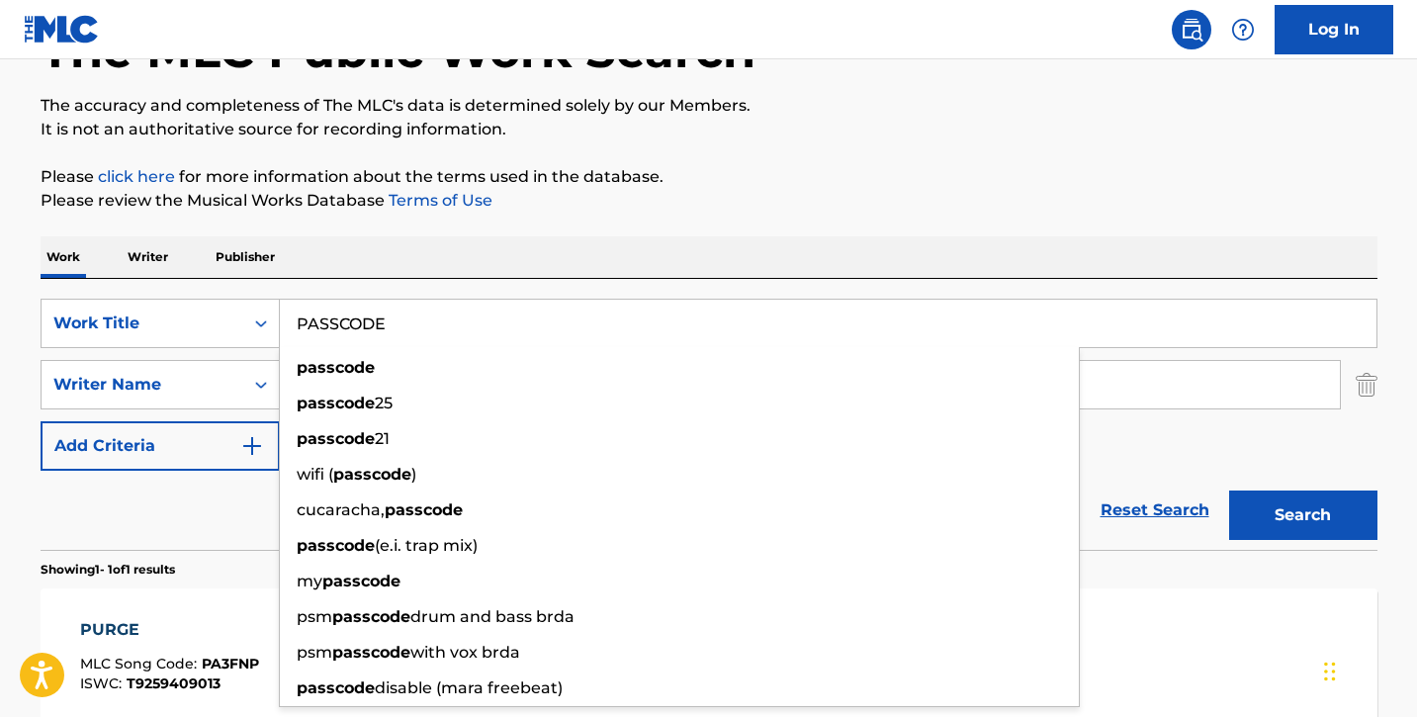
type input "PASSCODE"
click at [1229, 491] on button "Search" at bounding box center [1303, 515] width 148 height 49
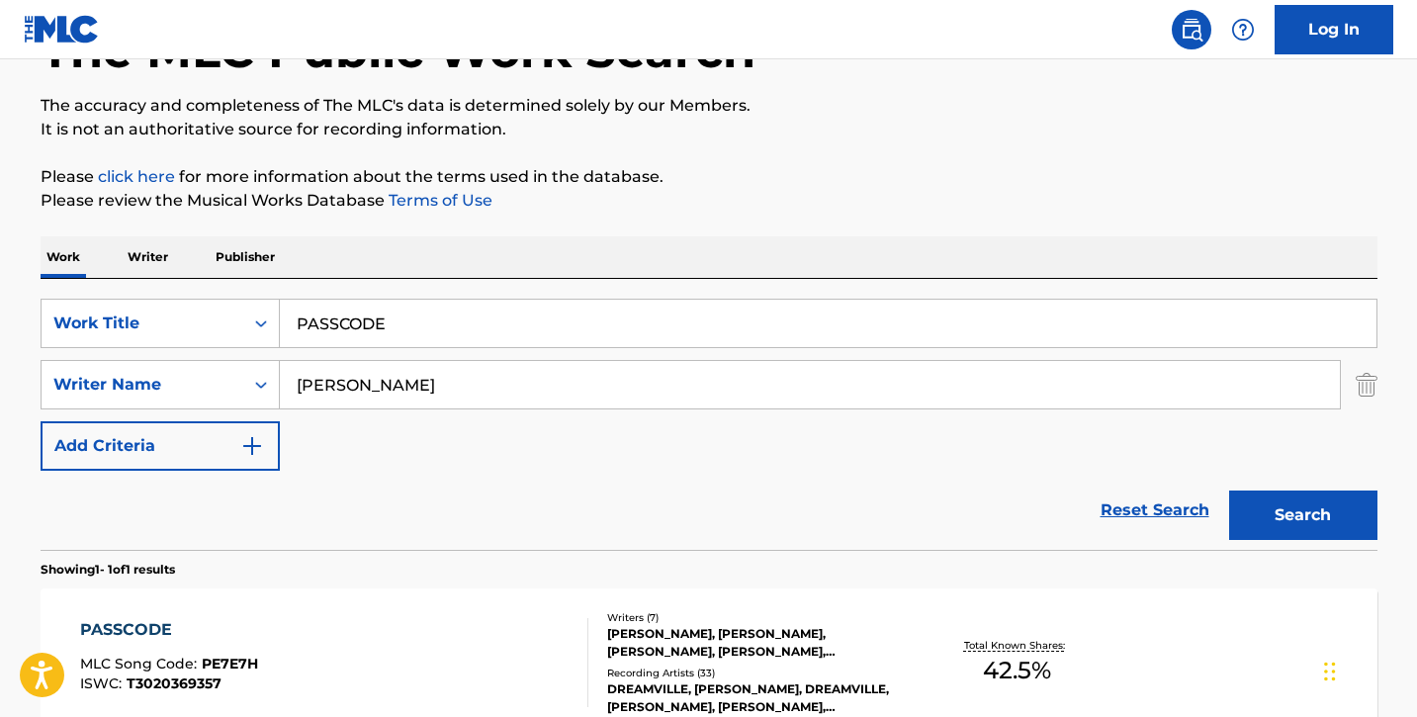
click at [185, 625] on div "PASSCODE" at bounding box center [169, 630] width 178 height 24
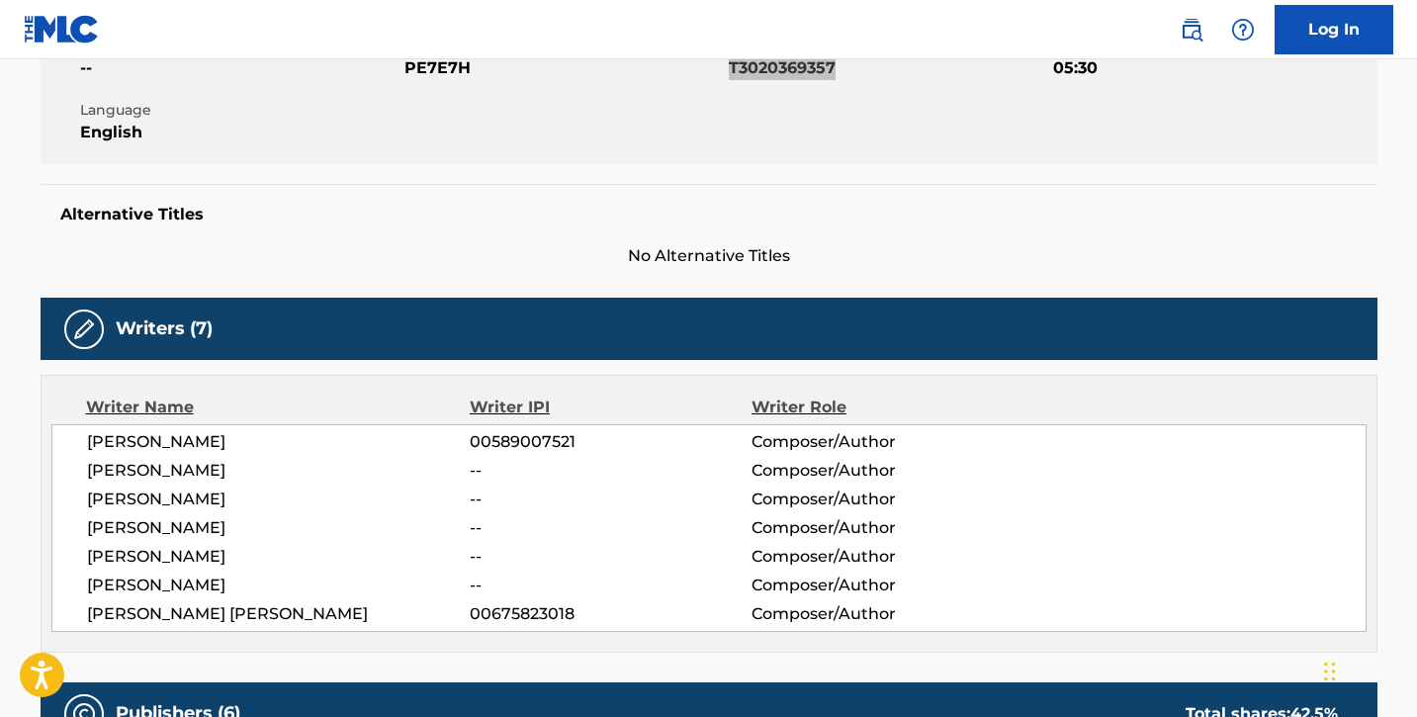
scroll to position [422, 0]
